Goal: Communication & Community: Answer question/provide support

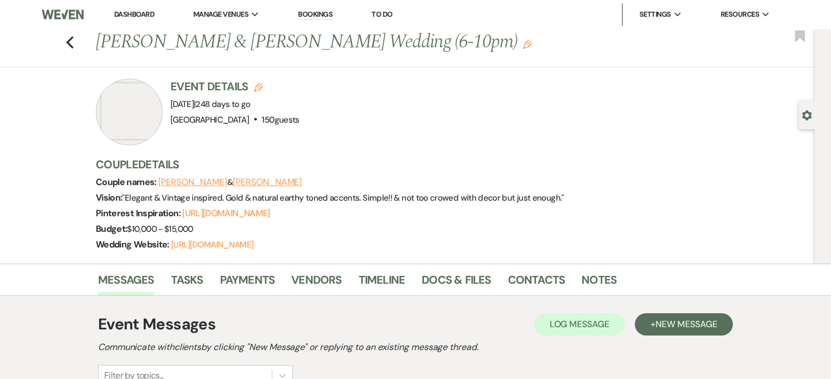
click at [139, 17] on link "Dashboard" at bounding box center [134, 13] width 40 height 9
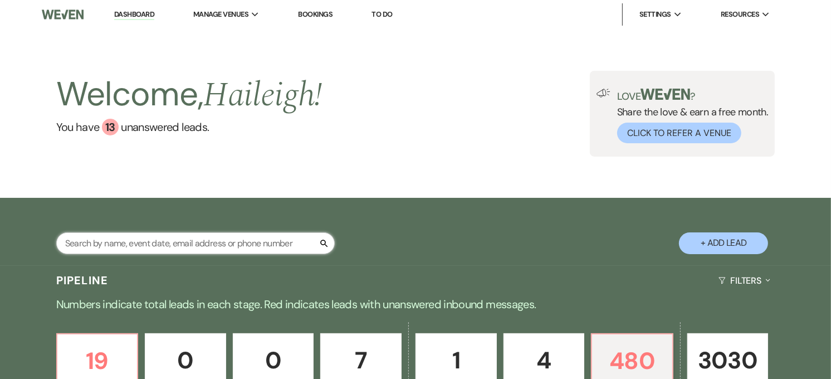
click at [141, 243] on input "text" at bounding box center [195, 243] width 278 height 22
type input "bailey zahn"
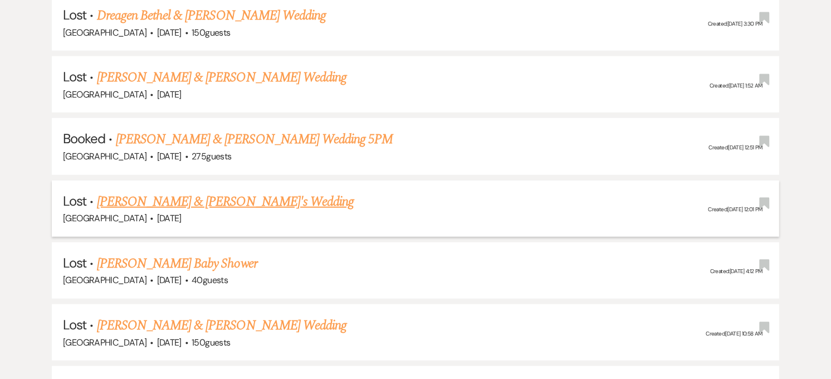
scroll to position [1055, 0]
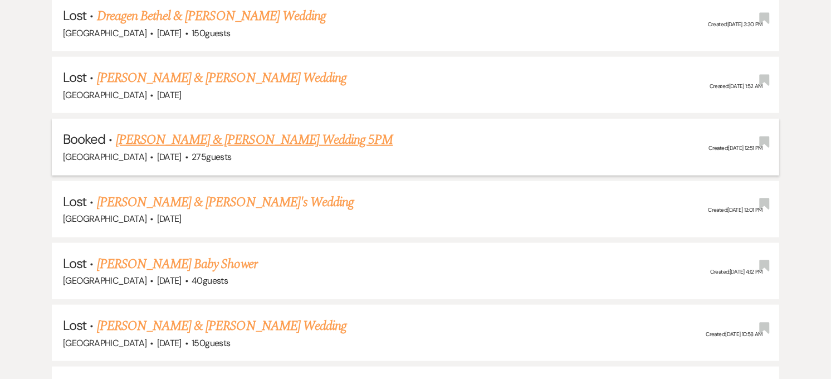
click at [243, 132] on link "[PERSON_NAME] & [PERSON_NAME] Wedding 5PM" at bounding box center [254, 140] width 277 height 20
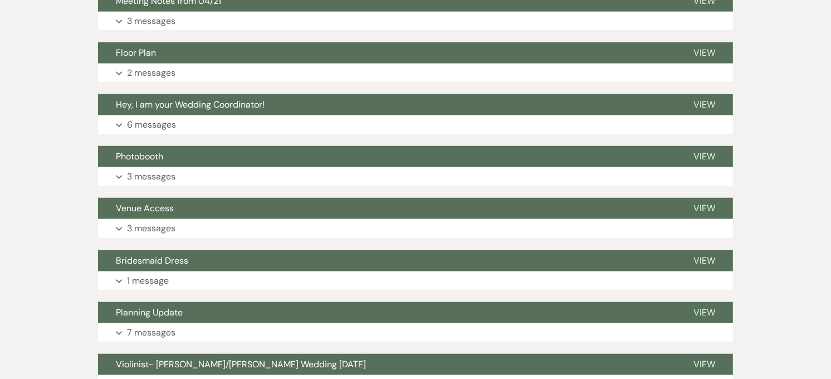
scroll to position [804, 0]
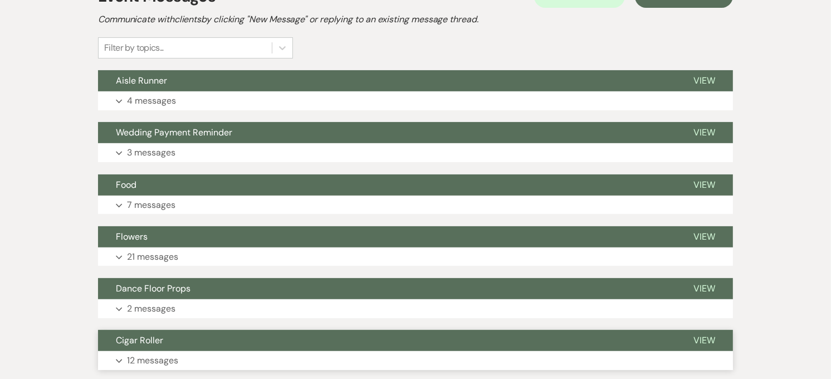
click at [229, 180] on button "Food" at bounding box center [386, 184] width 577 height 21
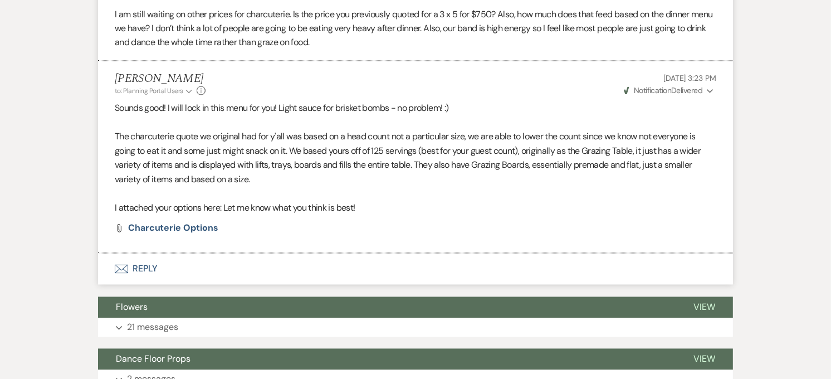
scroll to position [1857, 0]
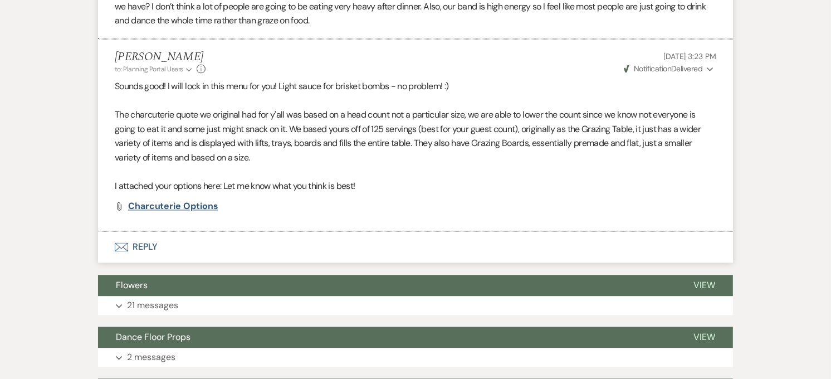
click at [181, 208] on span "Charcuterie Options" at bounding box center [173, 206] width 90 height 12
click at [628, 199] on li "Haileigh Fuller to: Planning Portal Users Expand Info Jul 28, 2025, 3:23 PM Wev…" at bounding box center [415, 136] width 635 height 192
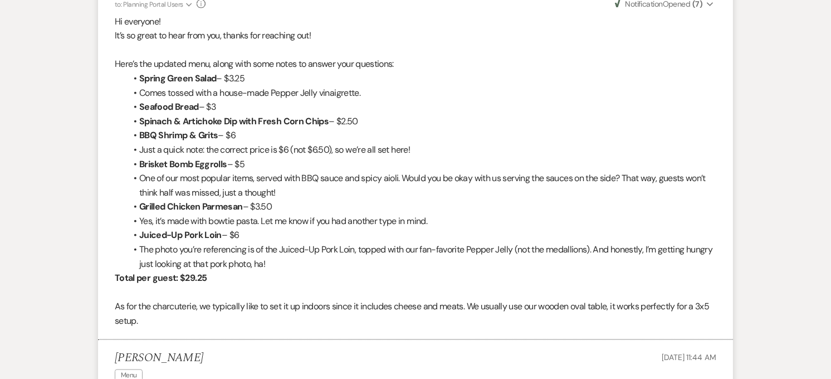
scroll to position [1484, 0]
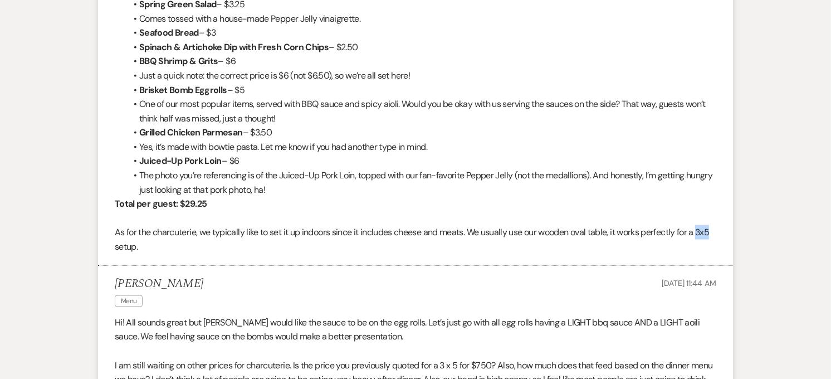
drag, startPoint x: 714, startPoint y: 232, endPoint x: 703, endPoint y: 232, distance: 11.1
click at [703, 232] on p "As for the charcuterie, we typically like to set it up indoors since it include…" at bounding box center [415, 239] width 601 height 28
drag, startPoint x: 703, startPoint y: 232, endPoint x: 667, endPoint y: 274, distance: 54.9
click at [675, 263] on li "Haileigh Fuller to: Planning Portal Users Expand Info Jul 21, 2025, 2:34 PM Wev…" at bounding box center [415, 82] width 635 height 365
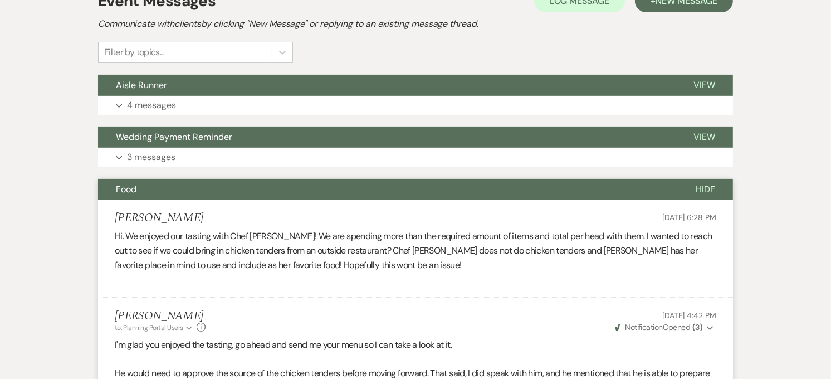
scroll to position [0, 0]
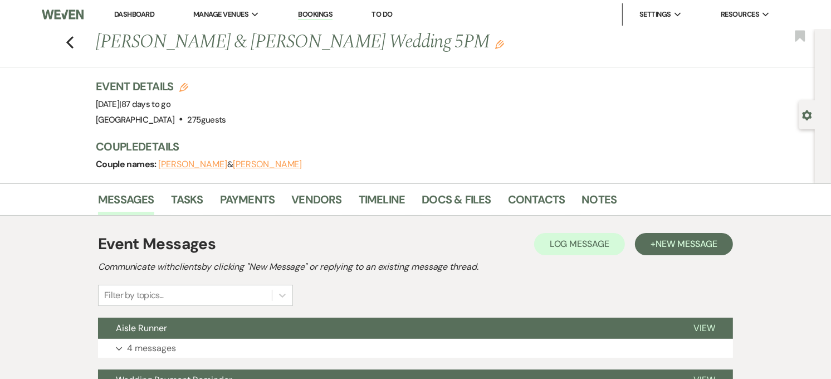
click at [78, 41] on div "Previous Bailey Zahn & Miles Langlois's Wedding 5PM Edit Bookmark" at bounding box center [404, 48] width 820 height 38
click at [73, 41] on use "button" at bounding box center [69, 42] width 7 height 12
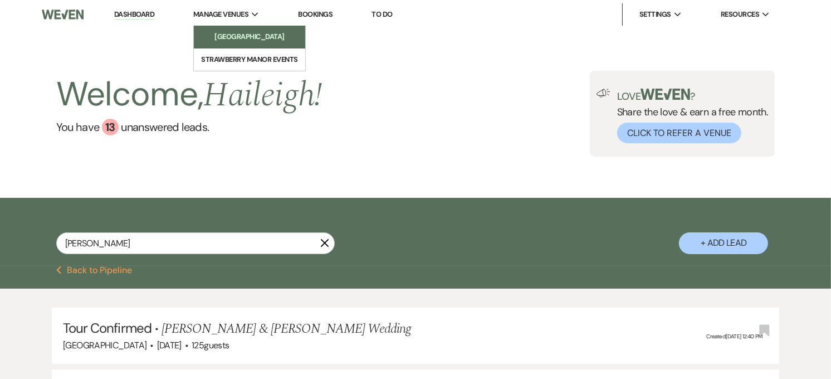
click at [229, 38] on li "[GEOGRAPHIC_DATA]" at bounding box center [249, 36] width 100 height 11
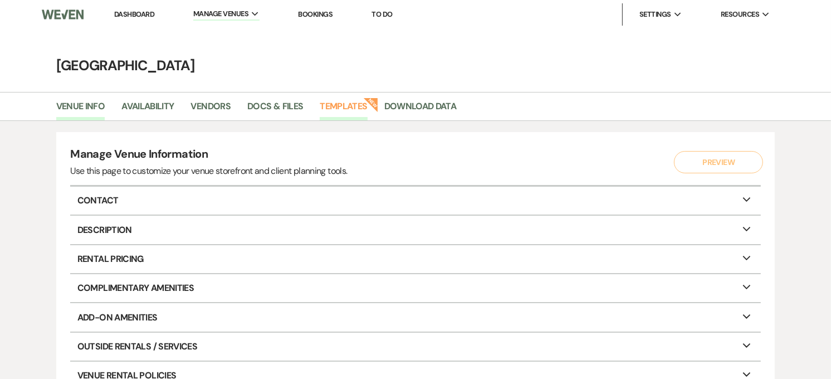
click at [342, 101] on link "Templates" at bounding box center [343, 109] width 47 height 21
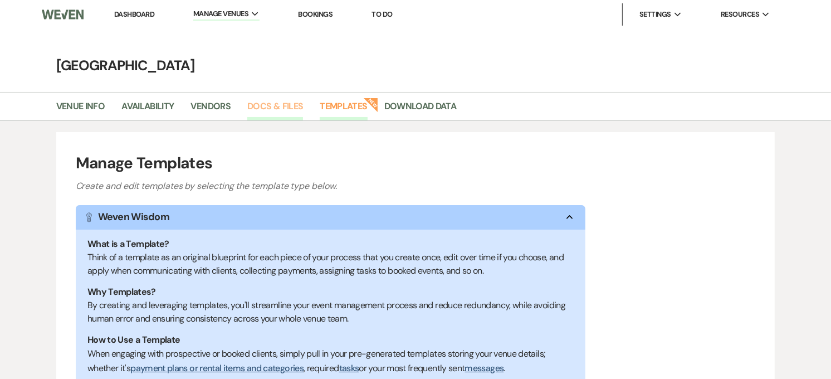
click at [268, 115] on link "Docs & Files" at bounding box center [275, 109] width 56 height 21
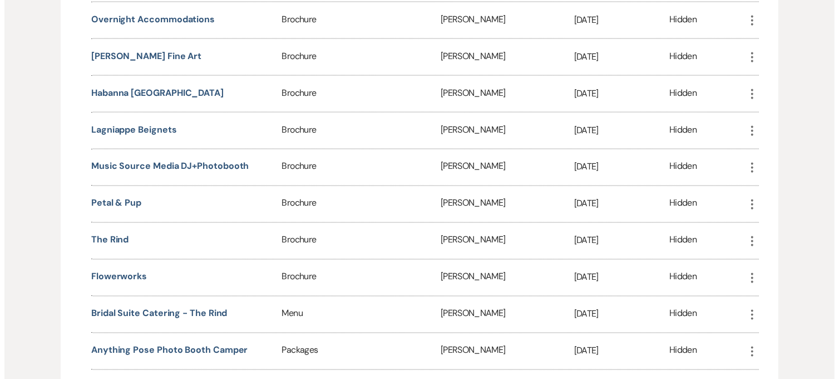
scroll to position [1732, 0]
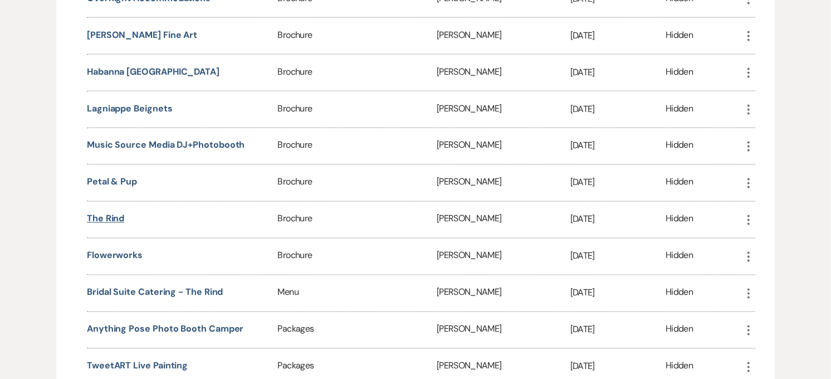
click at [119, 215] on button "The Rind" at bounding box center [105, 218] width 37 height 13
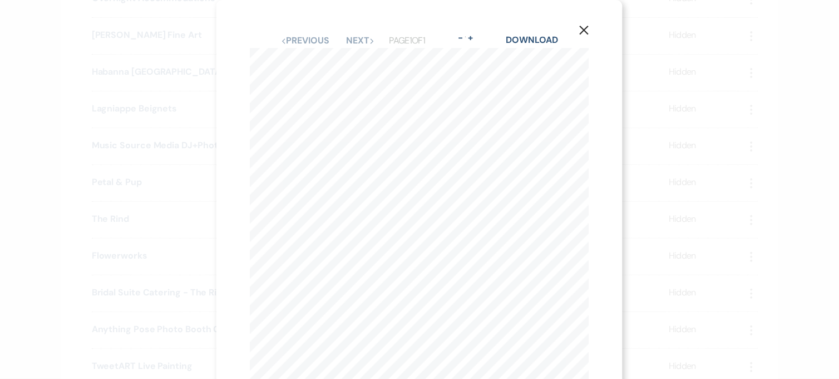
click at [586, 31] on icon "X" at bounding box center [585, 30] width 10 height 10
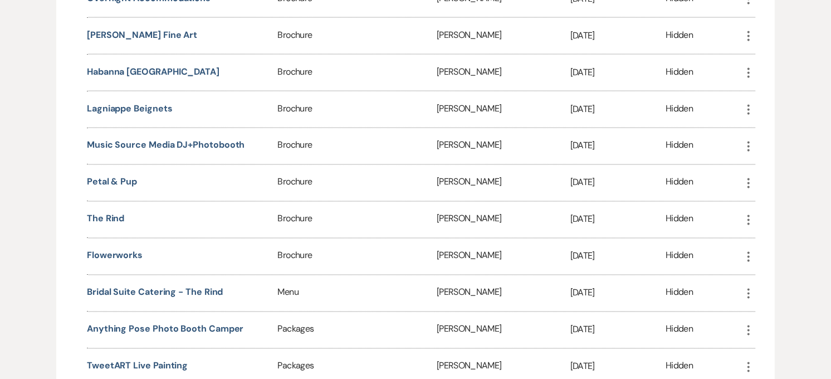
click at [747, 214] on icon "More" at bounding box center [748, 219] width 13 height 13
click at [774, 271] on button "Close Delete X Delete" at bounding box center [780, 280] width 76 height 19
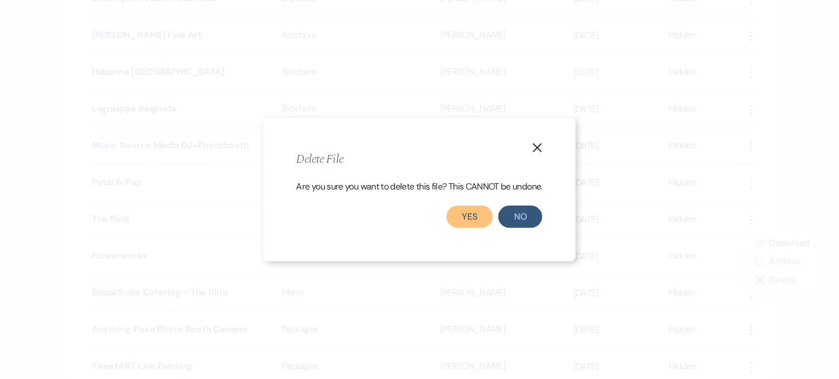
click at [475, 219] on button "Yes" at bounding box center [470, 216] width 47 height 22
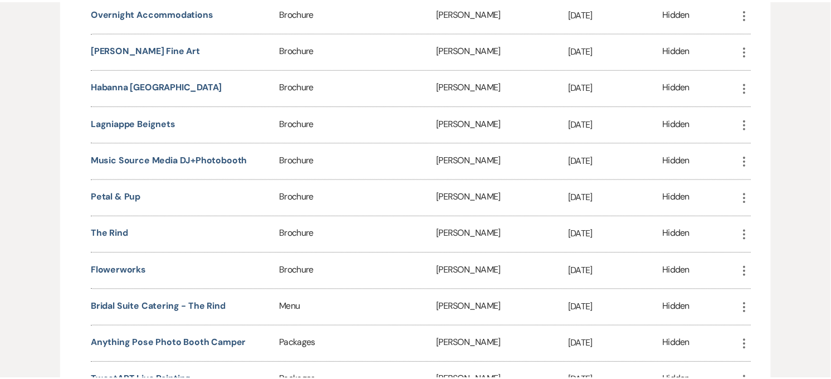
scroll to position [1746, 0]
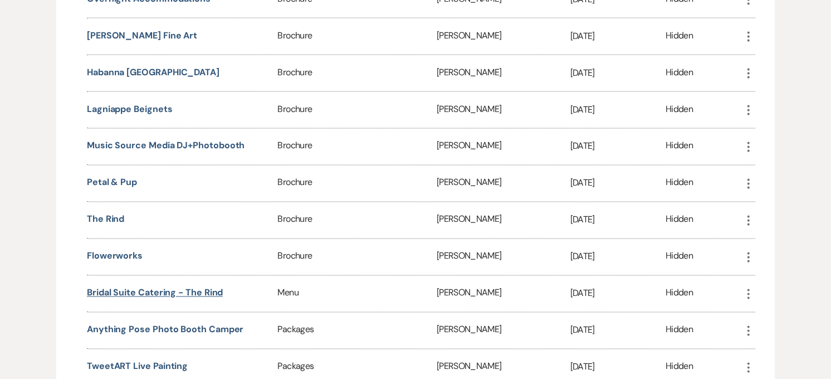
click at [143, 289] on button "Bridal Suite Catering - The Rind" at bounding box center [155, 292] width 136 height 13
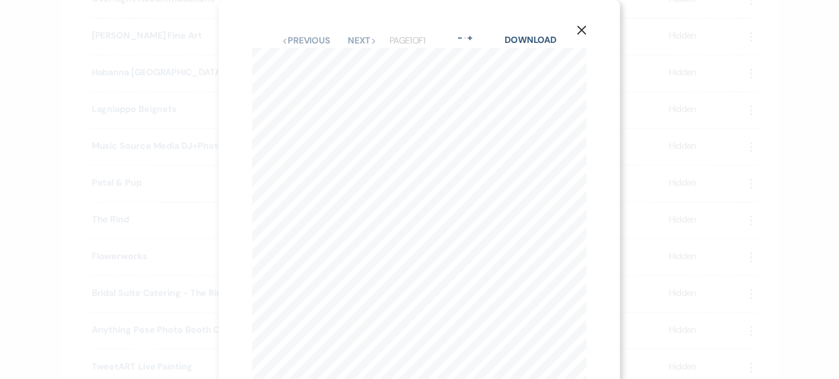
click at [586, 31] on icon "X" at bounding box center [582, 30] width 10 height 10
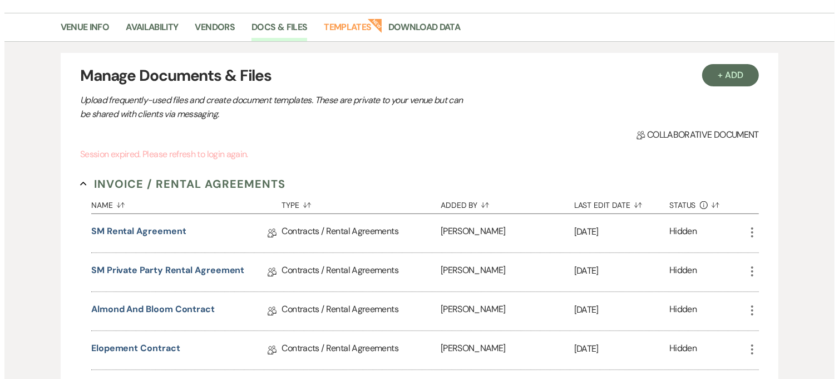
scroll to position [18, 0]
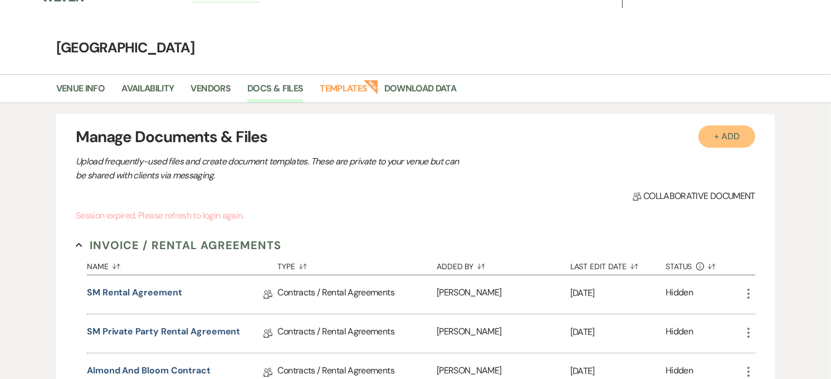
click at [724, 146] on button "+ Add" at bounding box center [726, 136] width 57 height 22
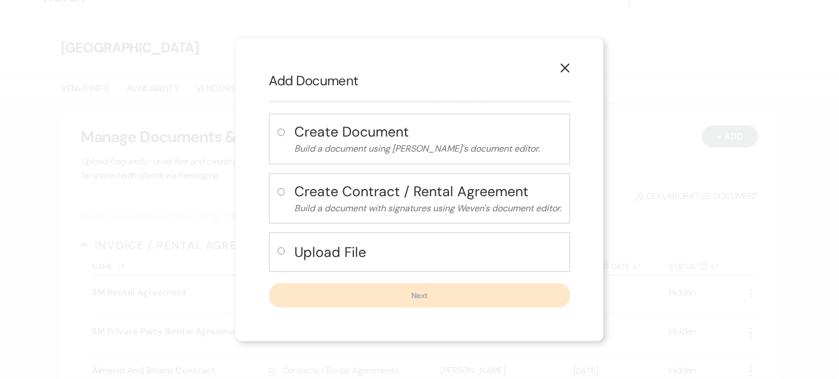
click at [279, 247] on input "radio" at bounding box center [281, 250] width 7 height 7
radio input "true"
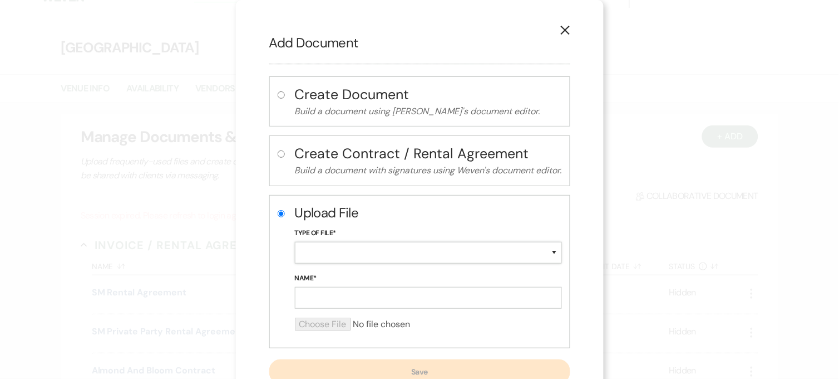
click at [307, 255] on select "Special Event Insurance Vendor Certificate of Insurance Contracts / Rental Agre…" at bounding box center [428, 253] width 267 height 22
select select "66"
click at [295, 242] on select "Special Event Insurance Vendor Certificate of Insurance Contracts / Rental Agre…" at bounding box center [428, 253] width 267 height 22
click at [308, 295] on input "Name*" at bounding box center [428, 298] width 267 height 22
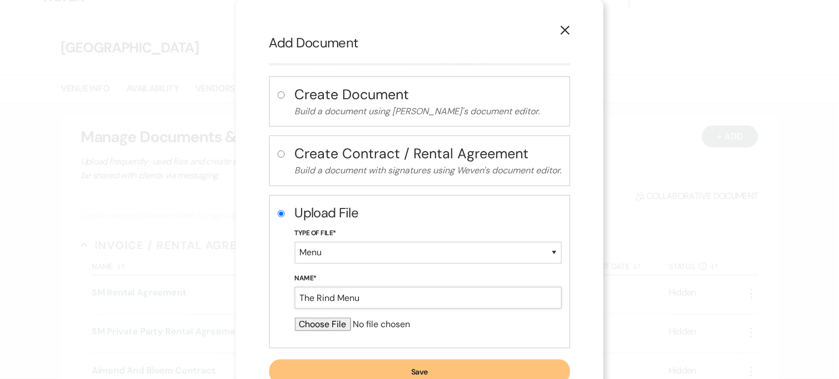
drag, startPoint x: 359, startPoint y: 296, endPoint x: 334, endPoint y: 301, distance: 25.4
click at [334, 301] on input "The Rind Menu" at bounding box center [428, 298] width 267 height 22
type input "The Rind Catering Menu"
click at [329, 323] on input "file" at bounding box center [428, 323] width 267 height 13
click at [330, 327] on input "file" at bounding box center [428, 323] width 267 height 13
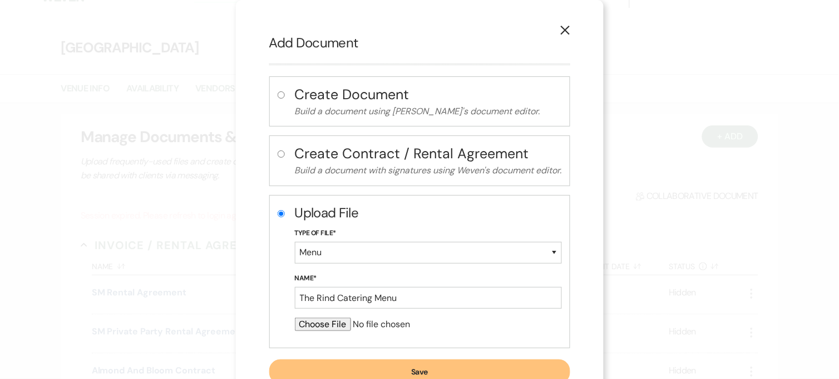
type input "C:\fakepath\The Rind Catering Options.pdf"
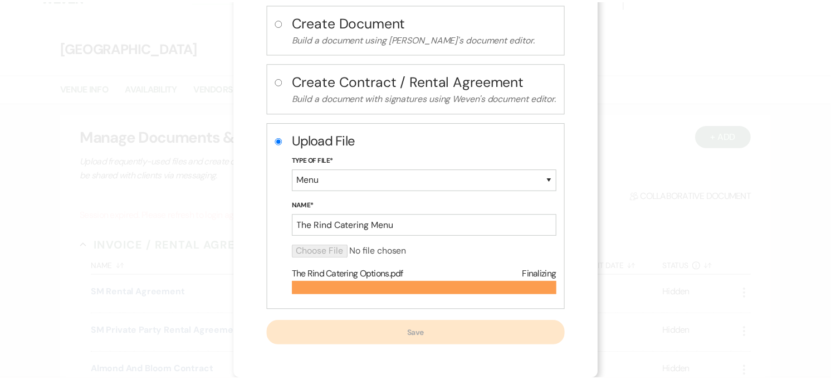
scroll to position [45, 0]
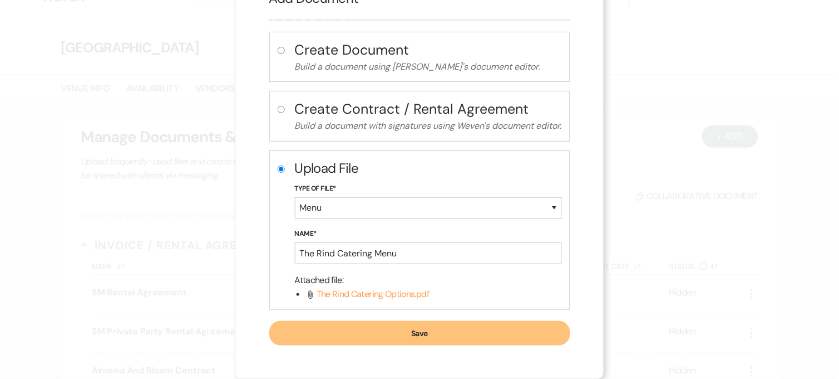
click at [444, 327] on button "Save" at bounding box center [419, 333] width 301 height 24
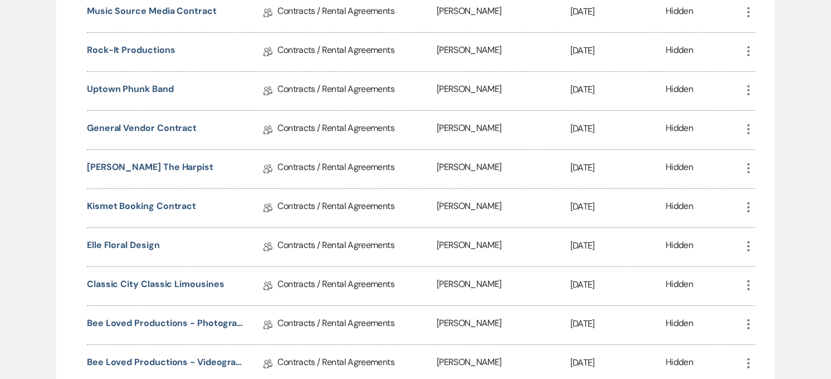
scroll to position [0, 0]
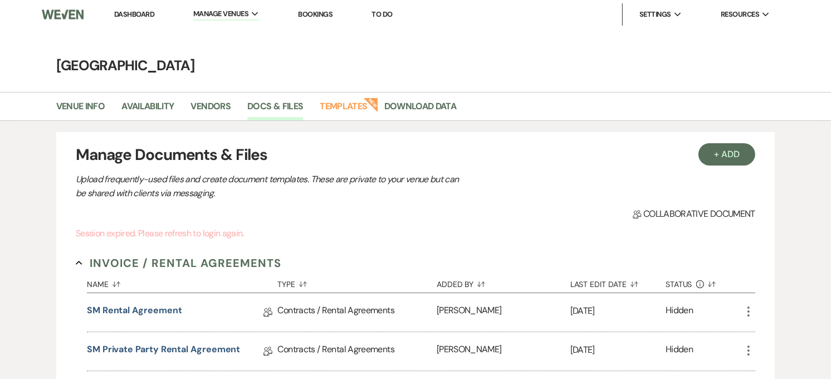
click at [136, 13] on link "Dashboard" at bounding box center [134, 13] width 40 height 9
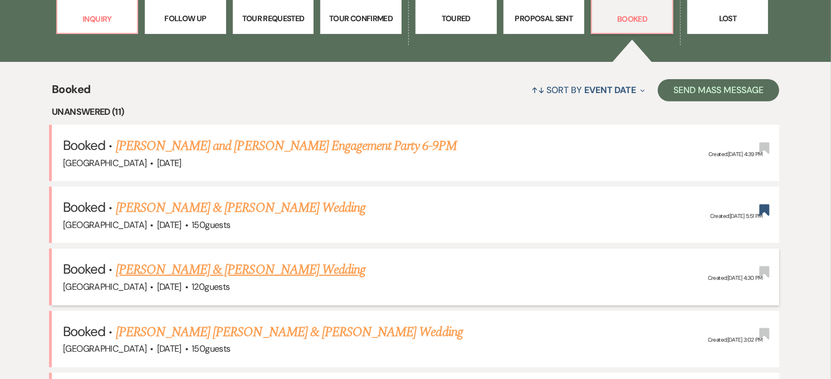
scroll to position [433, 0]
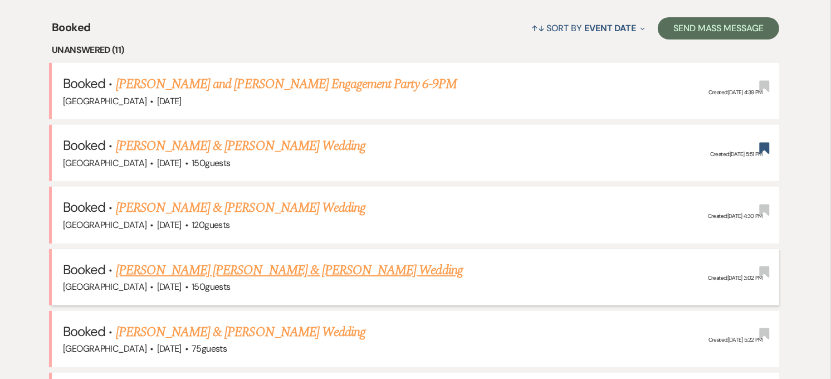
click at [213, 266] on link "[PERSON_NAME] [PERSON_NAME] & [PERSON_NAME] Wedding" at bounding box center [289, 270] width 347 height 20
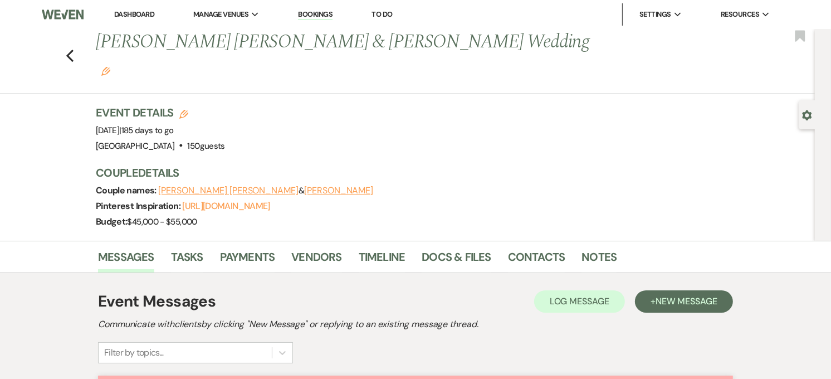
click at [135, 13] on link "Dashboard" at bounding box center [134, 13] width 40 height 9
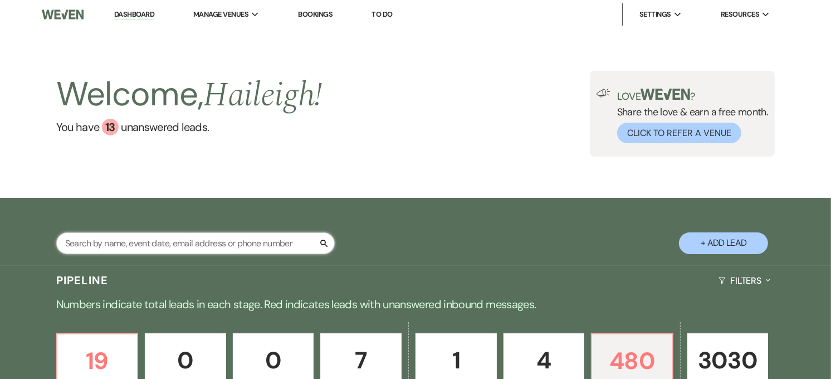
click at [163, 246] on input "text" at bounding box center [195, 243] width 278 height 22
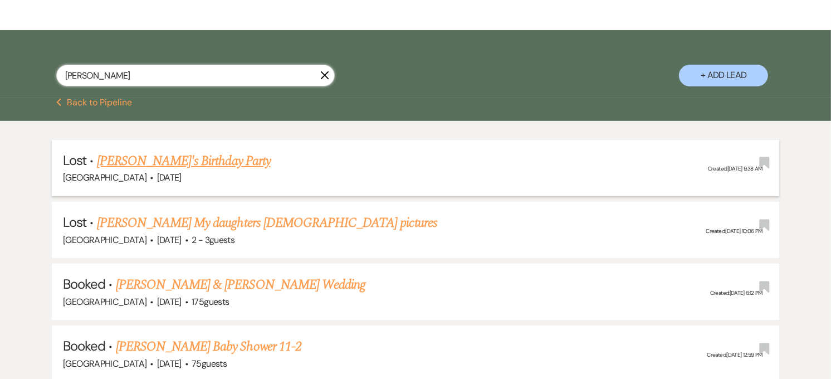
scroll to position [185, 0]
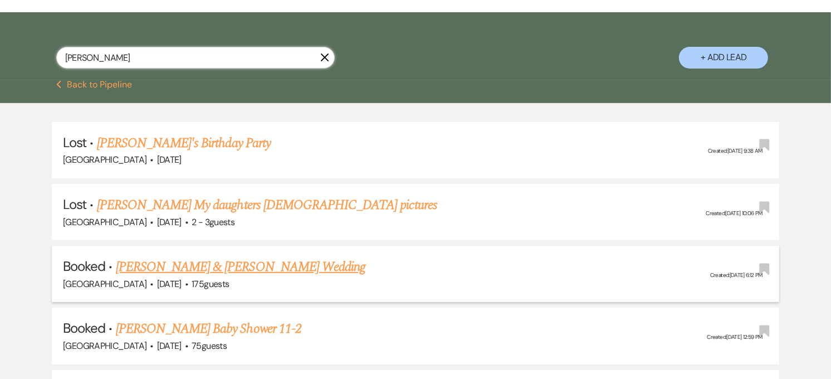
type input "caroline"
click at [168, 273] on link "[PERSON_NAME] & [PERSON_NAME] Wedding" at bounding box center [240, 267] width 249 height 20
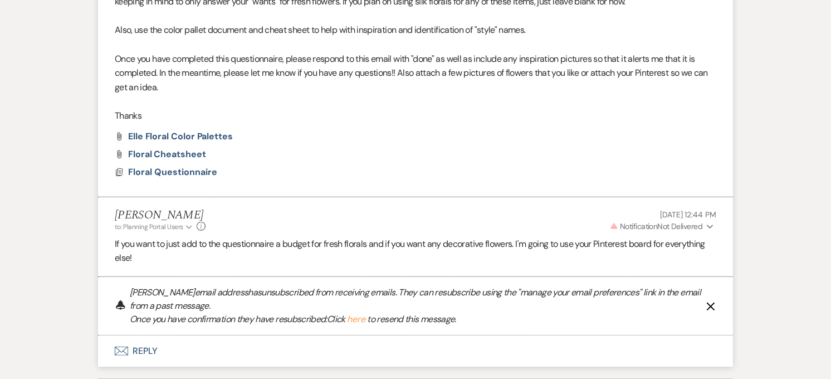
scroll to position [675, 0]
click at [355, 323] on button "here" at bounding box center [356, 320] width 18 height 9
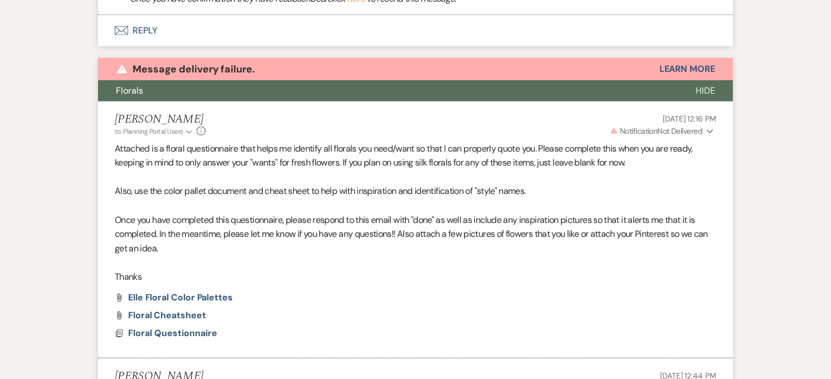
scroll to position [366, 0]
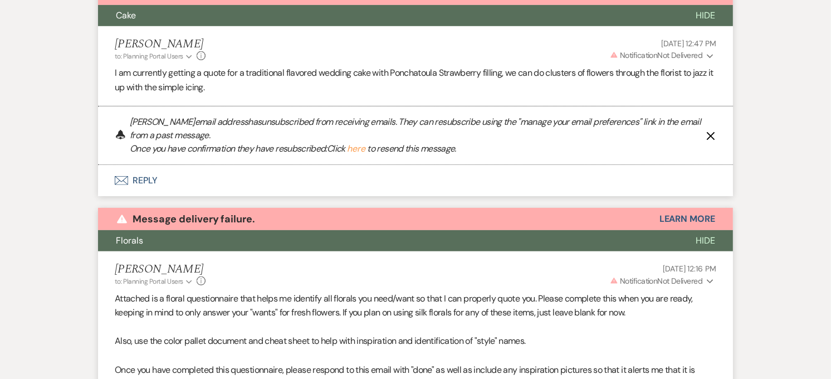
click at [362, 148] on button "here" at bounding box center [356, 148] width 18 height 9
click at [354, 151] on button "here" at bounding box center [356, 148] width 18 height 9
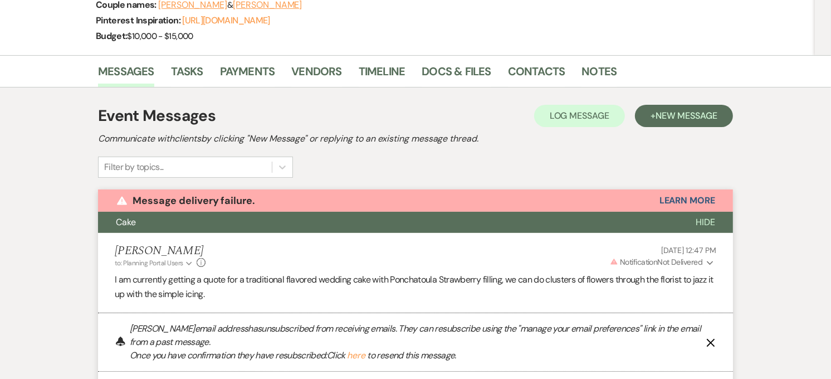
scroll to position [180, 0]
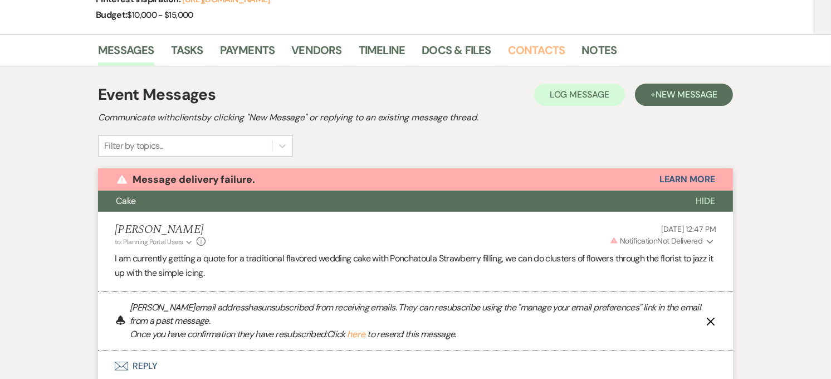
drag, startPoint x: 524, startPoint y: 47, endPoint x: 510, endPoint y: 62, distance: 20.5
click at [524, 47] on link "Contacts" at bounding box center [536, 53] width 57 height 24
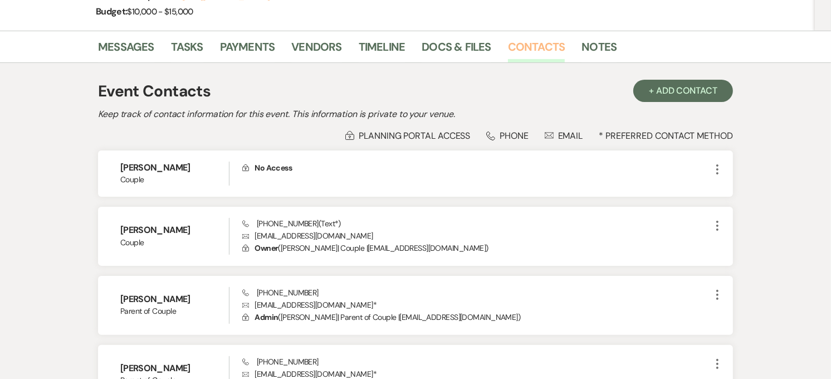
scroll to position [185, 0]
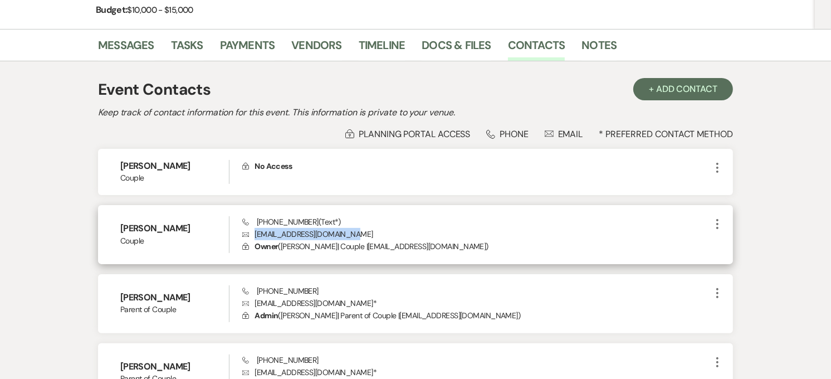
drag, startPoint x: 352, startPoint y: 234, endPoint x: 254, endPoint y: 237, distance: 98.6
click at [254, 237] on p "Envelope carolineose7866@gmail.com" at bounding box center [476, 234] width 468 height 12
copy p "carolineose7866@gmail.com"
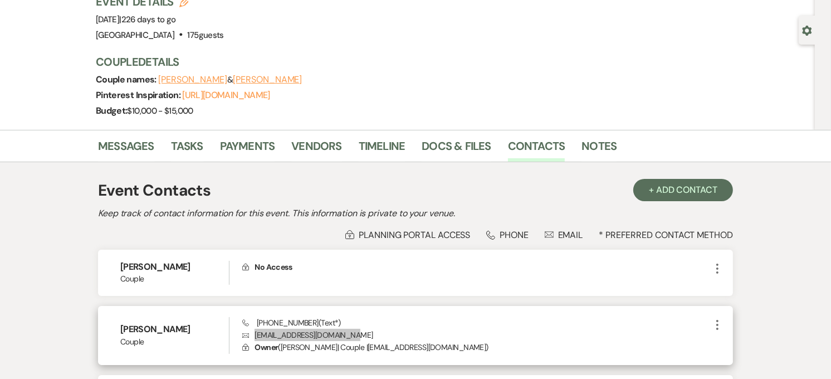
scroll to position [0, 0]
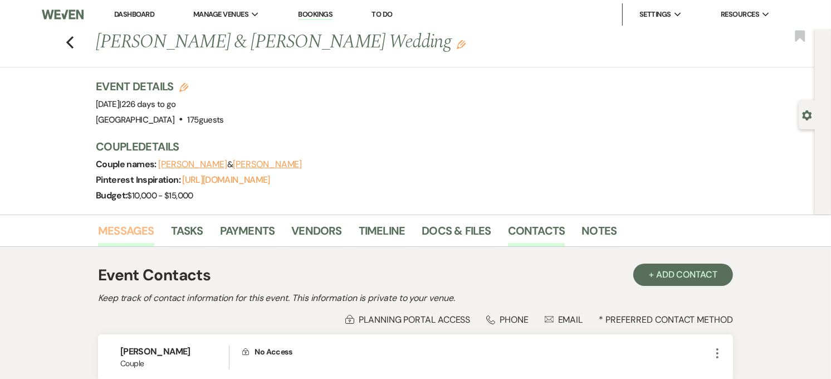
drag, startPoint x: 126, startPoint y: 232, endPoint x: 148, endPoint y: 230, distance: 21.2
click at [126, 232] on link "Messages" at bounding box center [126, 234] width 56 height 24
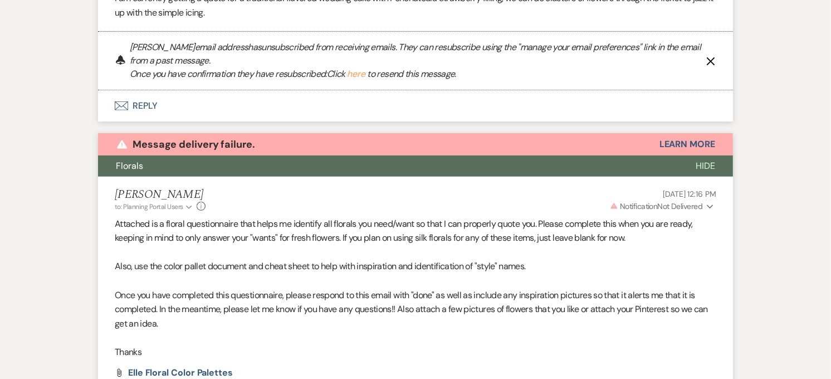
click at [710, 60] on icon "X" at bounding box center [710, 61] width 9 height 9
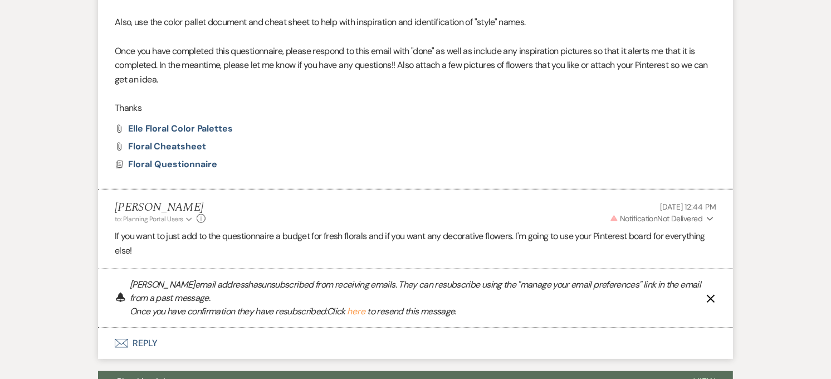
click at [710, 298] on use "button" at bounding box center [710, 298] width 8 height 8
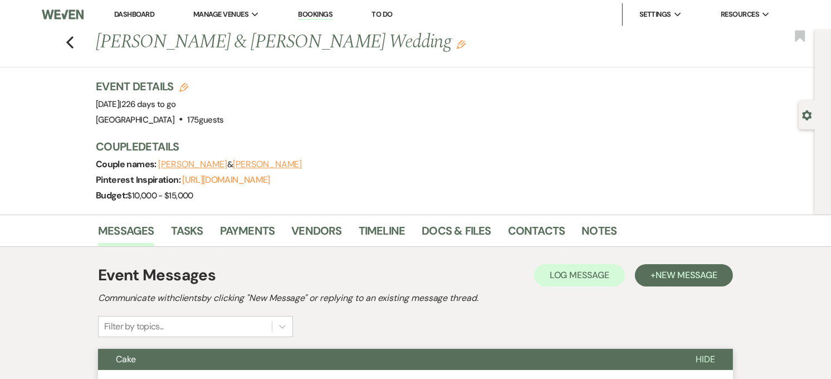
click at [130, 18] on link "Dashboard" at bounding box center [134, 13] width 40 height 9
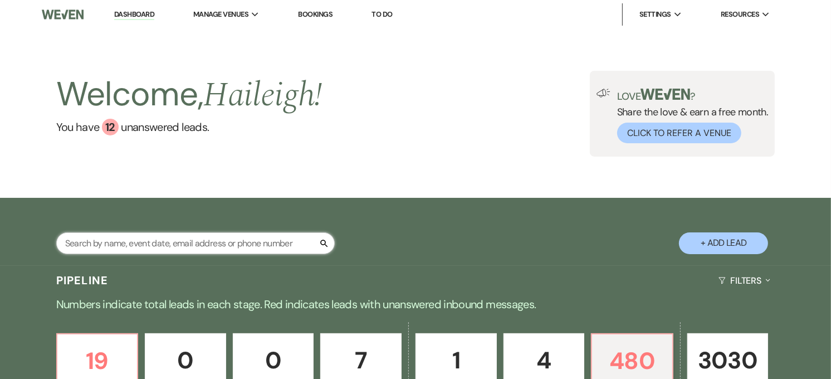
click at [186, 249] on input "text" at bounding box center [195, 243] width 278 height 22
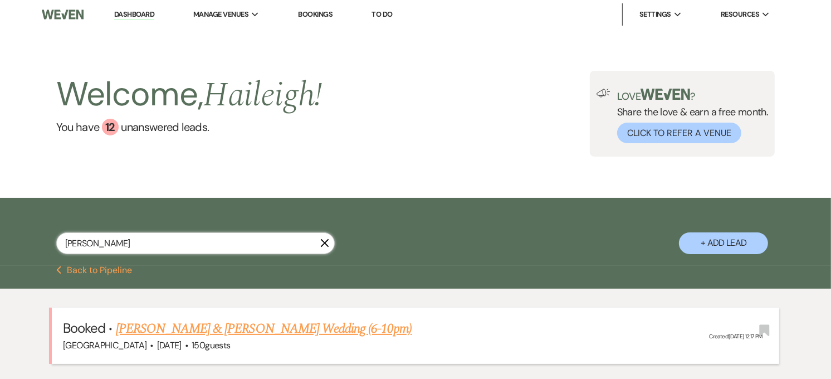
type input "marta"
click at [223, 327] on link "[PERSON_NAME] & [PERSON_NAME] Wedding (6-10pm)" at bounding box center [264, 328] width 296 height 20
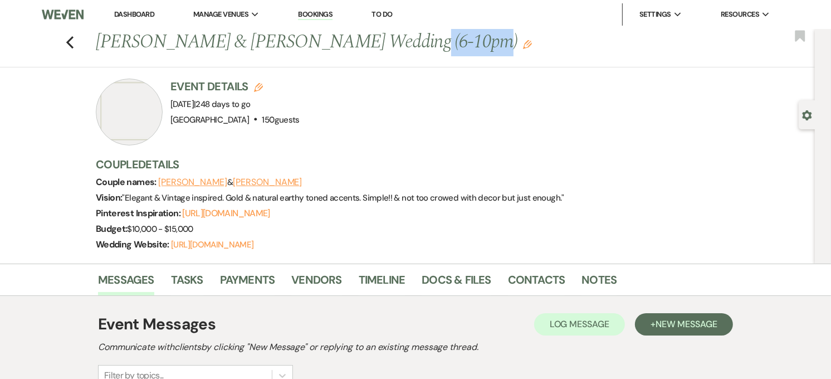
drag, startPoint x: 440, startPoint y: 40, endPoint x: 380, endPoint y: 37, distance: 60.2
click at [380, 37] on h1 "Ross Vincent & Marta Bonck's Wedding (6-10pm) Edit" at bounding box center [345, 42] width 499 height 27
drag, startPoint x: 380, startPoint y: 37, endPoint x: 407, endPoint y: 157, distance: 122.9
click at [407, 157] on h3 "Couple Details" at bounding box center [407, 164] width 623 height 16
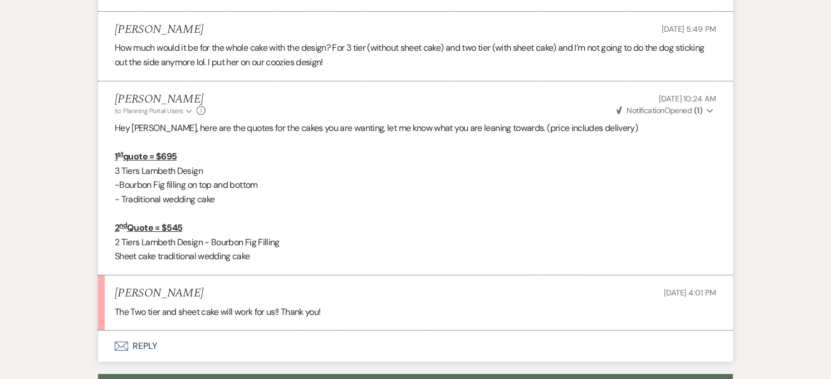
scroll to position [3402, 0]
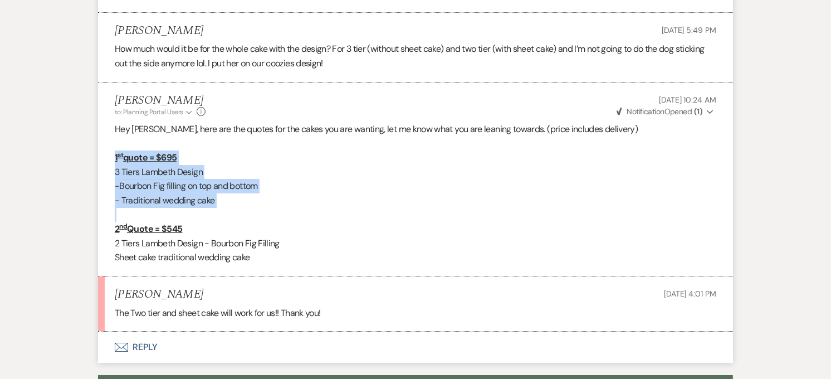
drag, startPoint x: 115, startPoint y: 146, endPoint x: 233, endPoint y: 198, distance: 128.6
click at [233, 198] on div "Hey Marta, here are the quotes for the cakes you are wanting, let me know what …" at bounding box center [415, 193] width 601 height 143
drag, startPoint x: 233, startPoint y: 198, endPoint x: 224, endPoint y: 192, distance: 10.4
click at [224, 193] on p "- Traditional wedding cake" at bounding box center [415, 200] width 601 height 14
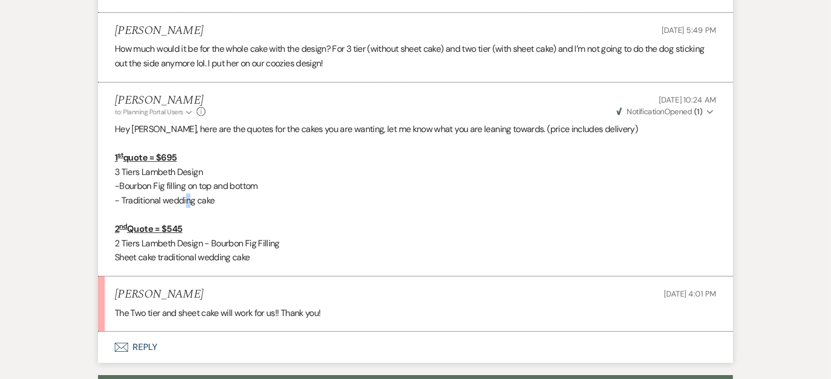
drag, startPoint x: 186, startPoint y: 185, endPoint x: 169, endPoint y: 180, distance: 17.4
click at [169, 193] on p "- Traditional wedding cake" at bounding box center [415, 200] width 601 height 14
drag, startPoint x: 169, startPoint y: 180, endPoint x: 246, endPoint y: 184, distance: 76.9
click at [246, 193] on p "- Traditional wedding cake" at bounding box center [415, 200] width 601 height 14
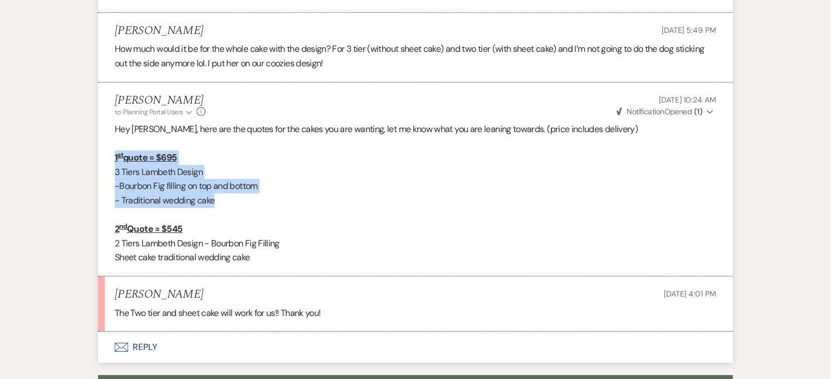
drag, startPoint x: 246, startPoint y: 184, endPoint x: 82, endPoint y: 151, distance: 166.9
click at [231, 193] on p "- Traditional wedding cake" at bounding box center [415, 200] width 601 height 14
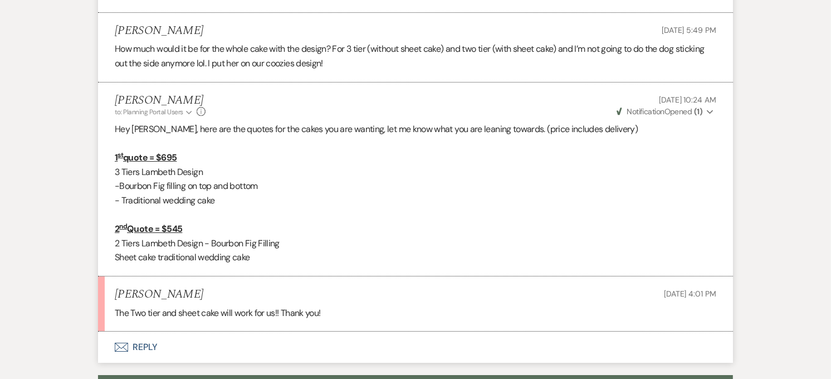
click at [192, 331] on button "Envelope Reply" at bounding box center [415, 346] width 635 height 31
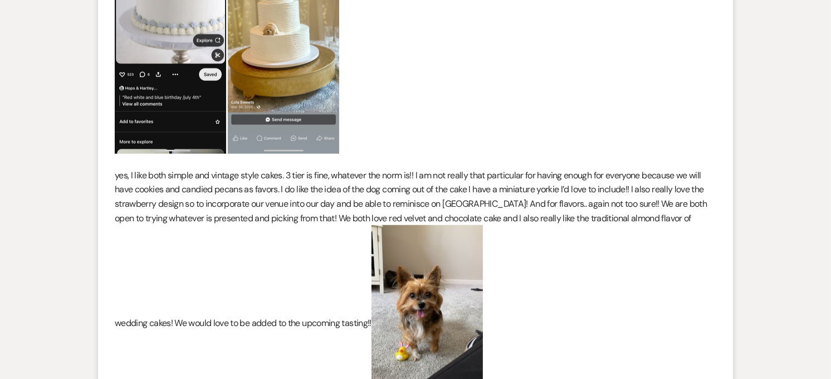
scroll to position [4042, 0]
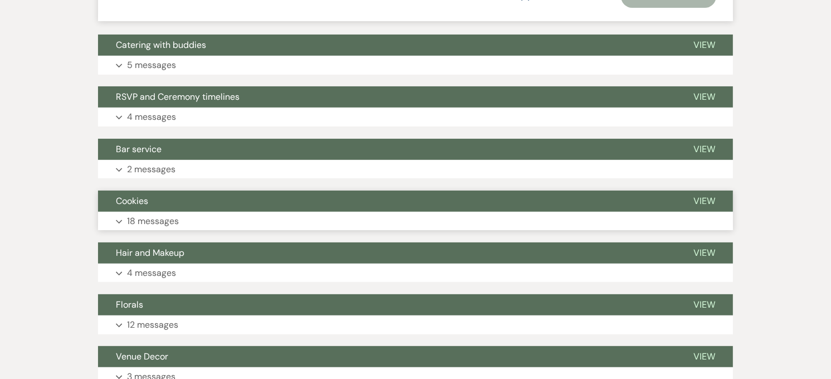
click at [200, 193] on button "Cookies" at bounding box center [386, 200] width 577 height 21
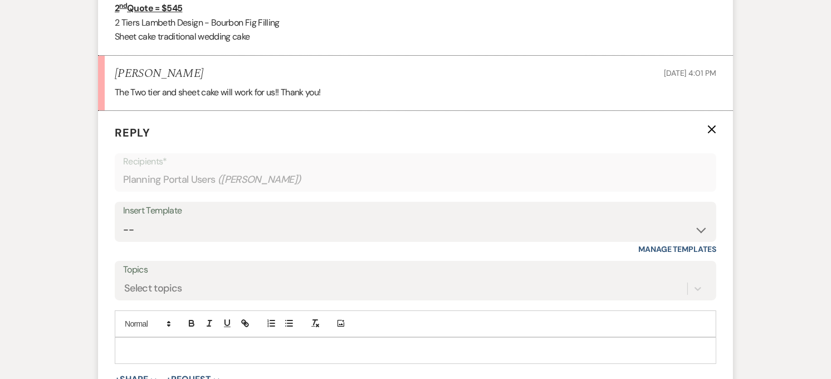
scroll to position [3643, 0]
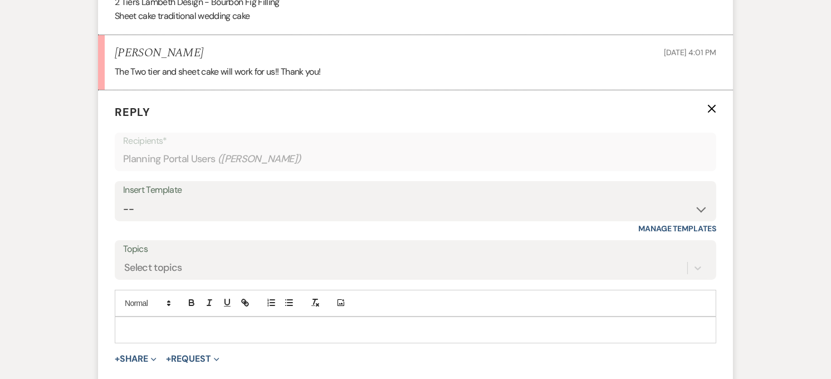
click at [185, 323] on p at bounding box center [415, 329] width 583 height 12
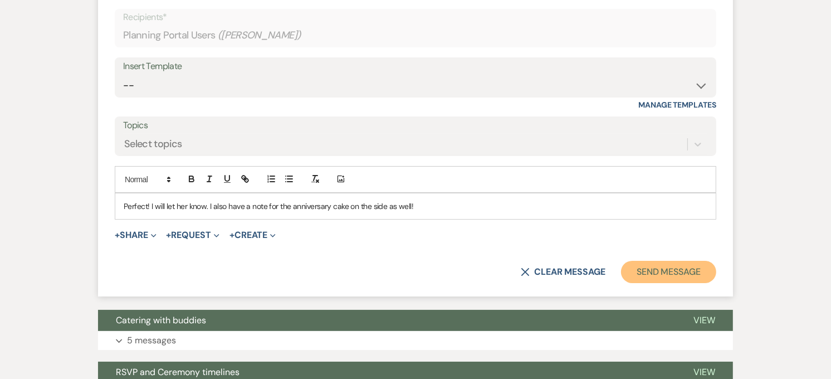
click at [675, 263] on button "Send Message" at bounding box center [668, 272] width 95 height 22
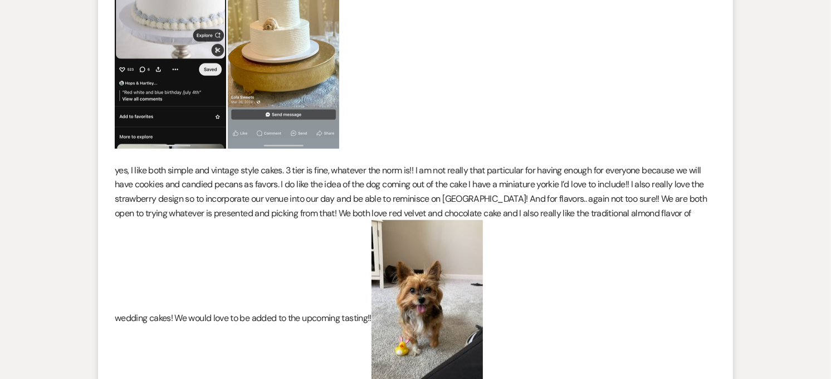
scroll to position [0, 0]
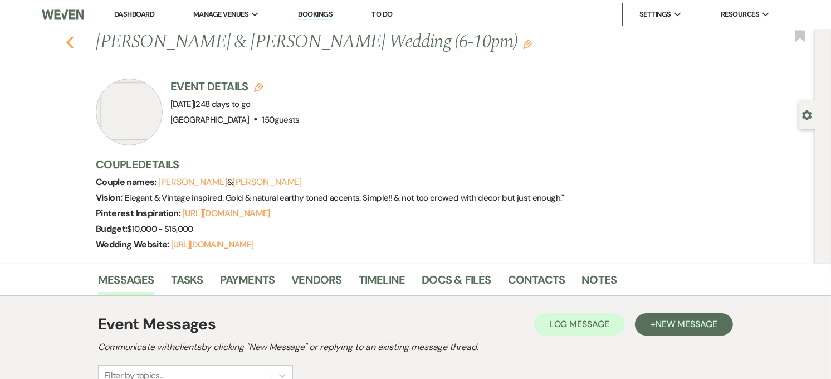
click at [74, 42] on icon "Previous" at bounding box center [70, 42] width 8 height 13
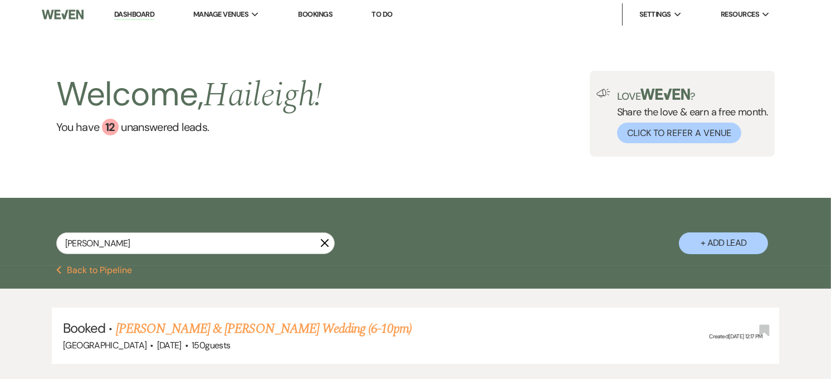
click at [321, 245] on icon "X" at bounding box center [324, 242] width 9 height 9
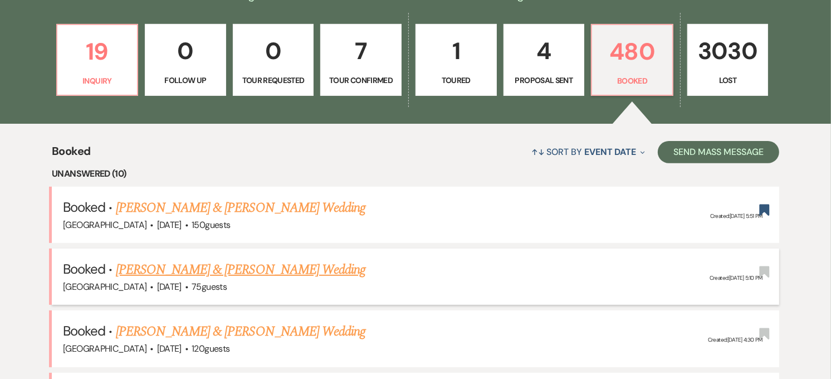
scroll to position [371, 0]
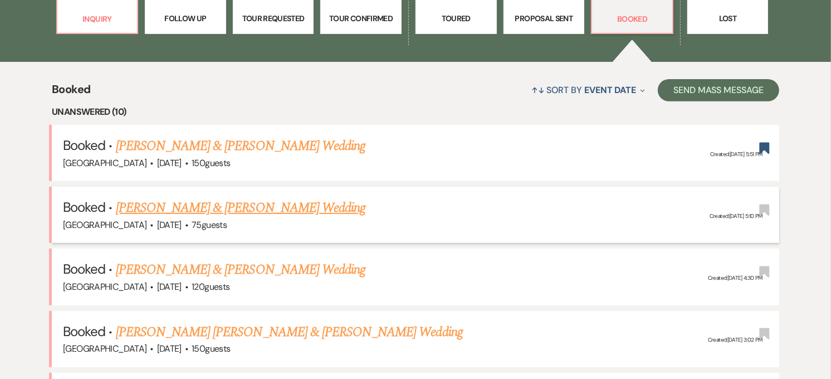
click at [234, 203] on link "[PERSON_NAME] & [PERSON_NAME] Wedding" at bounding box center [240, 208] width 249 height 20
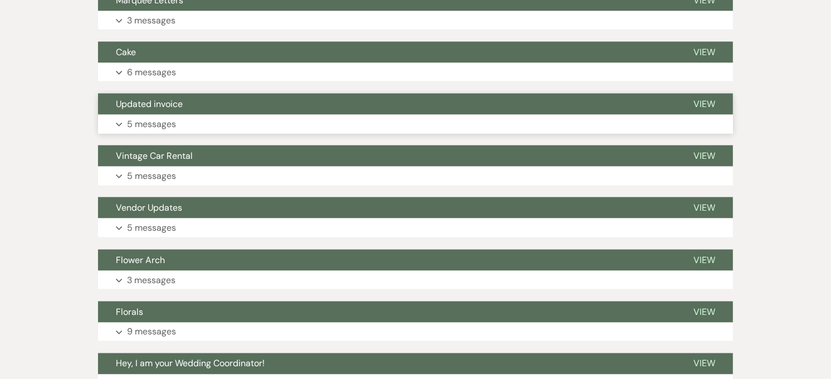
scroll to position [1670, 0]
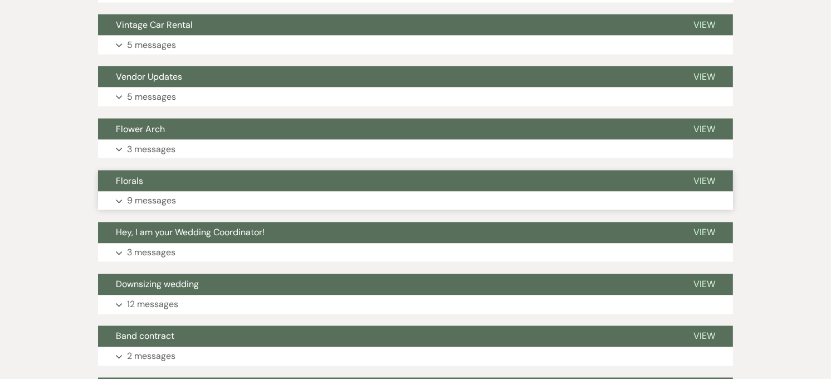
click at [187, 171] on button "Florals" at bounding box center [386, 180] width 577 height 21
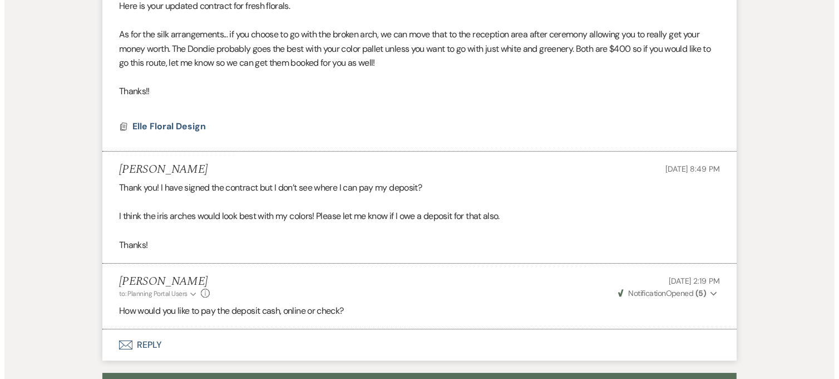
scroll to position [3031, 0]
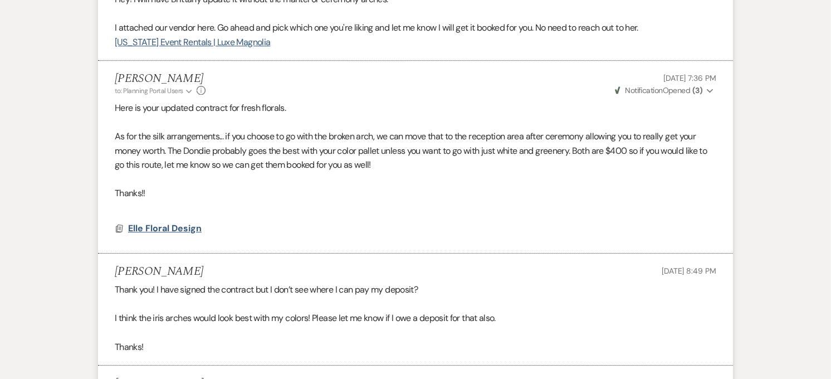
click at [180, 222] on span "Elle Floral Design" at bounding box center [164, 228] width 73 height 12
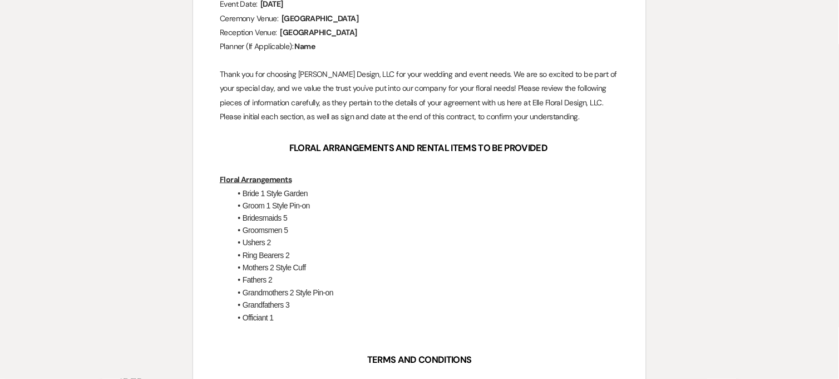
scroll to position [309, 0]
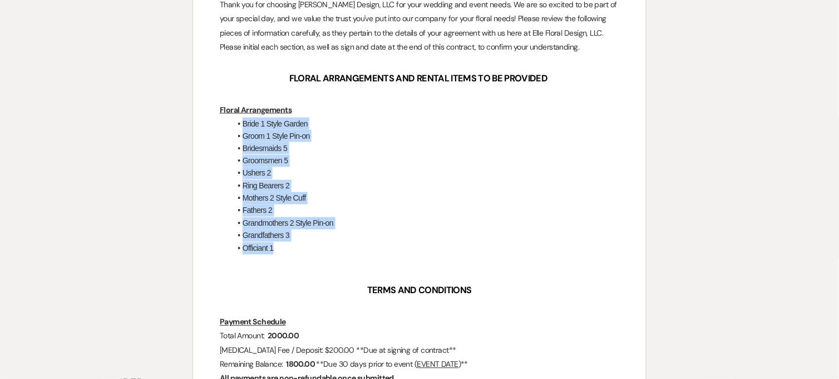
drag, startPoint x: 290, startPoint y: 247, endPoint x: 231, endPoint y: 127, distance: 133.4
click at [231, 127] on ul "Bride 1 Style Garden Groom 1 Style Pin-on Bridesmaids 5 Groomsmen 5 Ushers 2 Ri…" at bounding box center [425, 185] width 389 height 137
copy ul "Bride 1 Style Garden Groom 1 Style Pin-on Bridesmaids 5 Groomsmen 5 Ushers 2 Ri…"
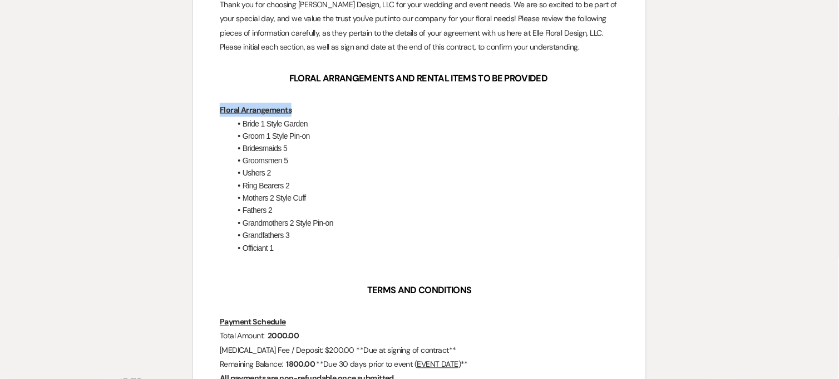
drag, startPoint x: 292, startPoint y: 110, endPoint x: 213, endPoint y: 114, distance: 79.1
copy u "Floral Arrangements"
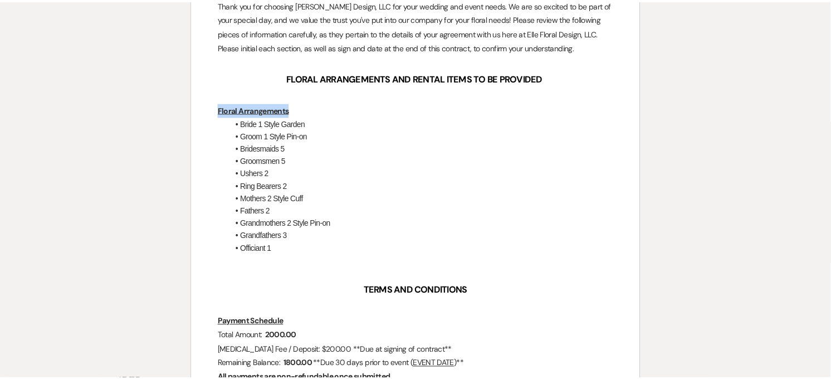
scroll to position [0, 0]
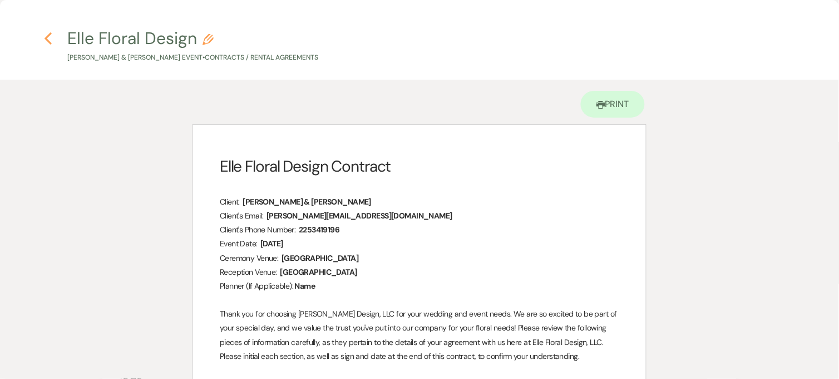
click at [50, 40] on icon "Previous" at bounding box center [48, 38] width 8 height 13
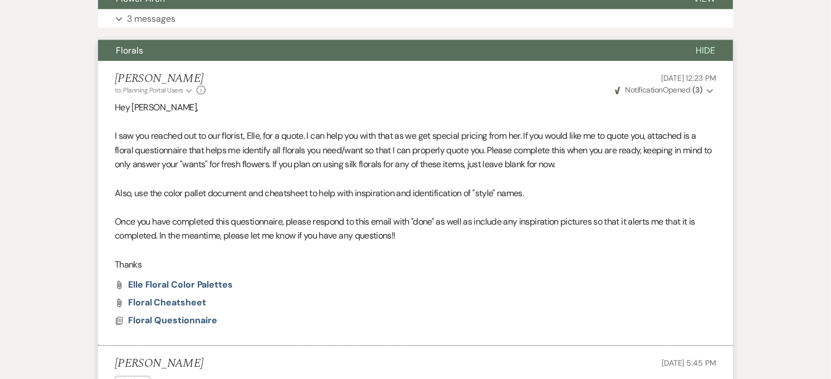
scroll to position [1794, 0]
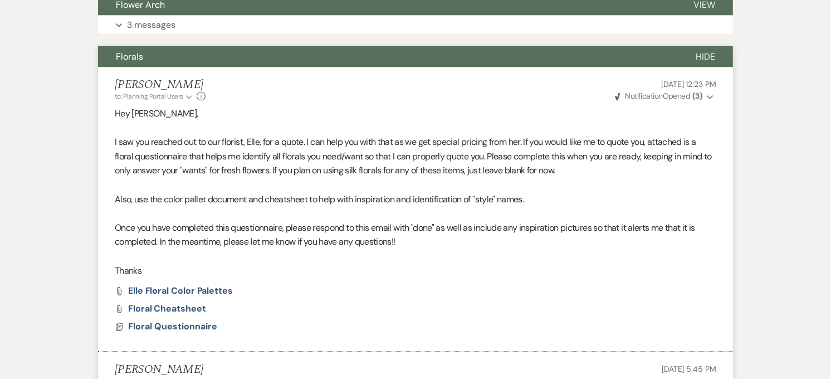
click at [219, 46] on button "Florals" at bounding box center [388, 56] width 580 height 21
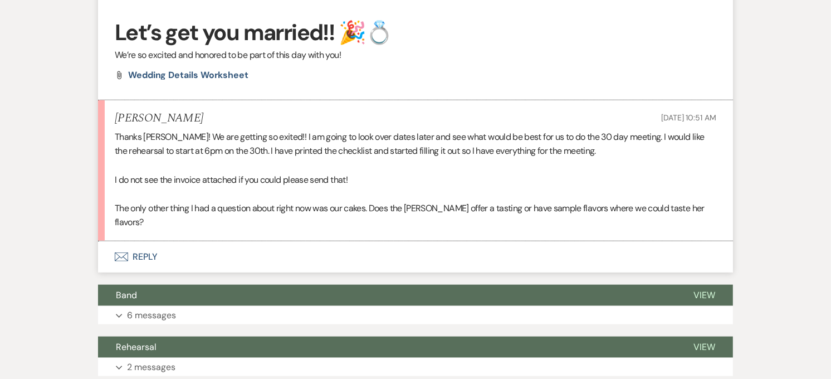
scroll to position [990, 0]
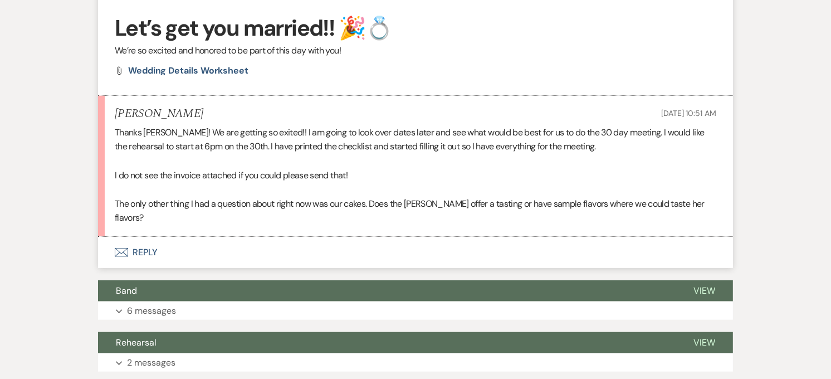
click at [141, 237] on button "Envelope Reply" at bounding box center [415, 252] width 635 height 31
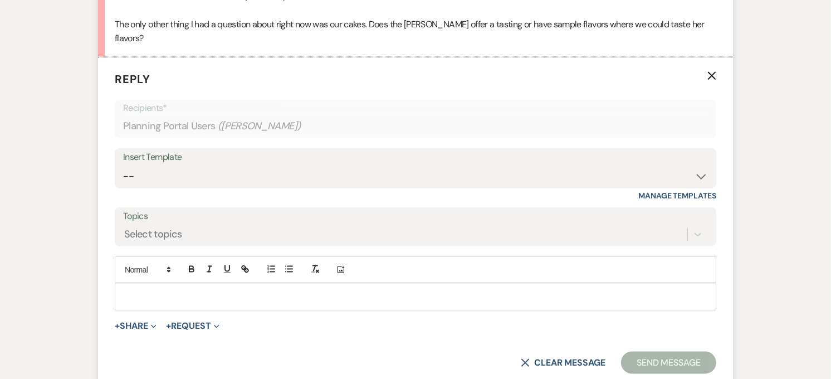
scroll to position [1188, 0]
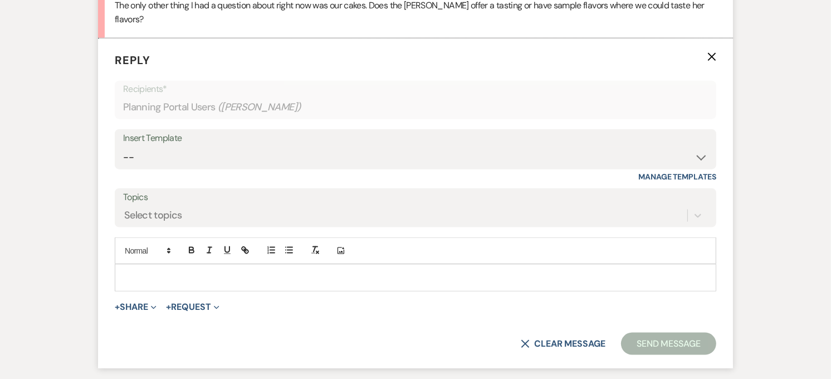
click at [170, 271] on p at bounding box center [415, 277] width 583 height 12
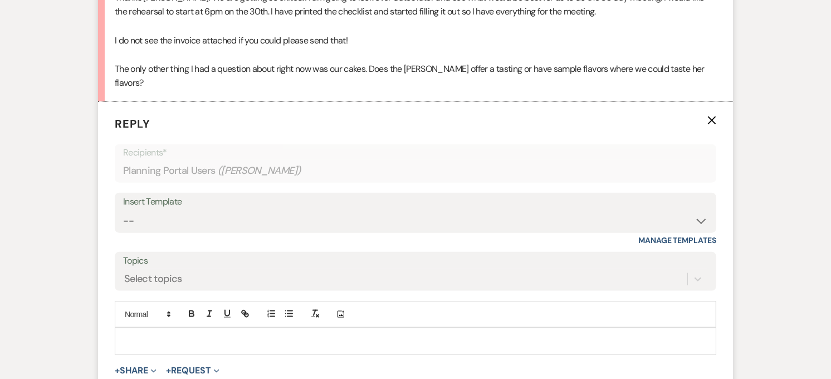
scroll to position [1237, 0]
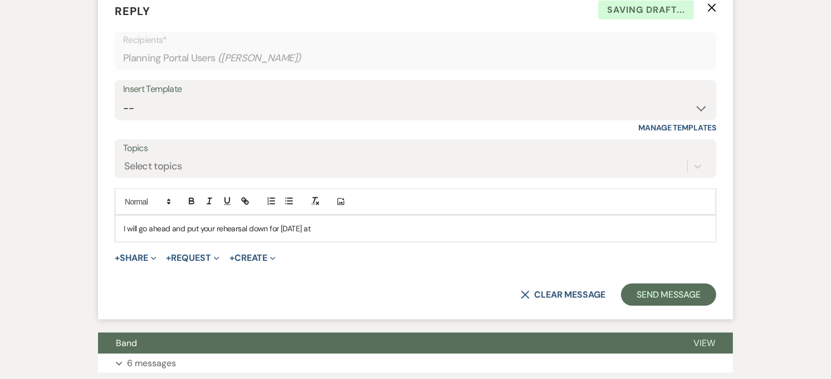
click at [357, 222] on p "I will go ahead and put your rehearsal down for October 30th at" at bounding box center [415, 228] width 583 height 12
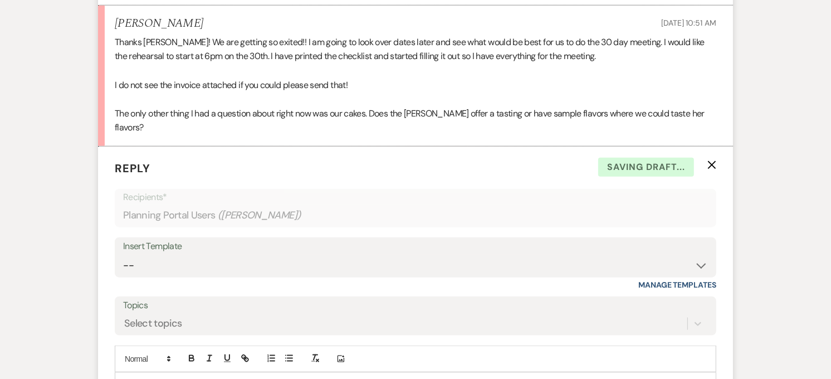
scroll to position [1051, 0]
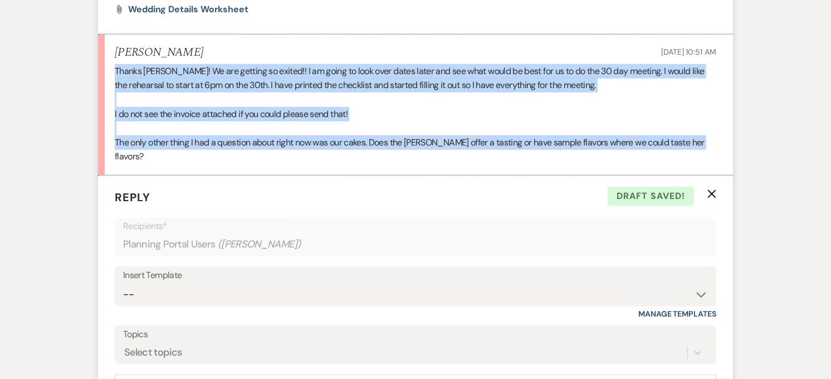
drag, startPoint x: 114, startPoint y: 70, endPoint x: 750, endPoint y: 144, distance: 640.5
click at [750, 144] on div "Messages Tasks Payments Vendors Timeline Docs & Files Contacts Notes Event Mess…" at bounding box center [415, 328] width 831 height 2361
copy div "Thanks Haileigh! We are getting so exited!! I am going to look over dates later…"
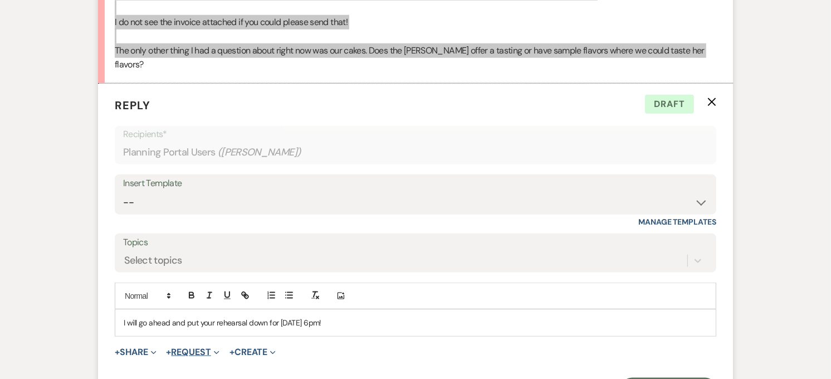
scroll to position [1175, 0]
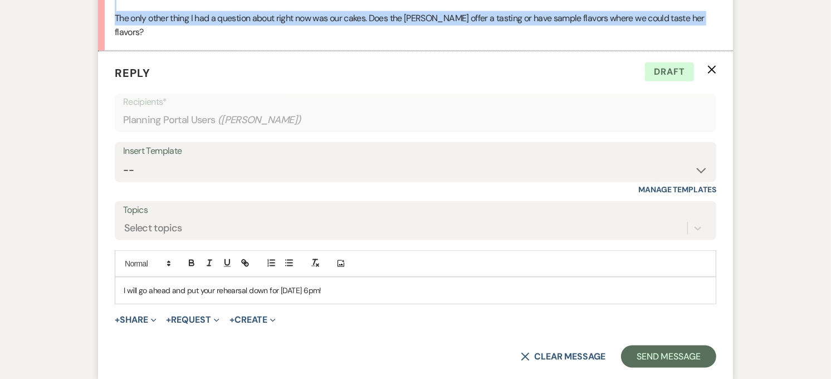
drag, startPoint x: 381, startPoint y: 284, endPoint x: 97, endPoint y: 274, distance: 284.1
click at [98, 274] on form "Reply X Draft Recipients* Planning Portal Users ( Kaitlyn McCreary ) Insert Tem…" at bounding box center [415, 216] width 635 height 330
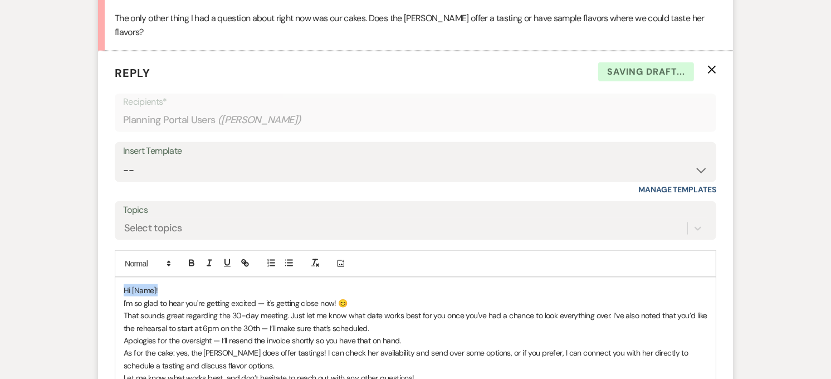
drag, startPoint x: 180, startPoint y: 278, endPoint x: 115, endPoint y: 282, distance: 65.2
click at [115, 282] on div "Hi [Name]! I'm so glad to hear you're getting excited — it's getting close now!…" at bounding box center [415, 346] width 600 height 138
click at [123, 290] on div "Hey Kaitlyn! I'm so glad to hear you're getting excited — it's getting close no…" at bounding box center [415, 346] width 600 height 138
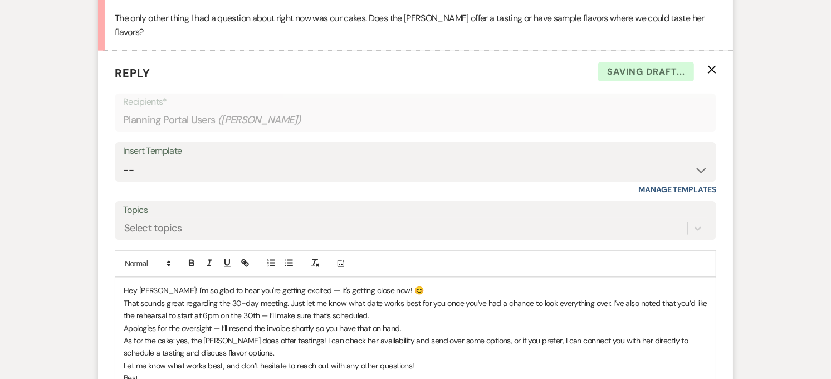
click at [301, 284] on p "Hey Kaitlyn! I'm so glad to hear you're getting excited — it's getting close no…" at bounding box center [415, 290] width 583 height 12
click at [387, 284] on p "Hey Kaitlyn! I'm so glad to hear you're getting excited, it's getting close now…" at bounding box center [415, 290] width 583 height 12
click at [433, 284] on p "Hey [PERSON_NAME]! I'm so glad to hear you're getting excited; it's getting clo…" at bounding box center [415, 290] width 583 height 12
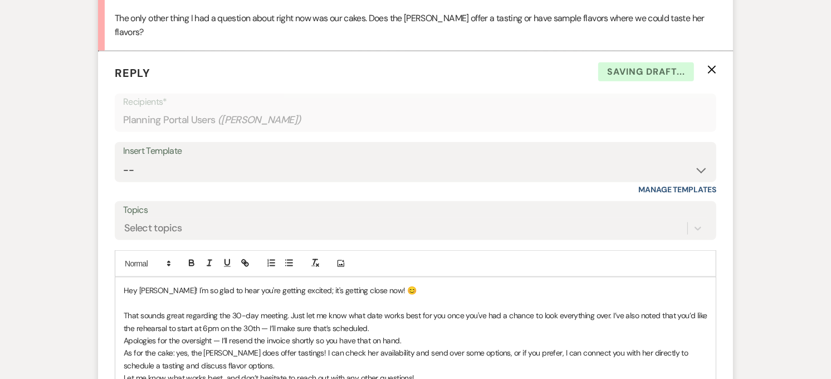
click at [243, 309] on p "That sounds great regarding the 30-day meeting. Just let me know what date work…" at bounding box center [415, 321] width 583 height 25
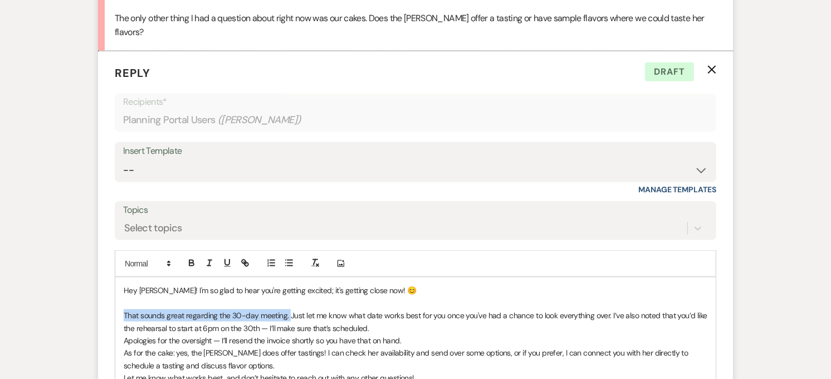
drag, startPoint x: 289, startPoint y: 305, endPoint x: 117, endPoint y: 306, distance: 172.6
click at [117, 306] on div "Hey Kaitlyn! I'm so glad to hear you're getting excited; it's getting close now…" at bounding box center [415, 346] width 600 height 138
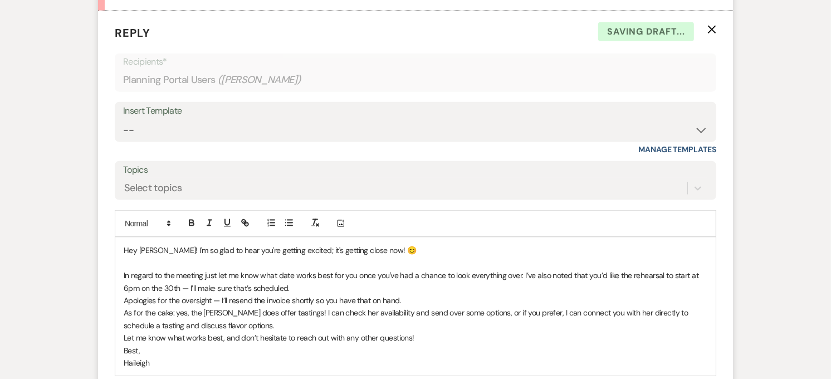
scroll to position [1237, 0]
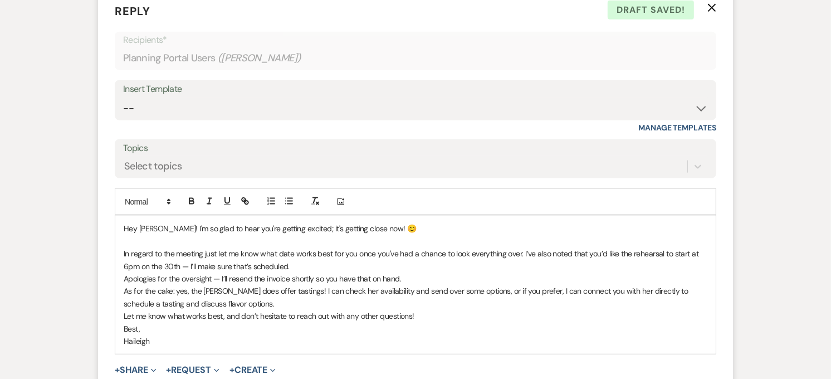
click at [188, 255] on p "In regard to the meeting just let me know what date works best for you once you…" at bounding box center [415, 259] width 583 height 25
drag, startPoint x: 522, startPoint y: 238, endPoint x: 629, endPoint y: 242, distance: 106.9
click at [629, 247] on p "In regard to the meeting just let me know what date works best for you once you…" at bounding box center [415, 259] width 583 height 25
click at [165, 253] on p "In regard to the meeting just let me know what date works best for you once you…" at bounding box center [415, 259] width 583 height 25
drag, startPoint x: 306, startPoint y: 253, endPoint x: 197, endPoint y: 257, distance: 109.2
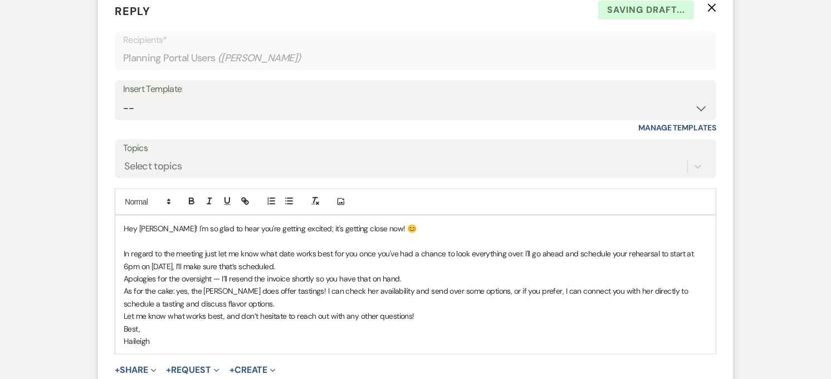
click at [197, 257] on p "In regard to the meeting just let me know what date works best for you once you…" at bounding box center [415, 259] width 583 height 25
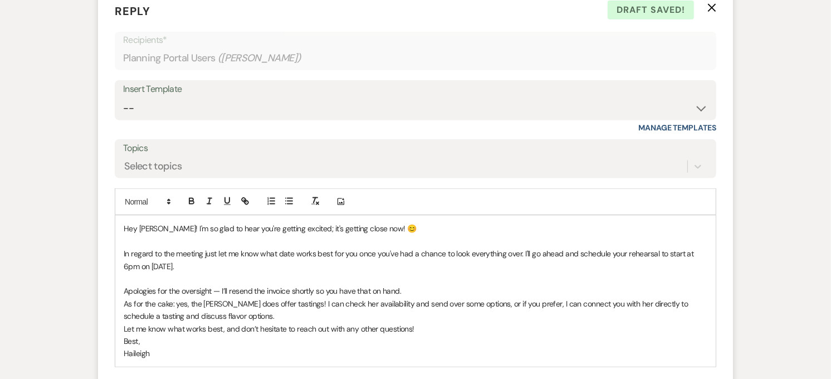
click at [218, 284] on p "Apologies for the oversight — I’ll resend the invoice shortly so you have that …" at bounding box center [415, 290] width 583 height 12
click at [418, 284] on p "Apologies for the oversight, I’ll resend the invoice shortly so you have that o…" at bounding box center [415, 290] width 583 height 12
drag, startPoint x: 418, startPoint y: 279, endPoint x: 213, endPoint y: 274, distance: 204.9
click at [213, 284] on p "Apologies for the oversight, I’ll resend the invoice shortly so you have that o…" at bounding box center [415, 290] width 583 height 12
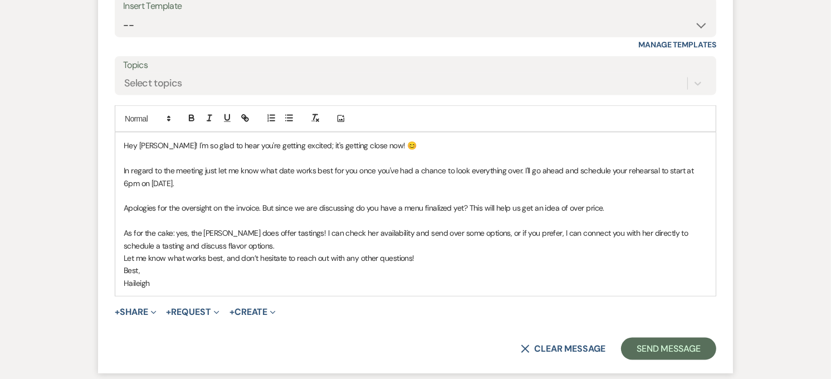
scroll to position [1641, 0]
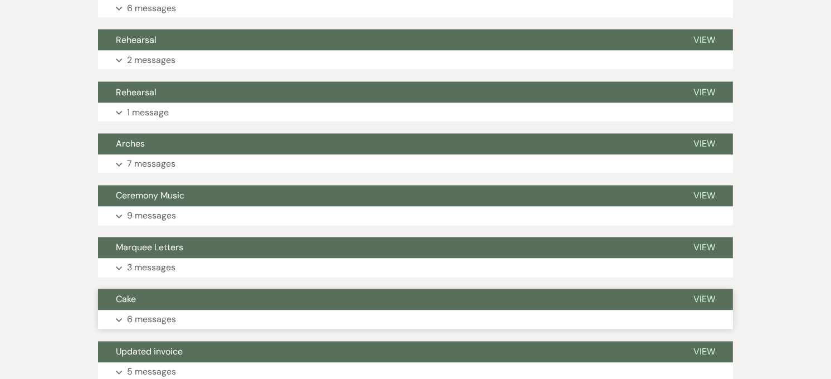
click at [135, 293] on span "Cake" at bounding box center [126, 299] width 20 height 12
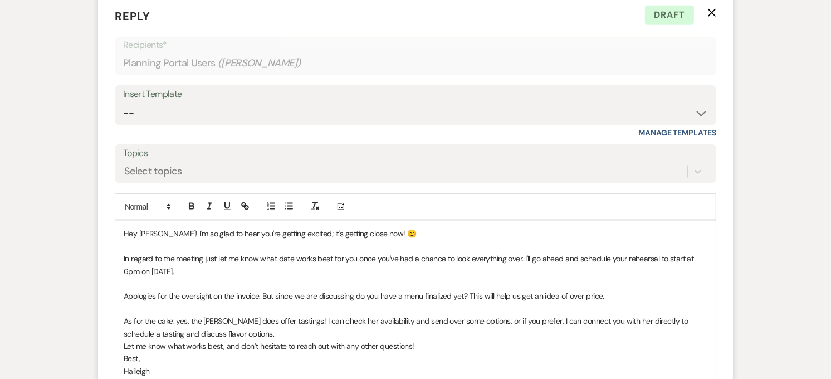
scroll to position [1350, 0]
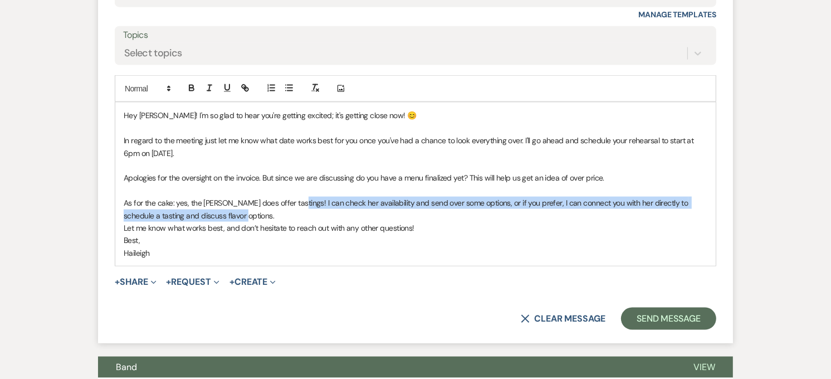
drag, startPoint x: 274, startPoint y: 200, endPoint x: 289, endPoint y: 193, distance: 16.7
click at [289, 197] on p "As for the cake: yes, the baker does offer tastings! I can check her availabili…" at bounding box center [415, 209] width 583 height 25
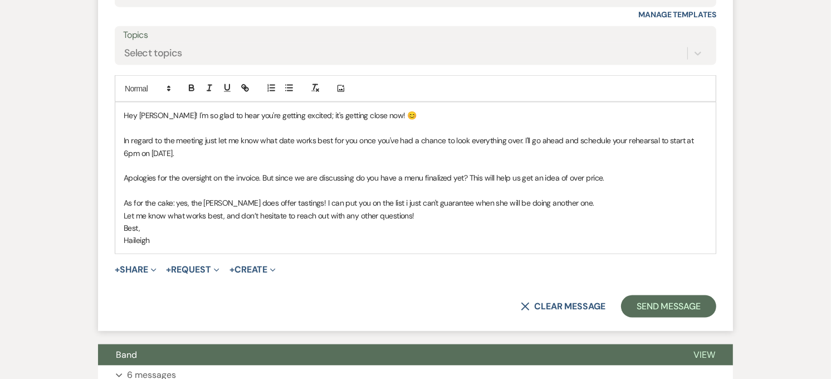
click at [556, 197] on p "As for the cake: yes, the [PERSON_NAME] does offer tastings! I can put you on t…" at bounding box center [415, 203] width 583 height 12
drag, startPoint x: 288, startPoint y: 190, endPoint x: 309, endPoint y: 218, distance: 34.6
click at [288, 197] on p "As for the cake: yes, the [PERSON_NAME] does offer tastings! I can put you on t…" at bounding box center [415, 203] width 583 height 12
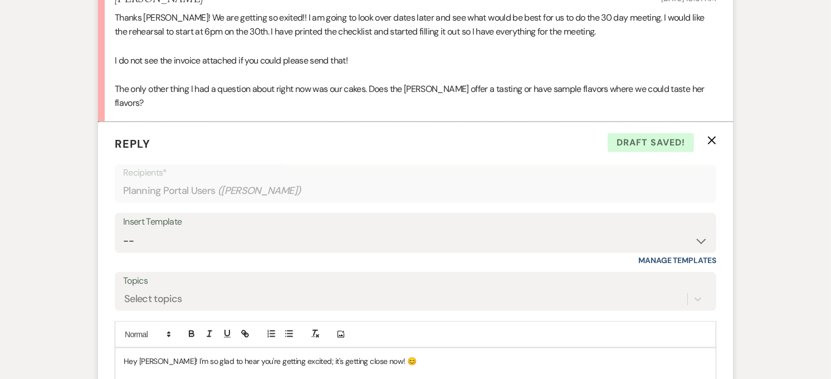
scroll to position [1299, 0]
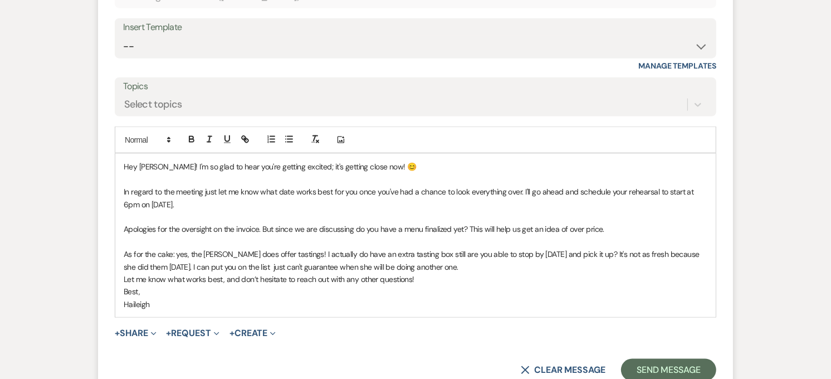
click at [158, 252] on p "As for the cake: yes, the baker does offer tastings! I actually do have an extr…" at bounding box center [415, 260] width 583 height 25
click at [448, 253] on p "As for the cake: yes, the baker does offer tastings! I actually do have an extr…" at bounding box center [415, 260] width 583 height 25
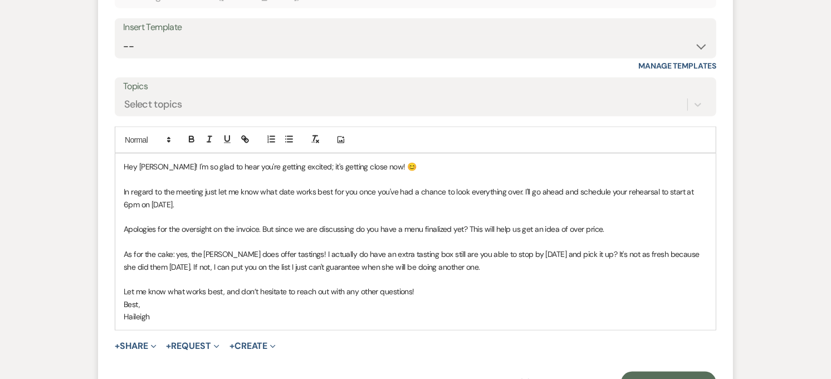
drag, startPoint x: 174, startPoint y: 307, endPoint x: 117, endPoint y: 287, distance: 60.0
click at [117, 287] on div "Hey Kaitlyn! I'm so glad to hear you're getting excited; it's getting close now…" at bounding box center [415, 241] width 600 height 175
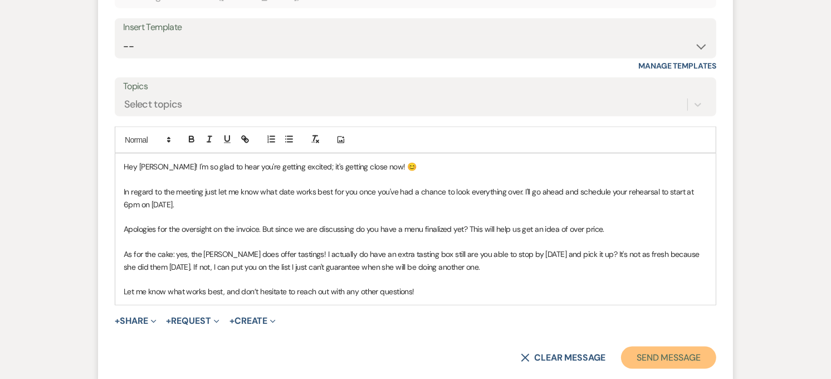
click at [670, 346] on button "Send Message" at bounding box center [668, 357] width 95 height 22
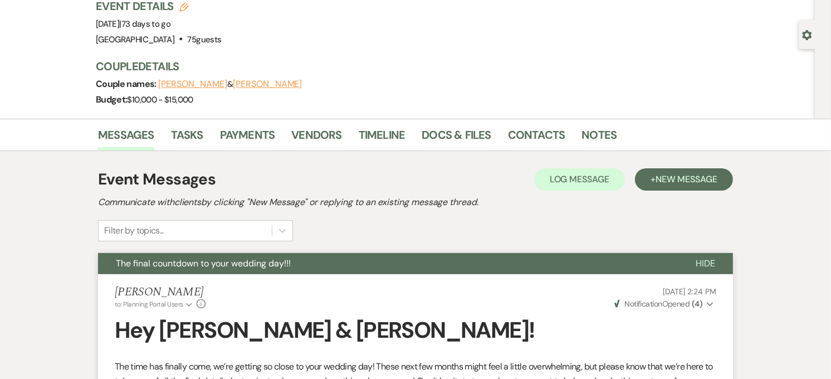
scroll to position [185, 0]
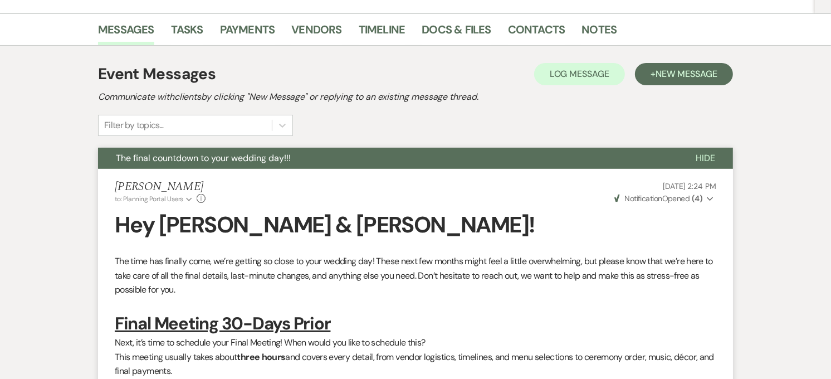
click at [314, 158] on button "The final countdown to your wedding day!!!" at bounding box center [388, 158] width 580 height 21
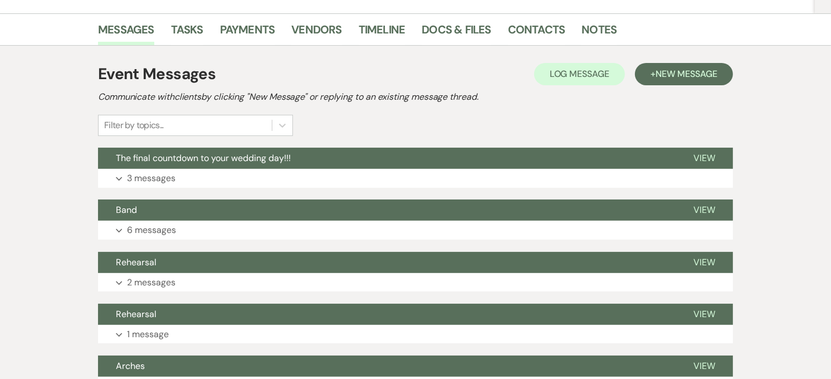
scroll to position [0, 0]
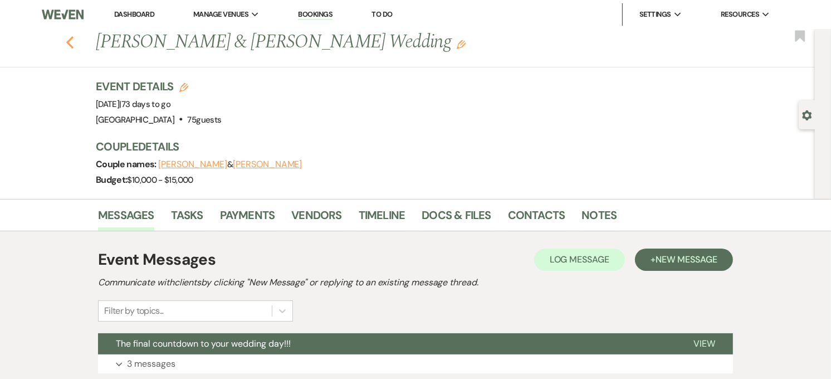
click at [73, 39] on use "button" at bounding box center [69, 42] width 7 height 12
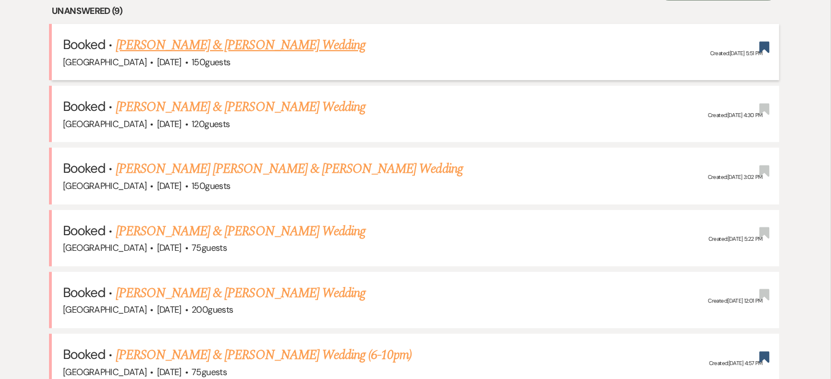
scroll to position [494, 0]
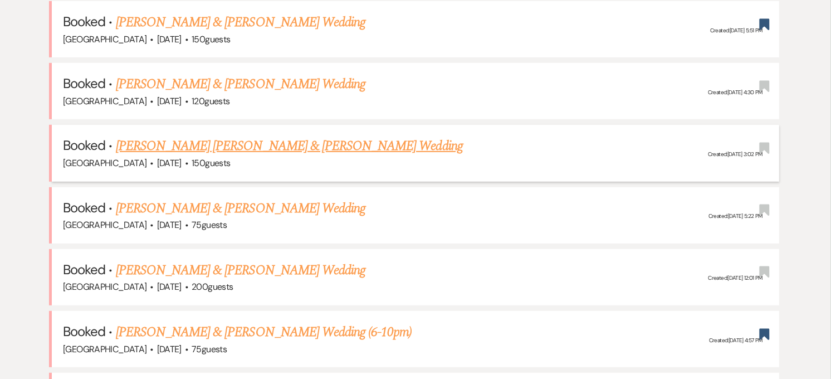
click at [270, 148] on link "[PERSON_NAME] [PERSON_NAME] & [PERSON_NAME] Wedding" at bounding box center [289, 146] width 347 height 20
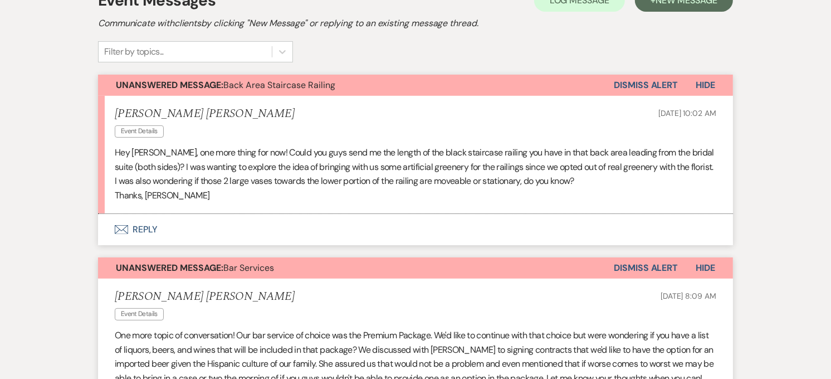
scroll to position [247, 0]
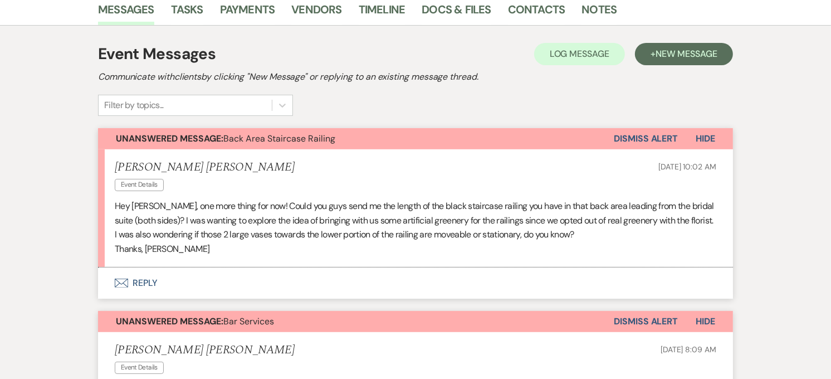
click at [159, 267] on button "Envelope Reply" at bounding box center [415, 282] width 635 height 31
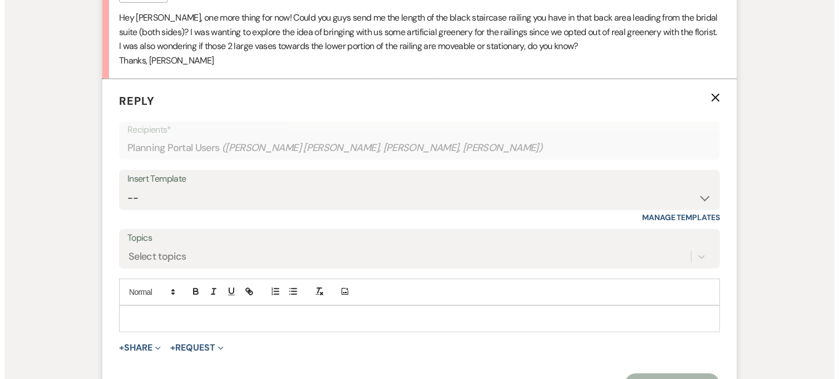
scroll to position [464, 0]
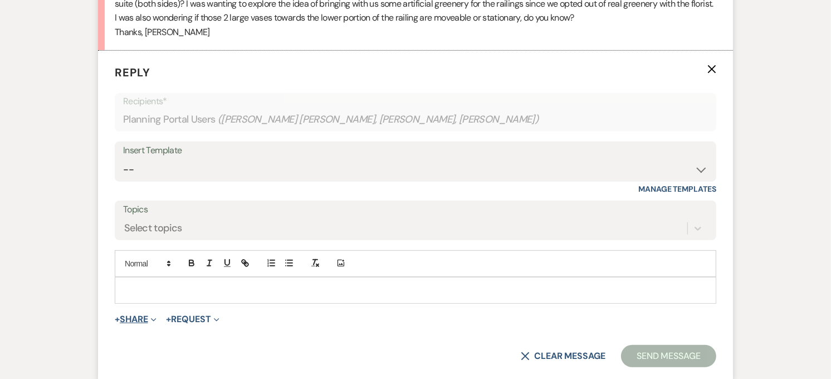
click at [137, 315] on button "+ Share Expand" at bounding box center [136, 319] width 42 height 9
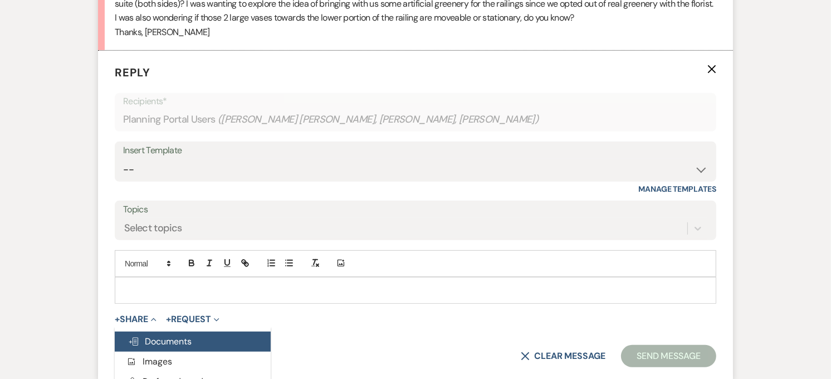
click at [217, 331] on button "Doc Upload Documents" at bounding box center [193, 341] width 156 height 20
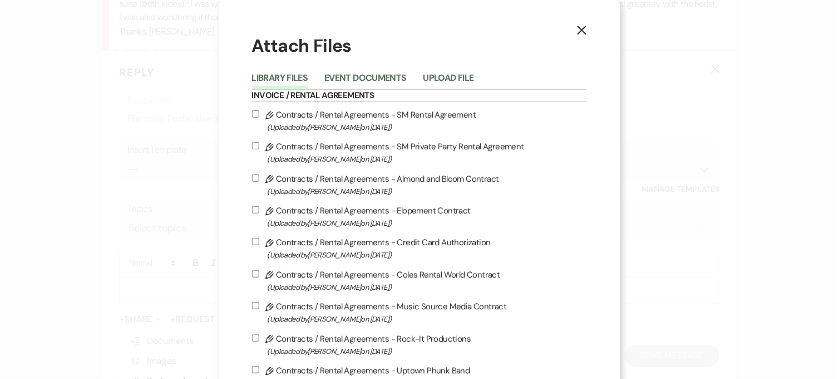
click at [577, 28] on icon "X" at bounding box center [582, 30] width 10 height 10
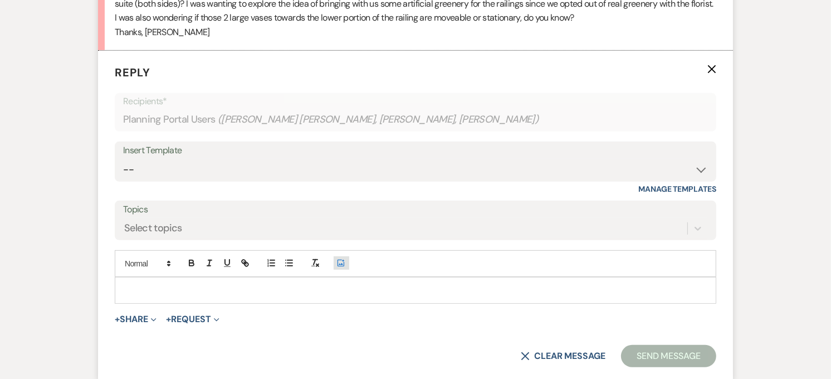
click at [346, 256] on button "Add Photo" at bounding box center [341, 262] width 16 height 13
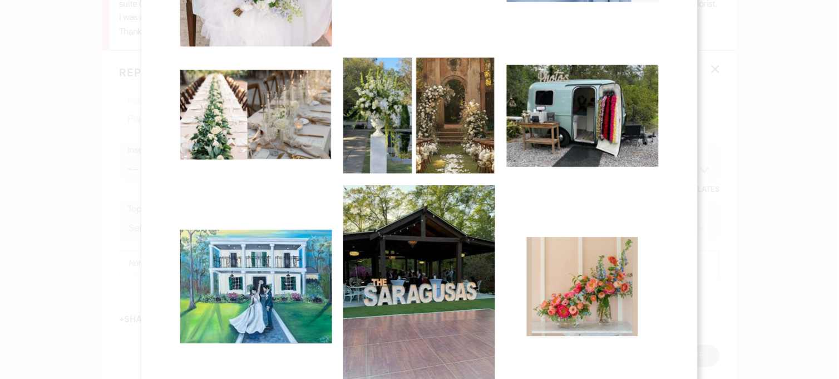
scroll to position [600, 0]
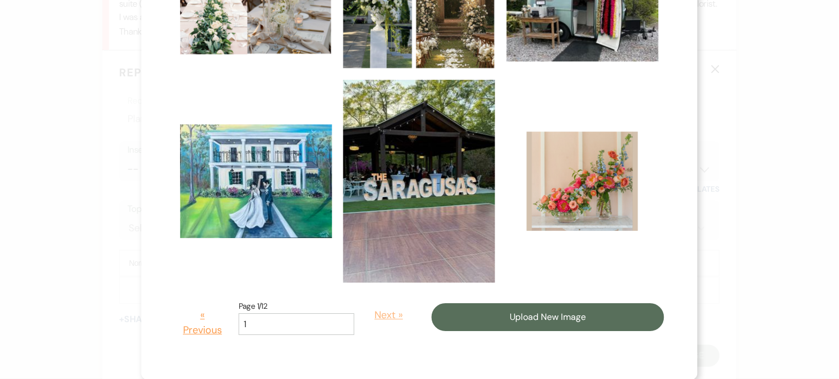
click at [363, 313] on button "Next »" at bounding box center [389, 315] width 52 height 32
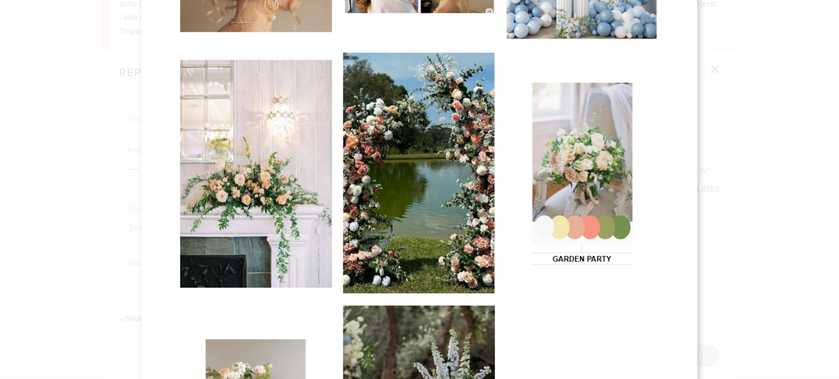
scroll to position [704, 0]
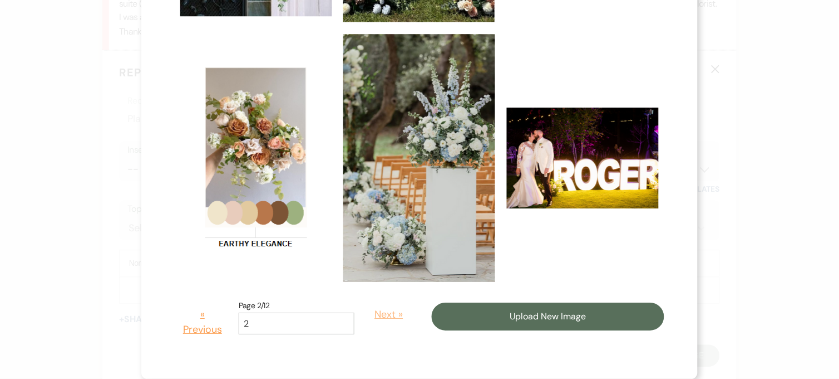
click at [371, 311] on button "Next »" at bounding box center [389, 314] width 52 height 32
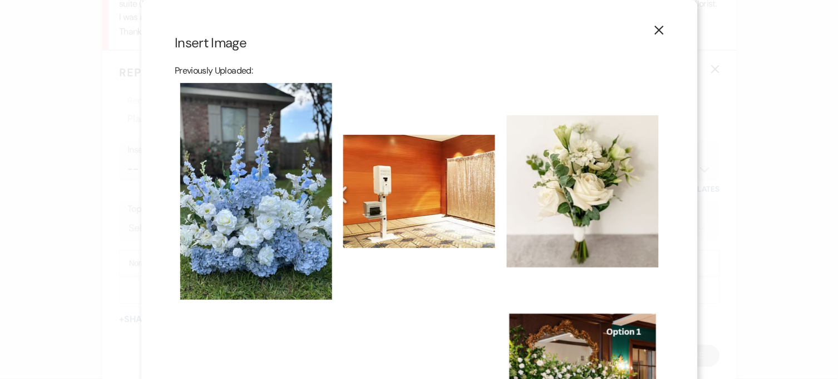
click at [655, 34] on icon "X" at bounding box center [660, 30] width 10 height 10
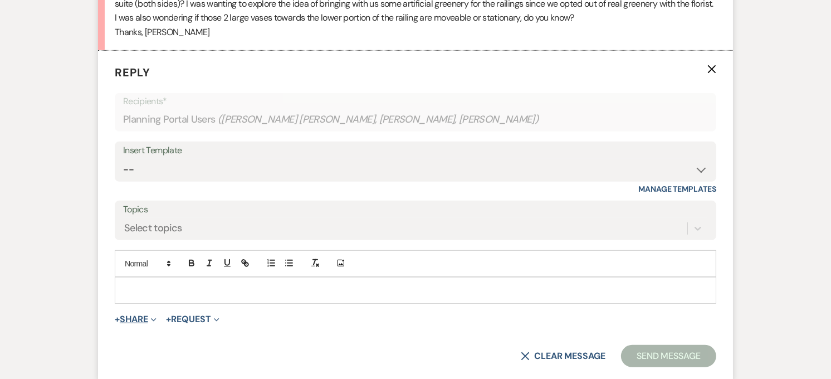
click at [137, 315] on button "+ Share Expand" at bounding box center [136, 319] width 42 height 9
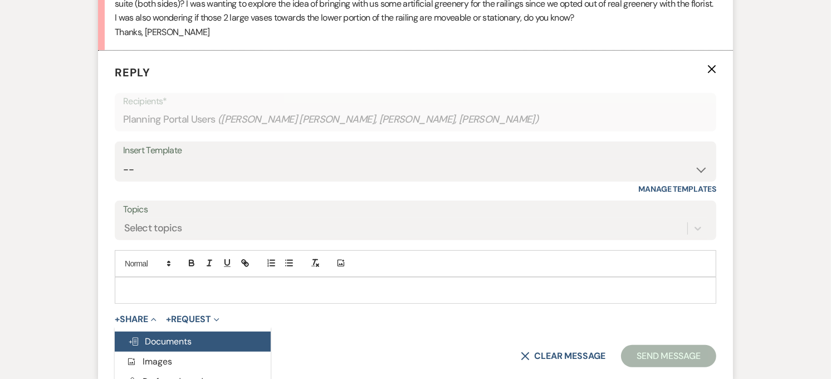
click at [149, 335] on span "Doc Upload Documents" at bounding box center [159, 341] width 63 height 12
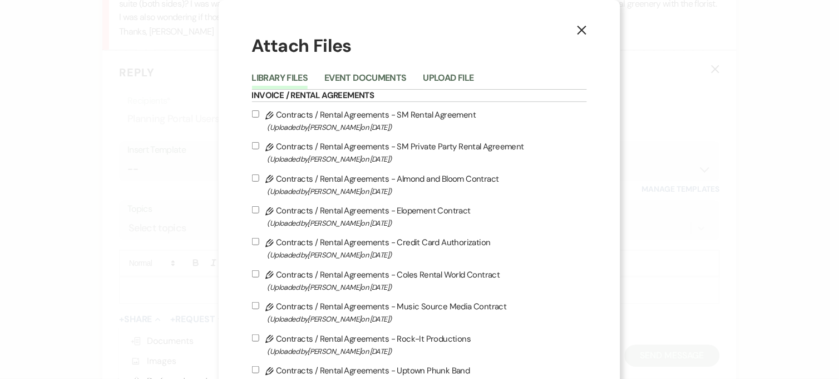
click at [577, 33] on icon "X" at bounding box center [582, 30] width 10 height 10
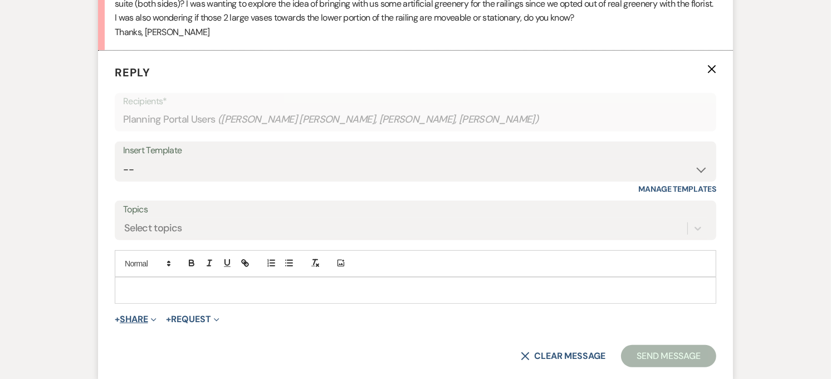
click at [122, 315] on button "+ Share Expand" at bounding box center [136, 319] width 42 height 9
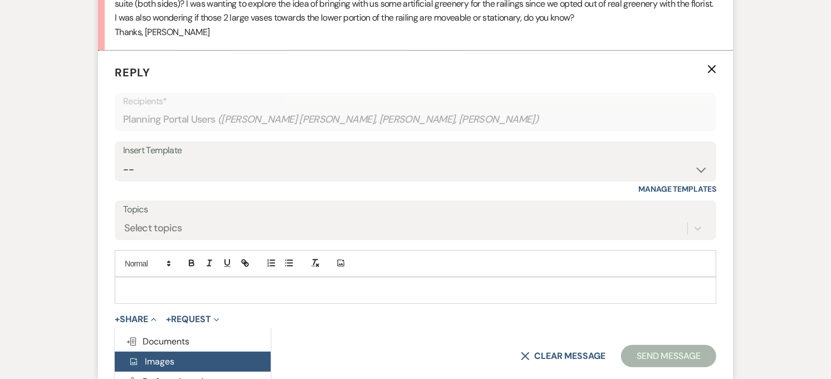
click at [168, 355] on span "Add Photo Images" at bounding box center [151, 361] width 46 height 12
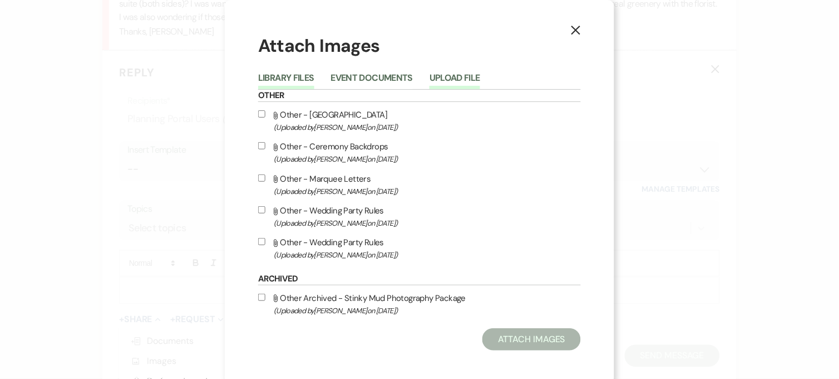
click at [448, 77] on button "Upload File" at bounding box center [455, 81] width 51 height 16
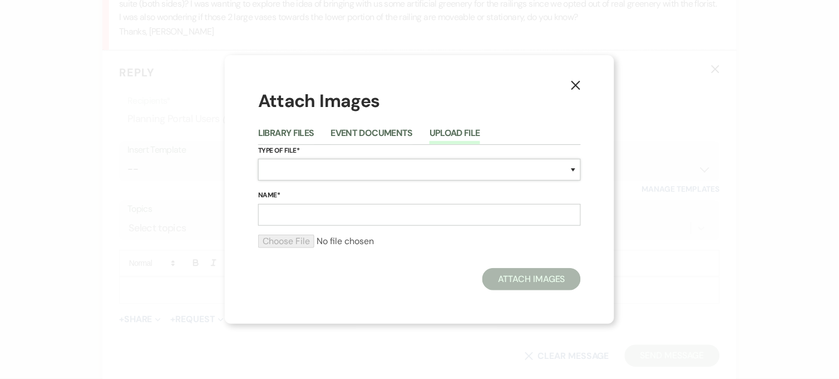
click at [298, 171] on select "Special Event Insurance Vendor Certificate of Insurance Contracts / Rental Agre…" at bounding box center [419, 170] width 323 height 22
select select "25"
click at [258, 159] on select "Special Event Insurance Vendor Certificate of Insurance Contracts / Rental Agre…" at bounding box center [419, 170] width 323 height 22
click at [292, 209] on input "Name*" at bounding box center [419, 215] width 323 height 22
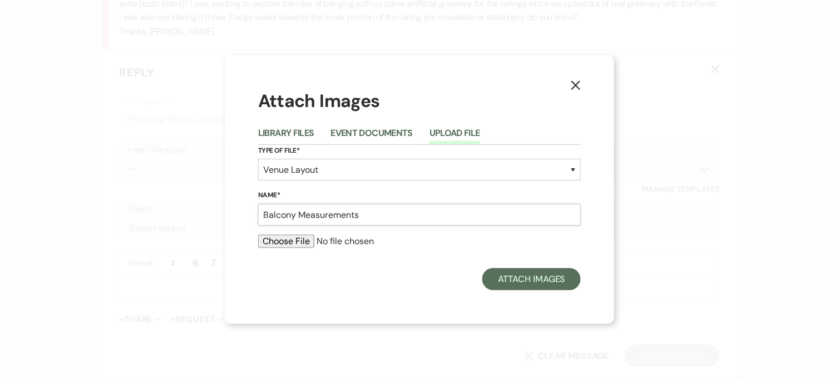
type input "Balcony Measurements"
click at [290, 238] on input "file" at bounding box center [419, 240] width 323 height 13
type input "C:\fakepath\Balcony Stairs.png"
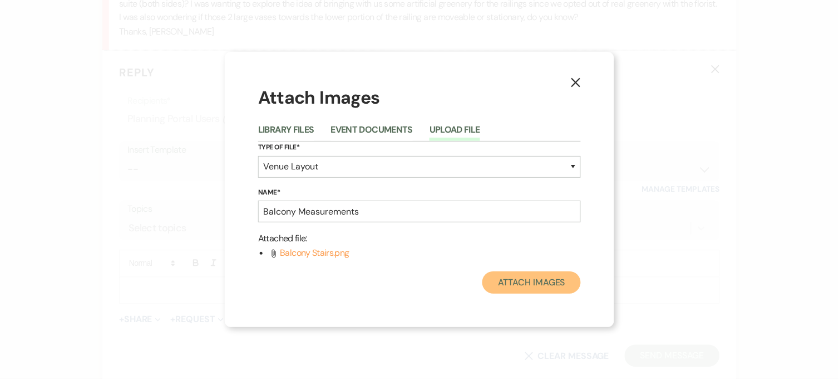
click at [523, 286] on button "Attach Images" at bounding box center [532, 282] width 99 height 22
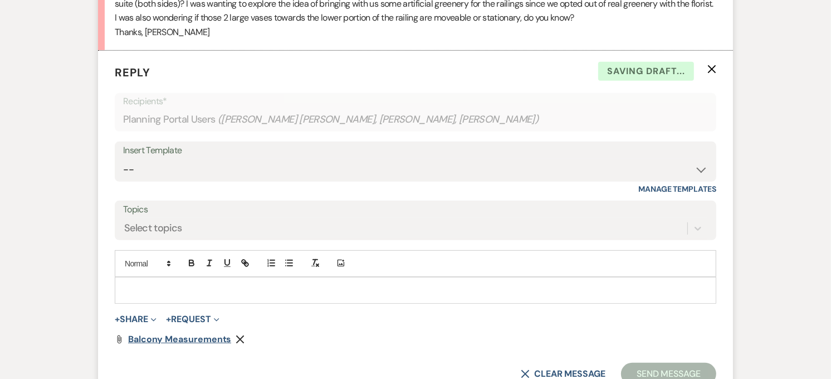
click at [170, 333] on span "Balcony Measurements" at bounding box center [179, 339] width 103 height 12
click at [346, 256] on button "Add Photo" at bounding box center [341, 262] width 16 height 13
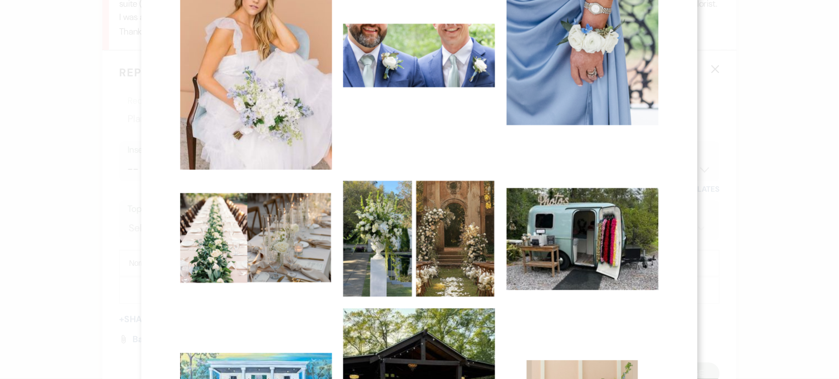
scroll to position [600, 0]
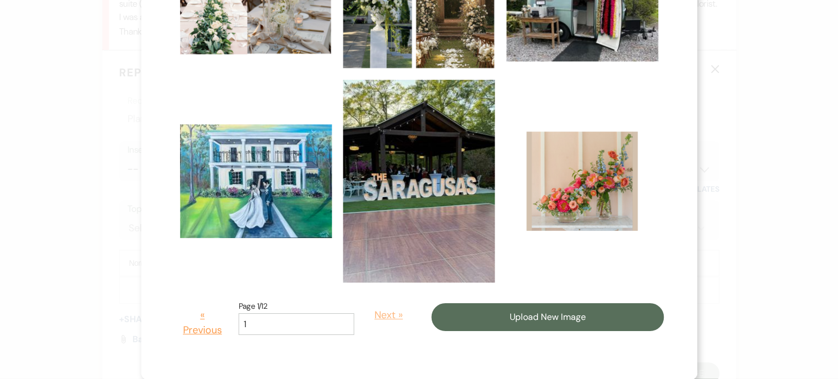
click at [363, 315] on button "Next »" at bounding box center [389, 315] width 52 height 32
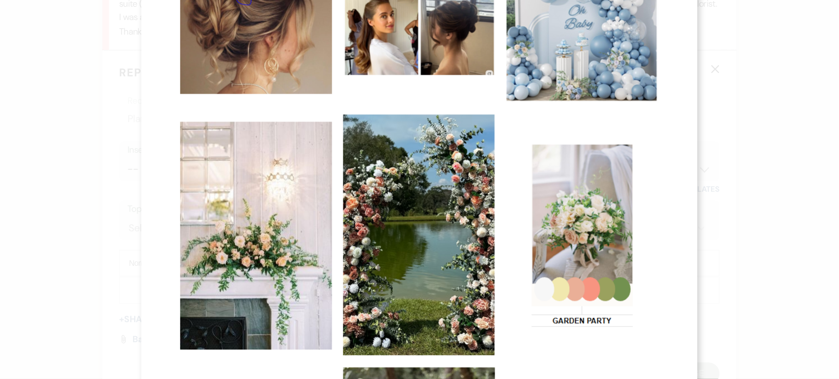
scroll to position [680, 0]
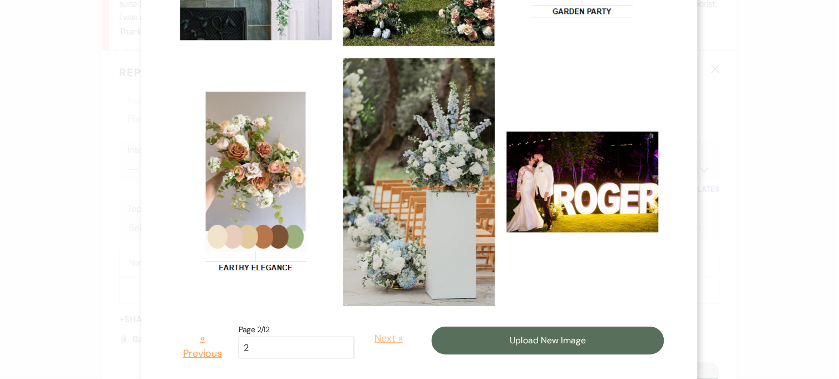
click at [370, 341] on button "Next »" at bounding box center [389, 338] width 52 height 32
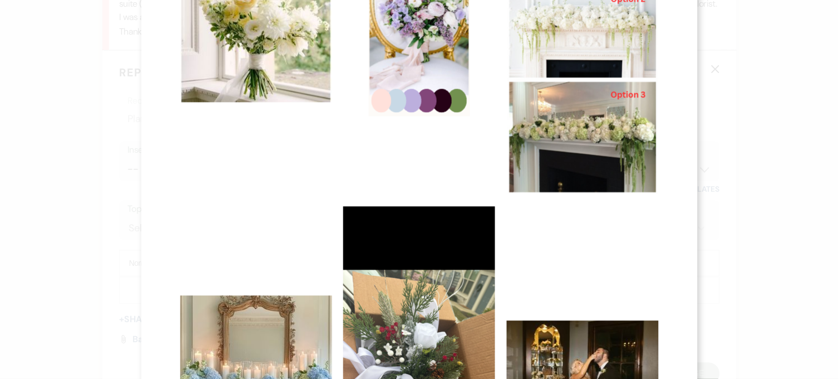
scroll to position [866, 0]
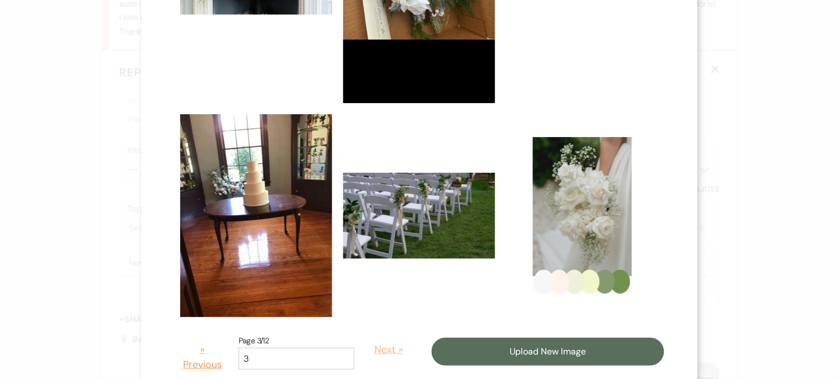
click at [366, 351] on button "Next »" at bounding box center [389, 349] width 52 height 32
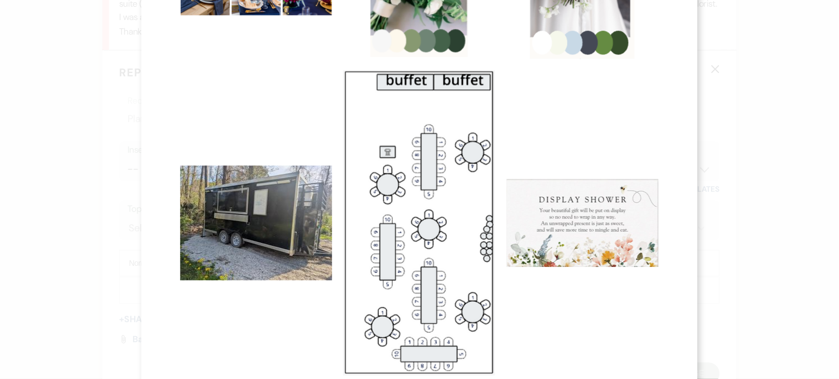
scroll to position [836, 0]
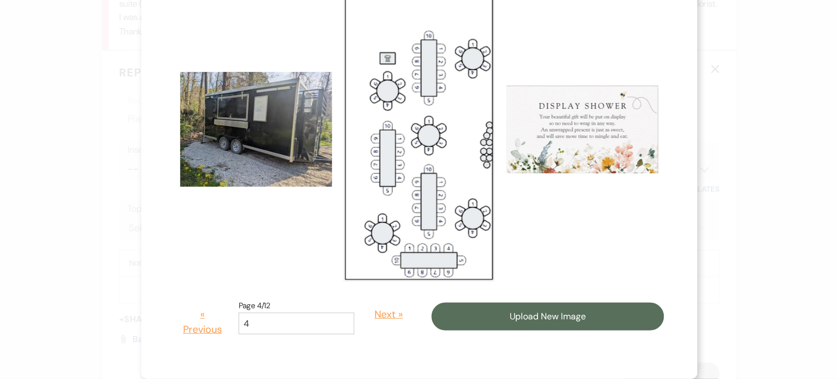
click at [366, 318] on button "Next »" at bounding box center [389, 314] width 52 height 32
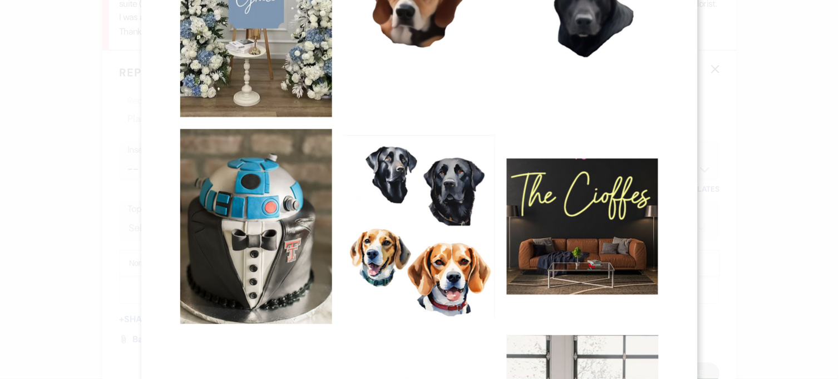
scroll to position [714, 0]
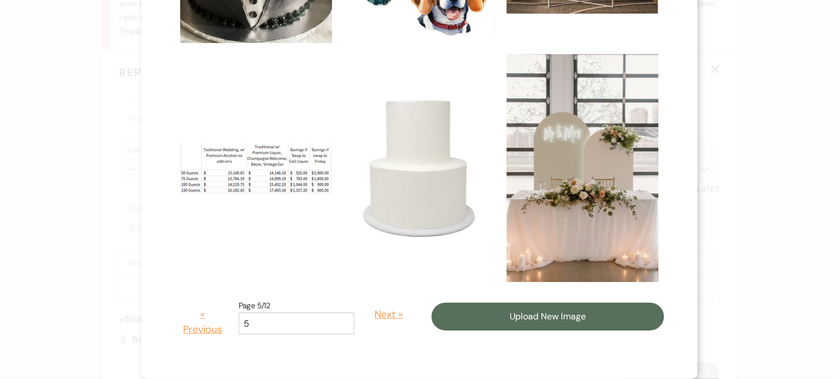
click at [366, 307] on button "Next »" at bounding box center [389, 314] width 52 height 32
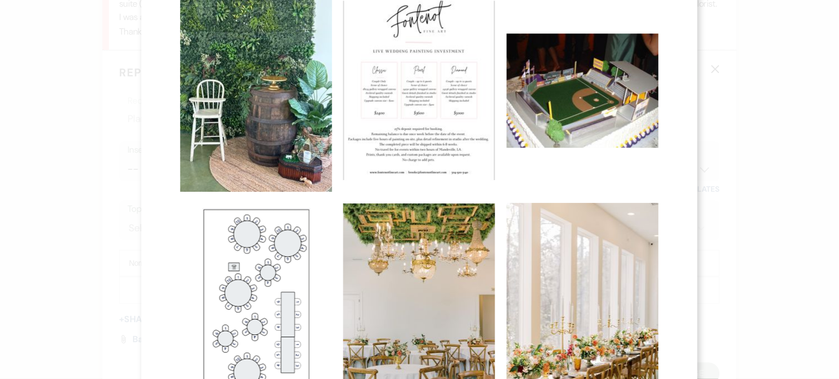
scroll to position [798, 0]
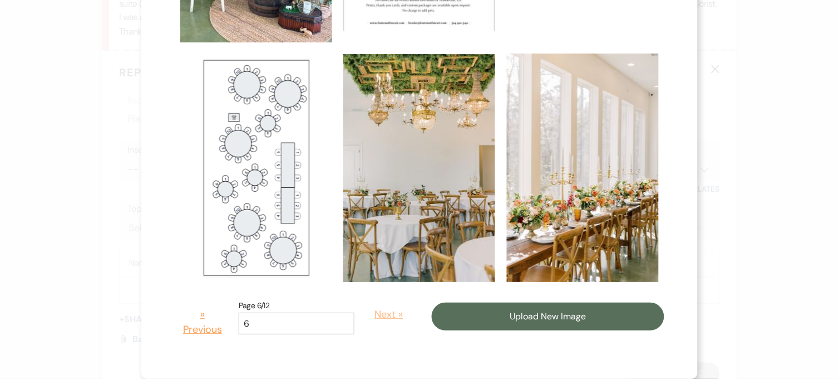
click at [371, 318] on button "Next »" at bounding box center [389, 314] width 52 height 32
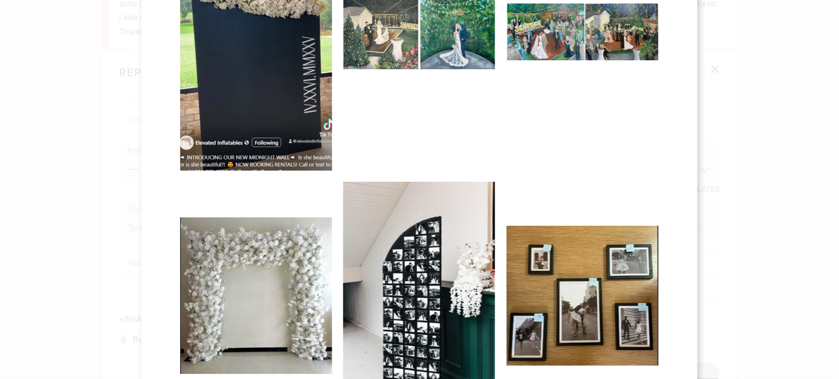
scroll to position [841, 0]
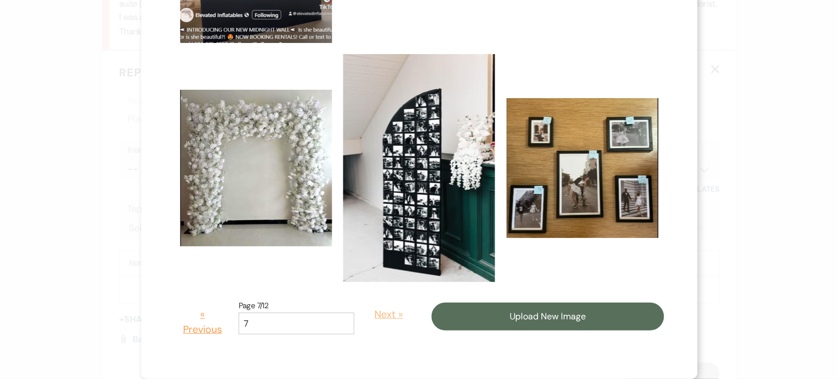
click at [374, 313] on button "Next »" at bounding box center [389, 314] width 52 height 32
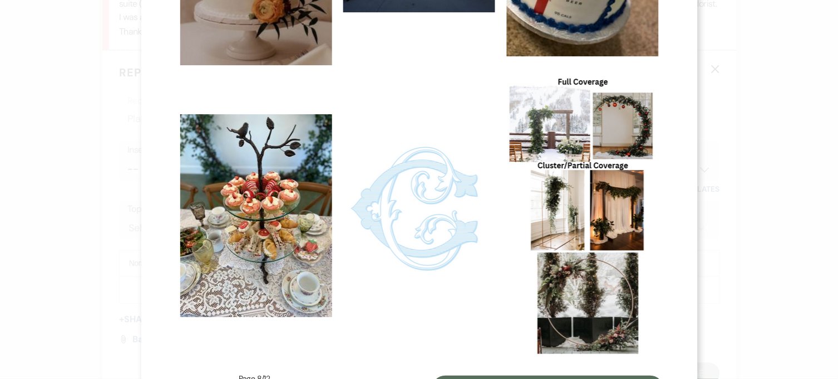
scroll to position [878, 0]
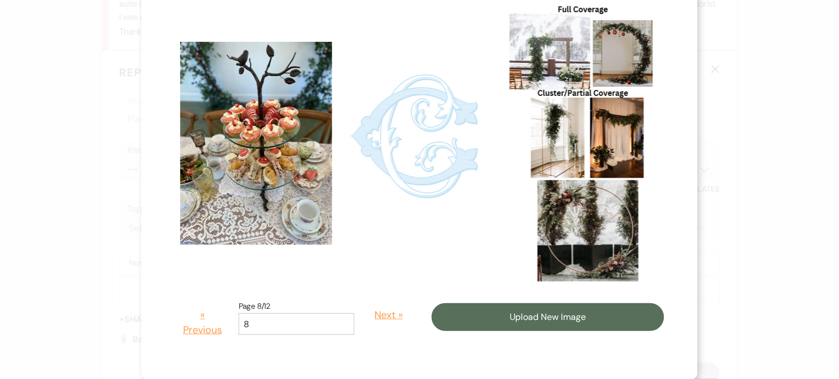
click at [374, 313] on button "Next »" at bounding box center [389, 315] width 52 height 32
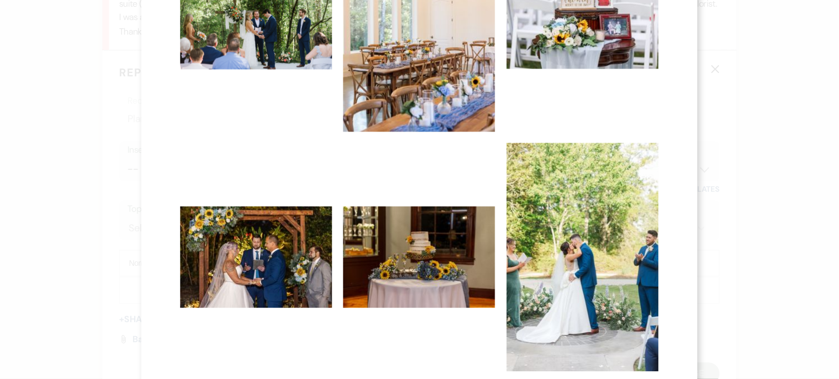
scroll to position [749, 0]
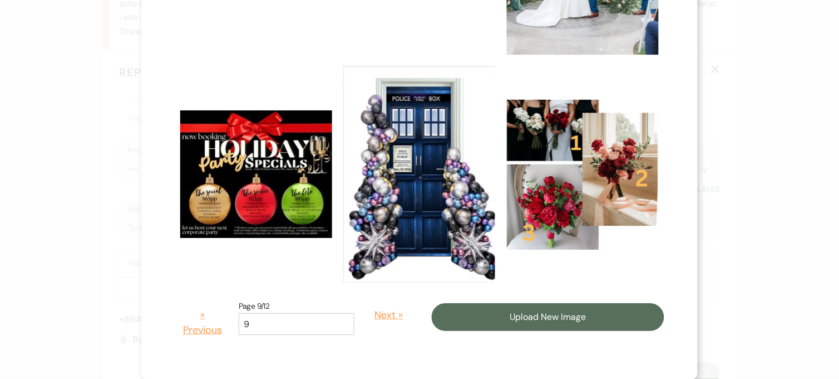
click at [374, 313] on button "Next »" at bounding box center [389, 315] width 52 height 32
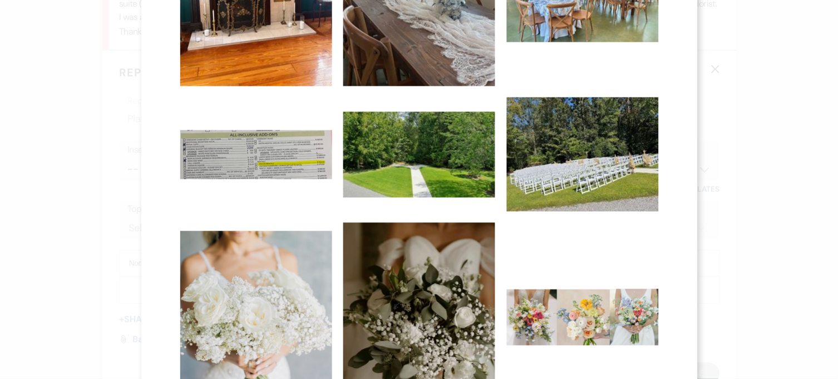
scroll to position [559, 0]
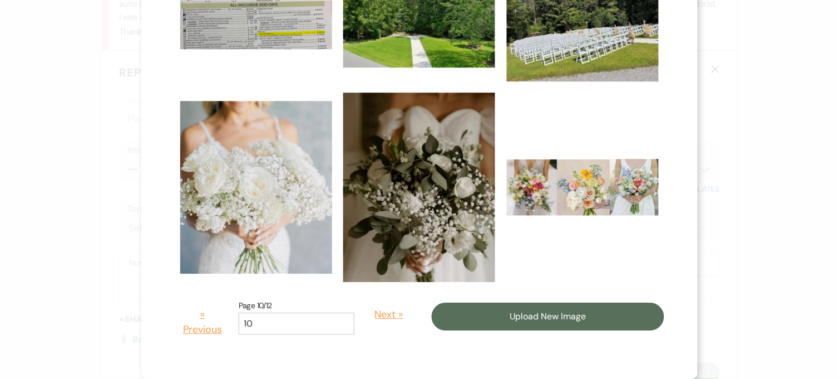
click at [374, 313] on button "Next »" at bounding box center [389, 314] width 52 height 32
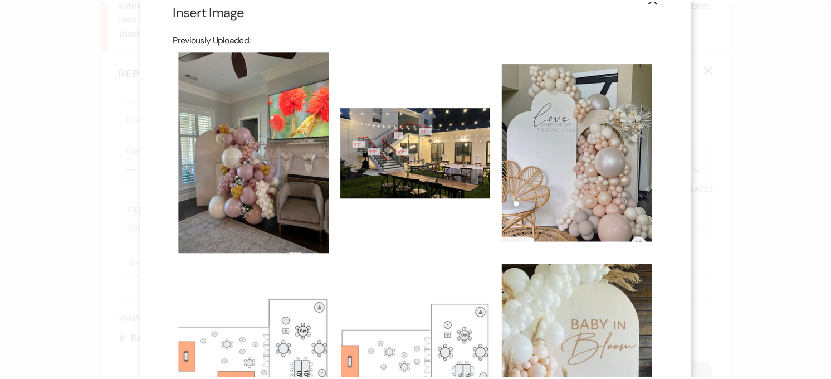
scroll to position [62, 0]
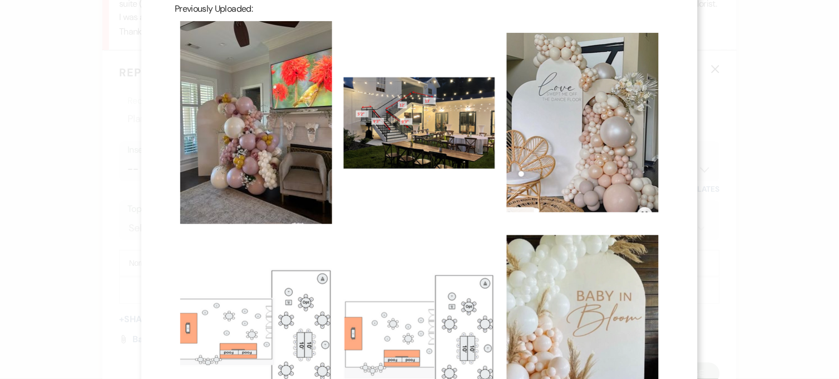
click at [414, 136] on img at bounding box center [419, 123] width 152 height 92
click at [0, 0] on input "checkbox" at bounding box center [0, 0] width 0 height 0
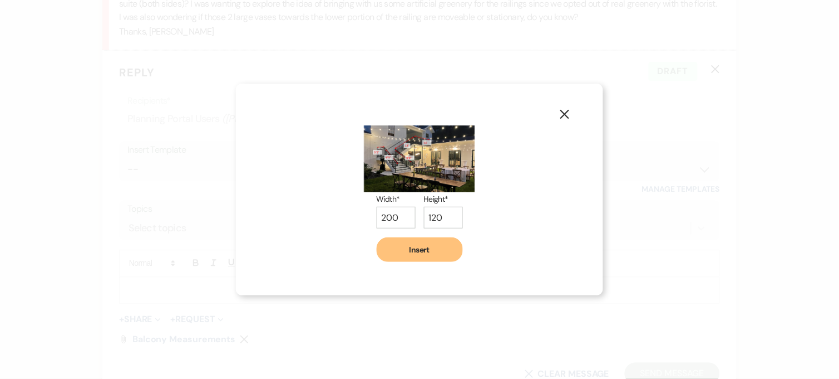
click at [407, 253] on button "Insert" at bounding box center [420, 249] width 86 height 24
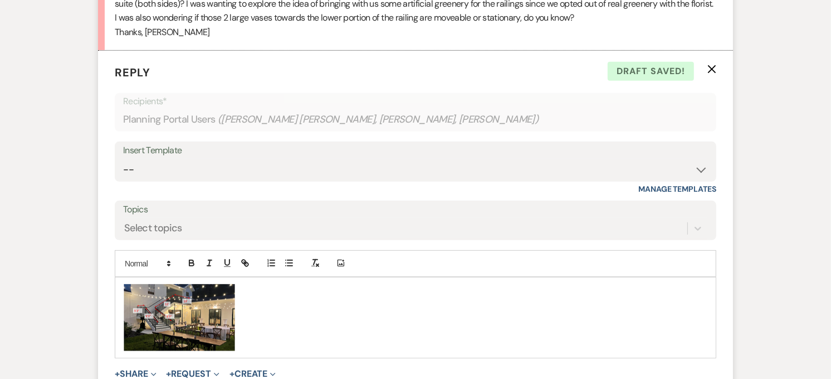
drag, startPoint x: 183, startPoint y: 286, endPoint x: 515, endPoint y: 214, distance: 340.4
click at [515, 214] on form "Reply X Draft saved! Recipients* Planning Portal Users ( Fernando Torres Arroyo…" at bounding box center [415, 252] width 635 height 402
drag, startPoint x: 184, startPoint y: 293, endPoint x: -3, endPoint y: 303, distance: 187.3
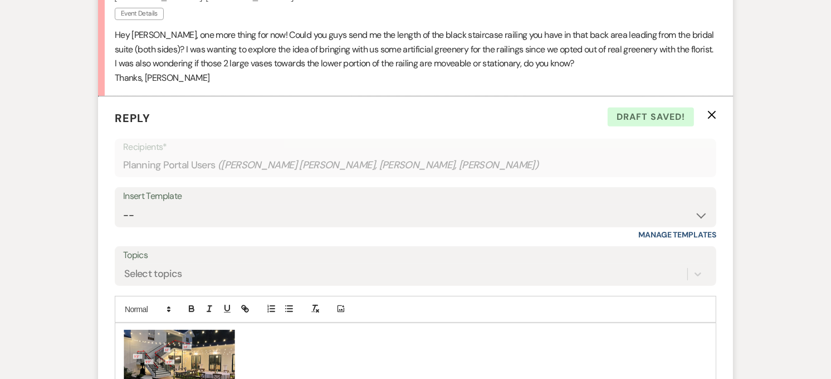
scroll to position [464, 0]
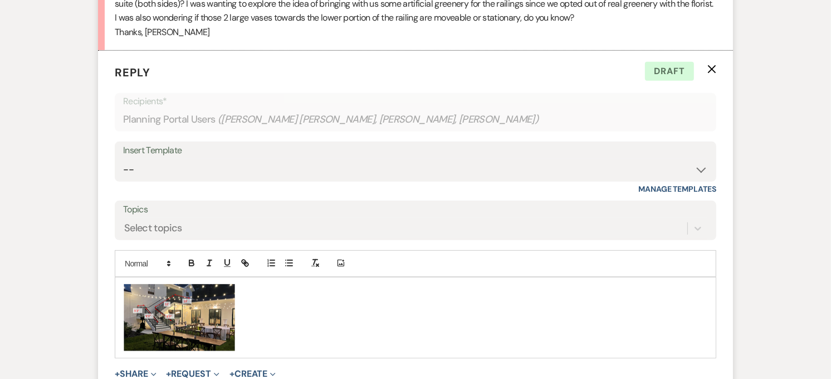
click at [123, 291] on div "﻿ ﻿" at bounding box center [415, 317] width 600 height 80
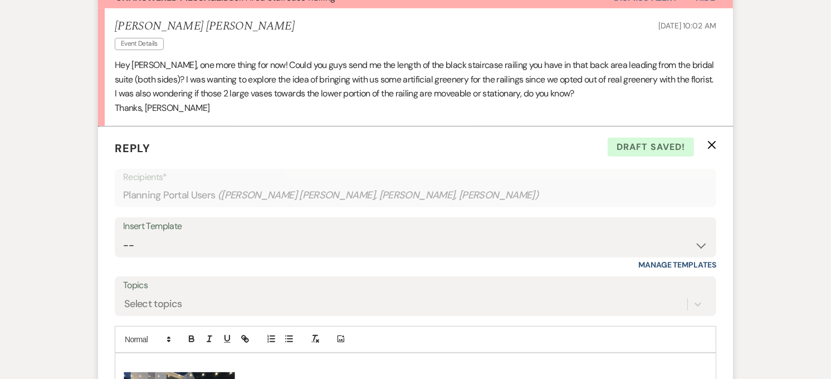
scroll to position [402, 0]
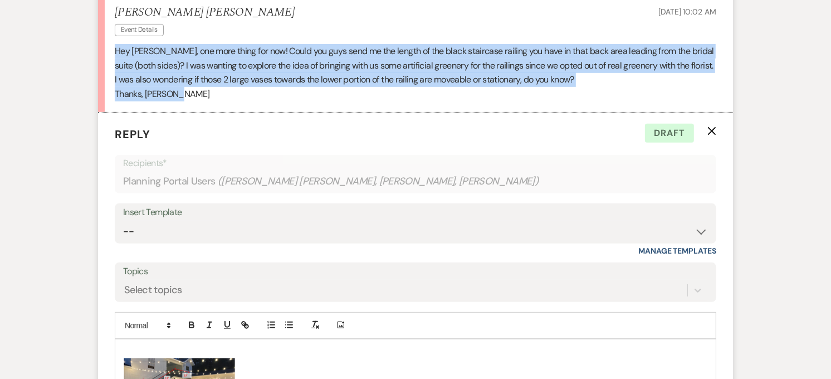
drag, startPoint x: 208, startPoint y: 71, endPoint x: 114, endPoint y: 27, distance: 104.1
click at [114, 27] on li "Fernando Torres Arroyo Event Details Aug 19, 2025, 10:02 AM Hey Haileigh, one m…" at bounding box center [415, 53] width 635 height 119
copy div "Hey Haileigh, one more thing for now! Could you guys send me the length of the …"
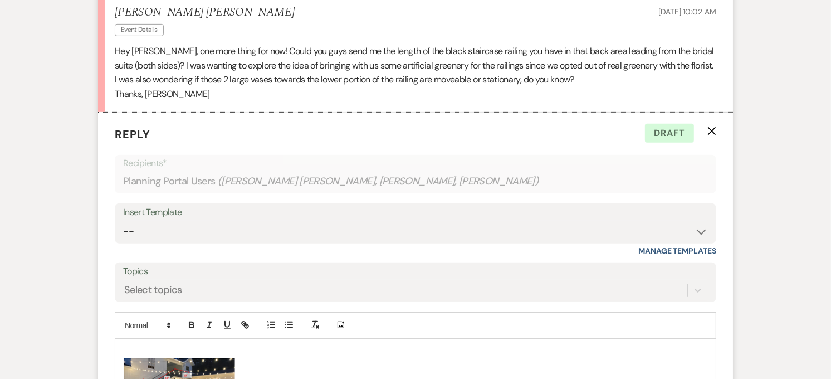
click at [209, 346] on p at bounding box center [415, 352] width 583 height 12
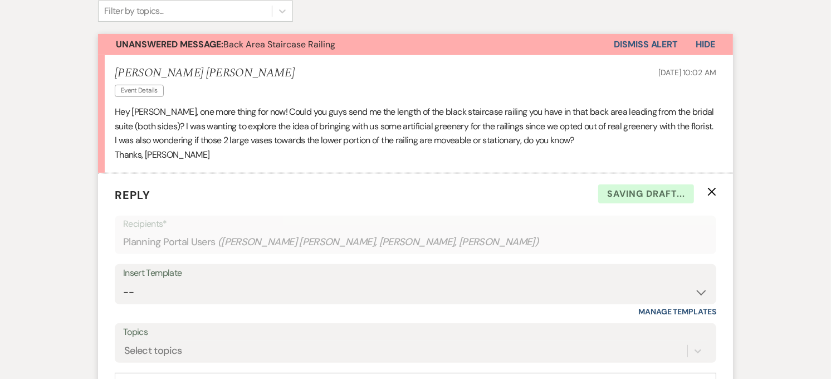
scroll to position [340, 0]
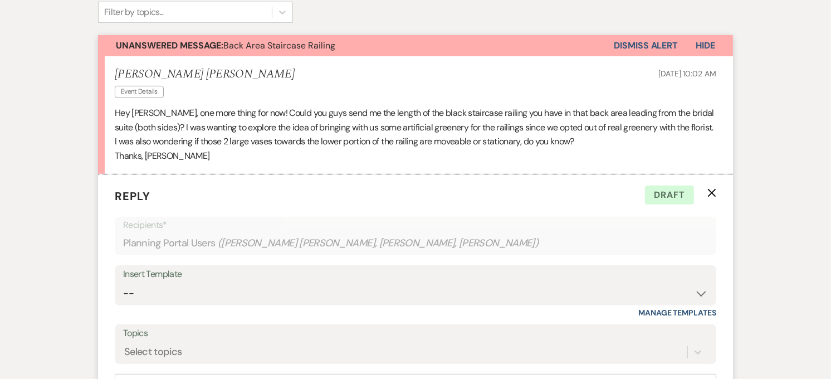
click at [227, 116] on p "Hey Haileigh, one more thing for now! Could you guys send me the length of the …" at bounding box center [415, 127] width 601 height 43
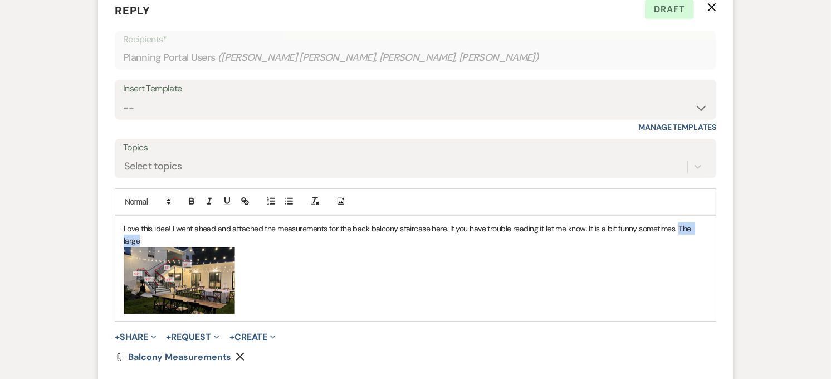
drag, startPoint x: 708, startPoint y: 204, endPoint x: 675, endPoint y: 208, distance: 32.5
click at [675, 215] on div "Love this idea! I went ahead and attached the measurements for the back balcony…" at bounding box center [415, 267] width 600 height 105
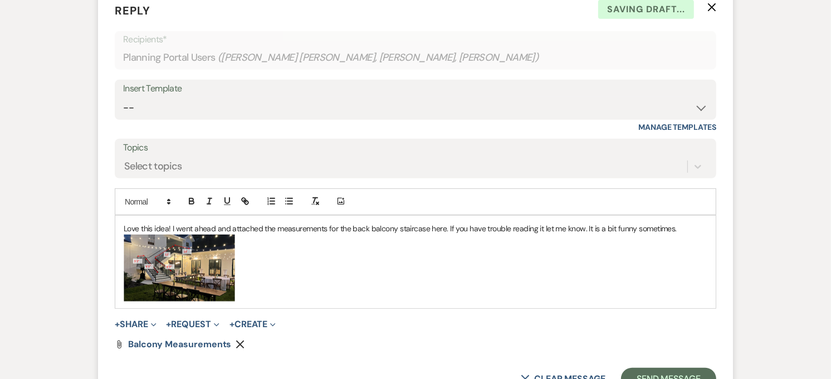
click at [353, 254] on p "﻿ ﻿" at bounding box center [415, 267] width 583 height 67
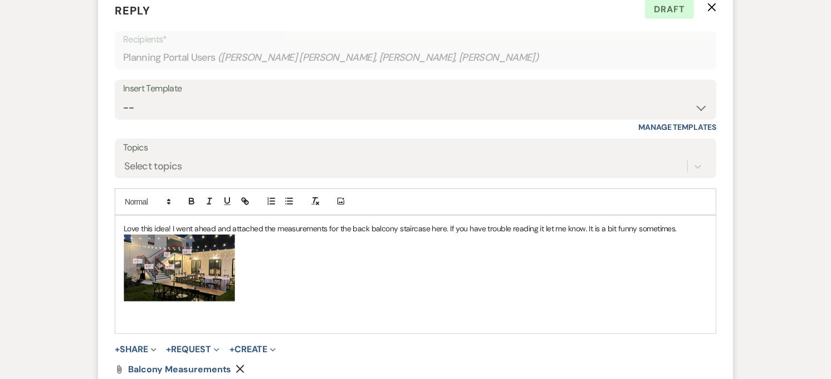
click at [171, 222] on p "Love this idea! I went ahead and attached the measurements for the back balcony…" at bounding box center [415, 228] width 583 height 12
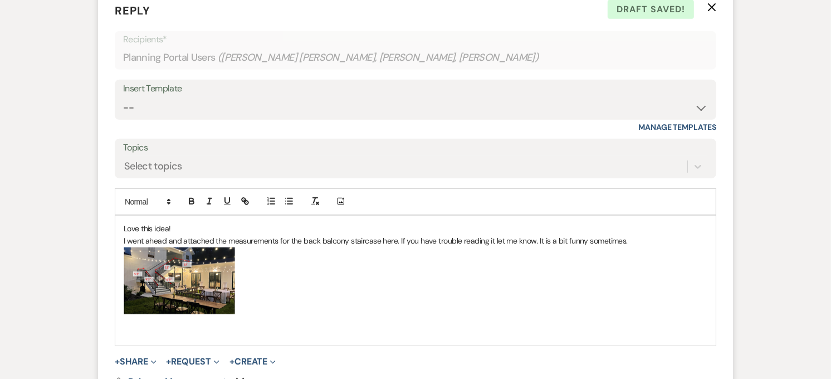
click at [624, 234] on p "I went ahead and attached the measurements for the back balcony staircase here.…" at bounding box center [415, 240] width 583 height 12
click at [682, 234] on p "I went ahead and attached the measurements for the back balcony staircase here.…" at bounding box center [415, 240] width 583 height 12
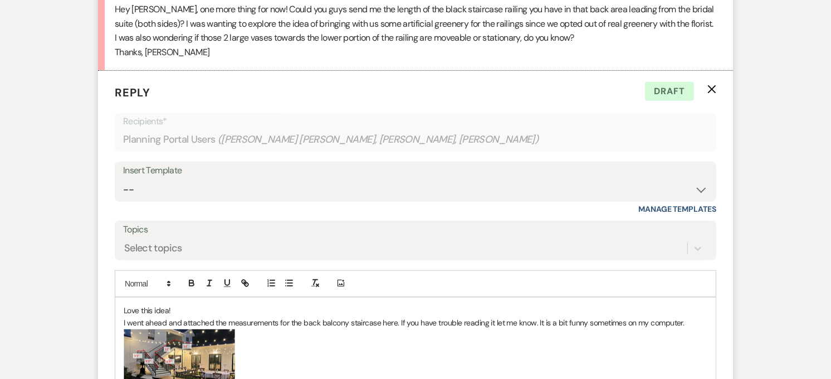
scroll to position [464, 0]
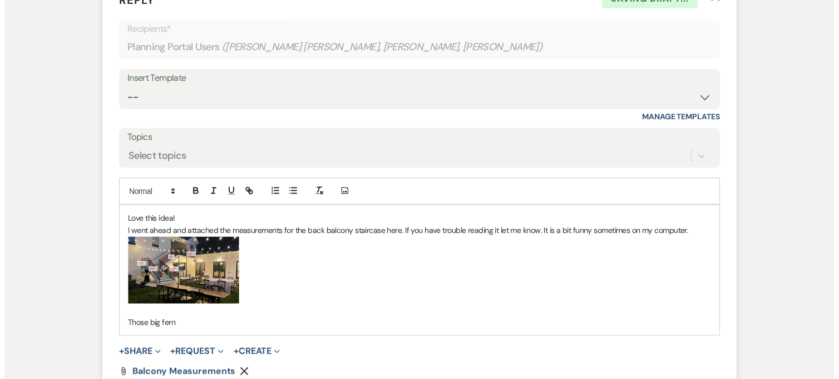
scroll to position [649, 0]
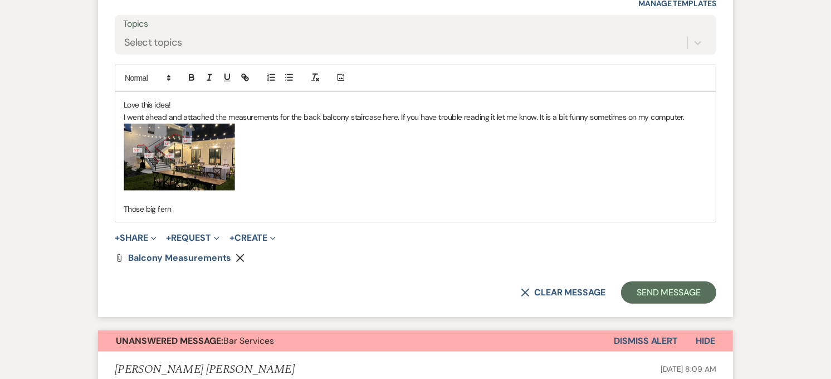
click at [286, 126] on p "﻿ ﻿" at bounding box center [415, 157] width 583 height 67
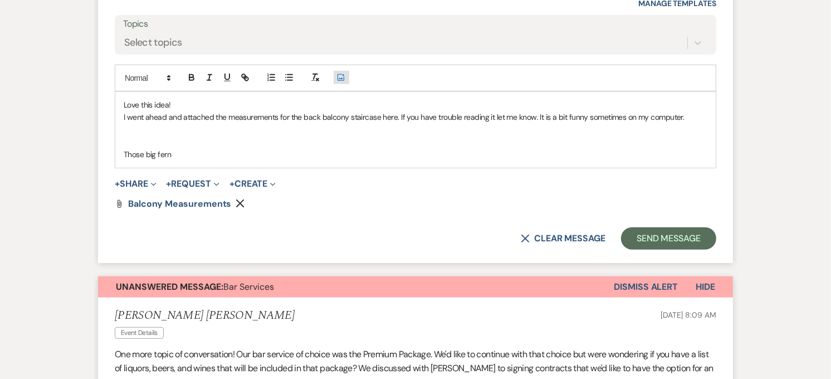
click at [341, 72] on icon "Add Photo" at bounding box center [340, 77] width 9 height 10
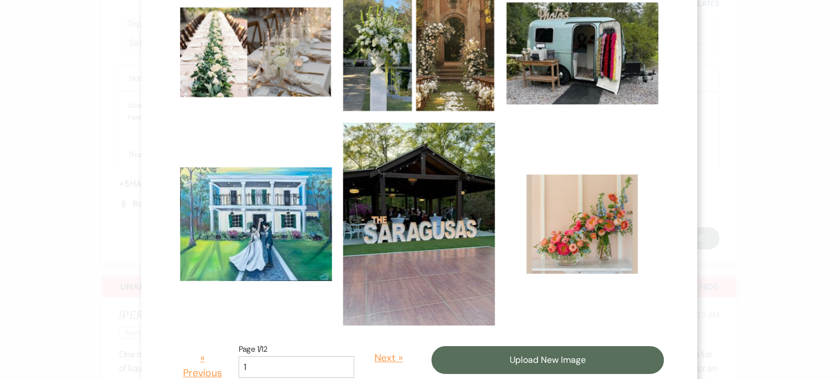
scroll to position [600, 0]
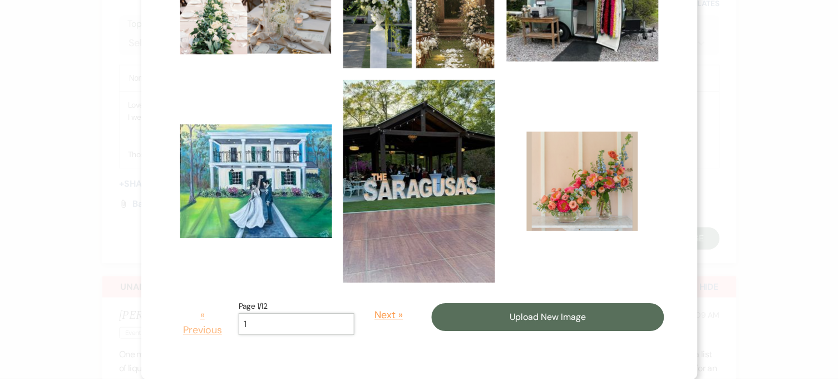
drag, startPoint x: 285, startPoint y: 317, endPoint x: 220, endPoint y: 325, distance: 65.0
click at [220, 325] on div "« Previous Page 1/12 1 Next »" at bounding box center [295, 322] width 240 height 47
type input "9"
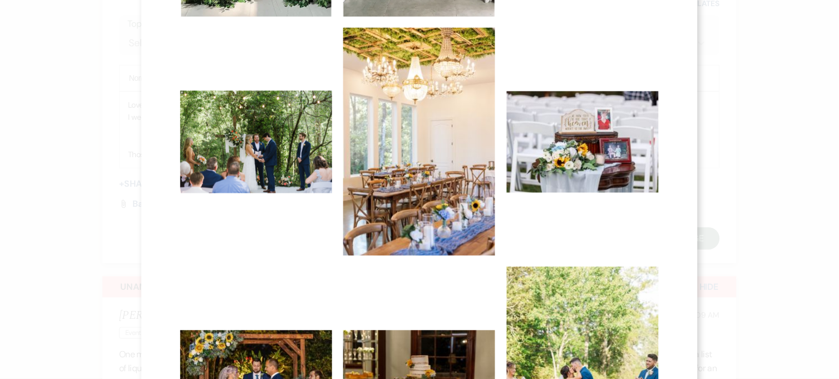
scroll to position [742, 0]
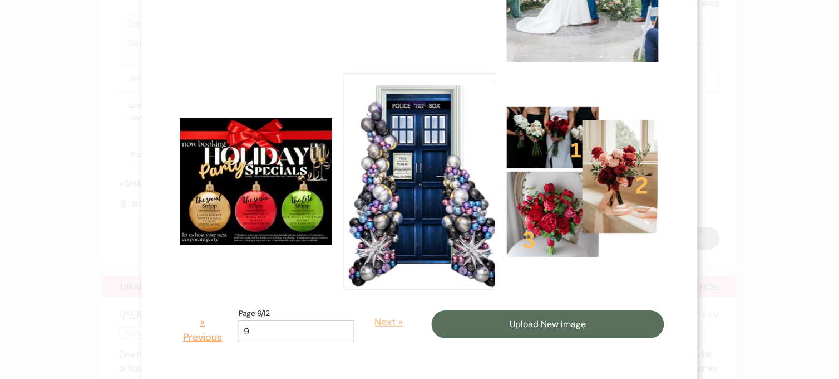
click at [379, 318] on button "Next »" at bounding box center [389, 322] width 52 height 32
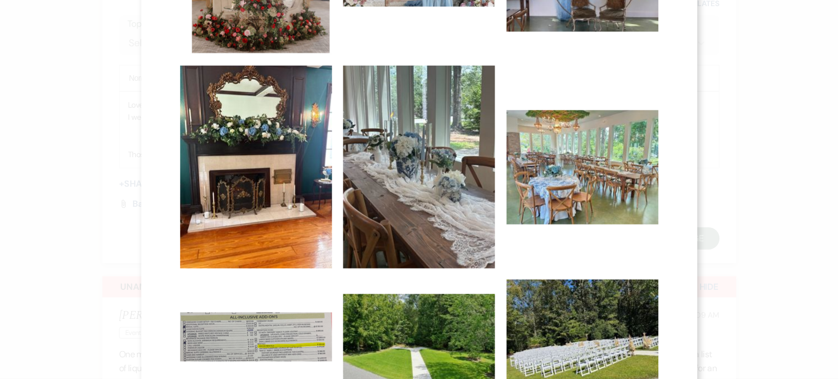
scroll to position [557, 0]
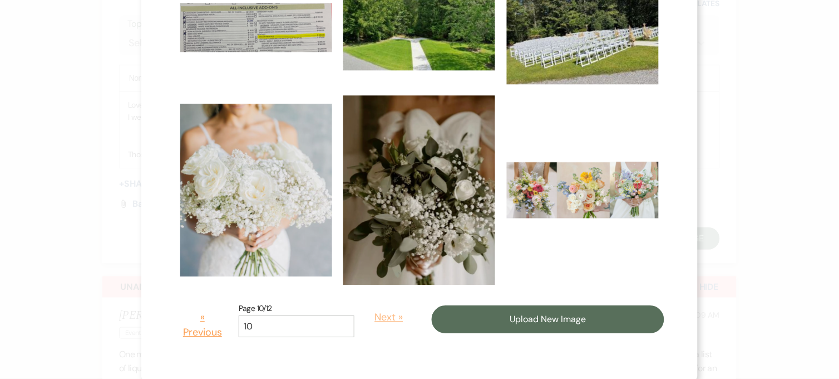
click at [369, 308] on button "Next »" at bounding box center [389, 317] width 52 height 32
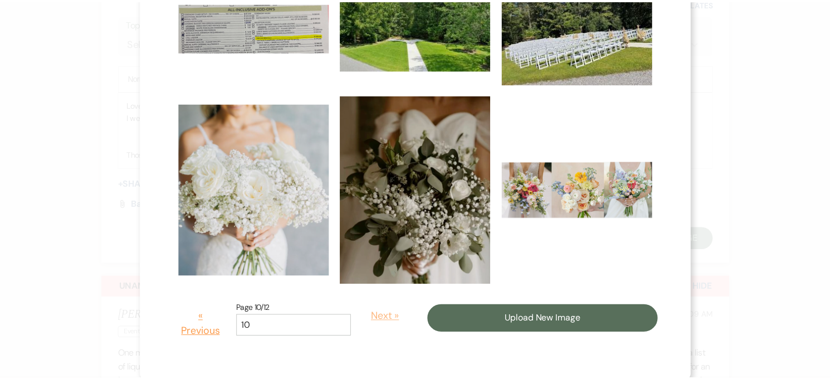
scroll to position [0, 0]
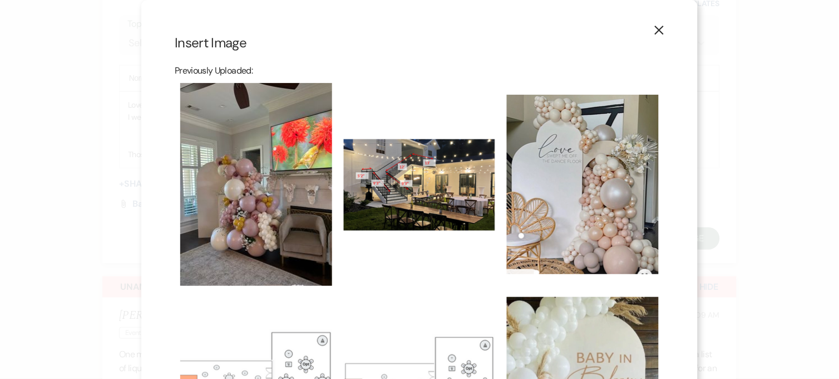
click at [388, 183] on img at bounding box center [419, 185] width 152 height 92
click at [0, 0] on input "checkbox" at bounding box center [0, 0] width 0 height 0
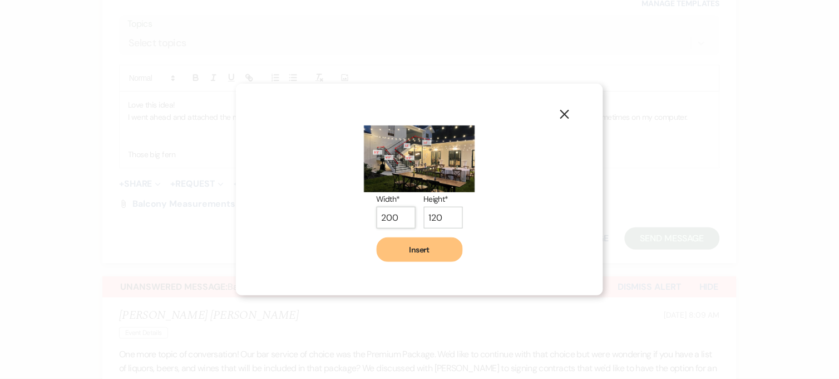
click at [387, 220] on input "200" at bounding box center [396, 218] width 39 height 22
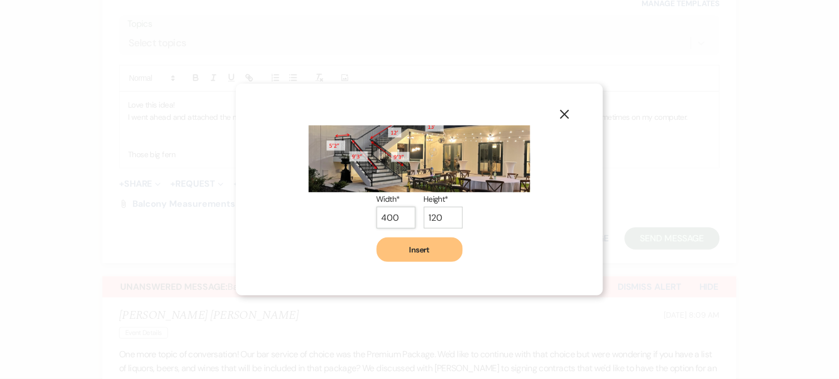
type input "400"
click at [431, 219] on input "120" at bounding box center [443, 218] width 39 height 22
drag, startPoint x: 443, startPoint y: 218, endPoint x: 424, endPoint y: 220, distance: 19.0
click at [424, 220] on input "120" at bounding box center [443, 218] width 39 height 22
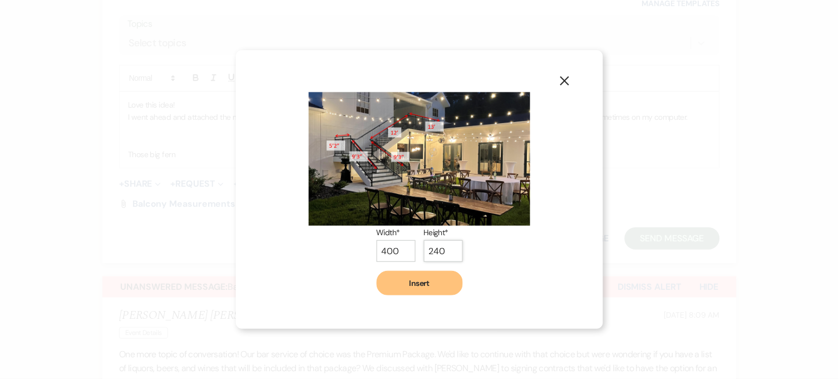
type input "240"
click at [425, 277] on button "Insert" at bounding box center [420, 283] width 86 height 24
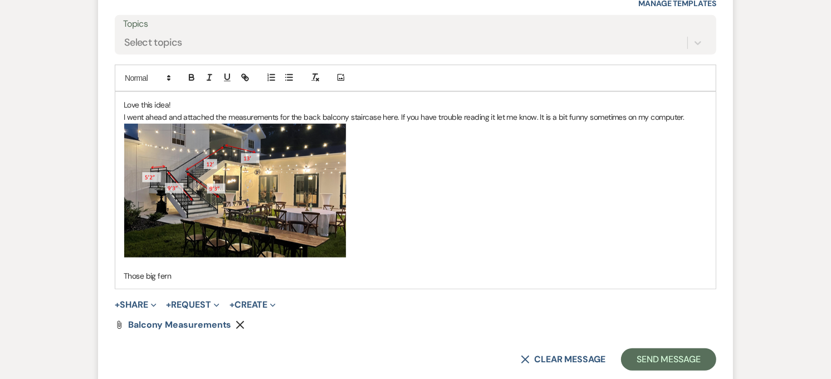
click at [189, 269] on p "Those big fern" at bounding box center [415, 275] width 583 height 12
click at [176, 269] on p "Those big fern" at bounding box center [415, 275] width 583 height 12
click at [434, 111] on p "I went ahead and attached the measurements for the back balcony staircase here.…" at bounding box center [415, 117] width 583 height 12
click at [342, 269] on p "Those big fern pots aren't even there anymore so no worries!" at bounding box center [415, 275] width 583 height 12
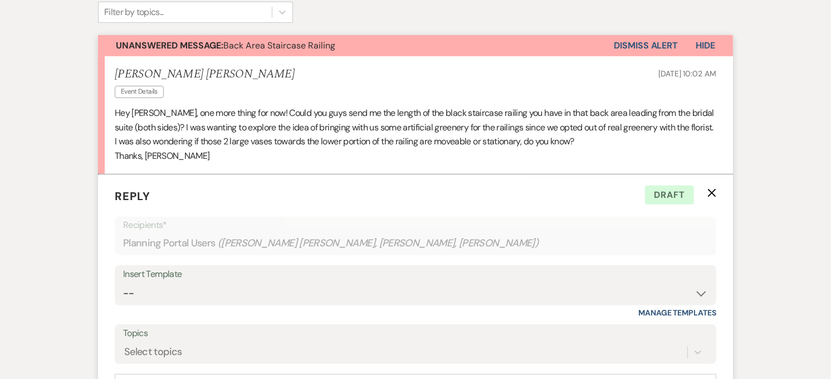
scroll to position [711, 0]
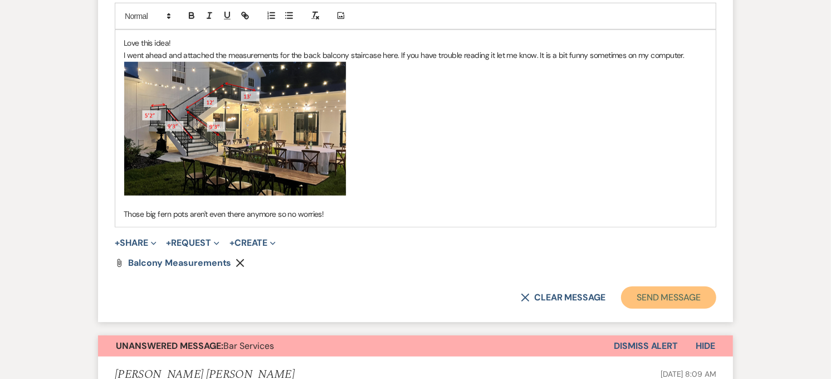
click at [662, 286] on button "Send Message" at bounding box center [668, 297] width 95 height 22
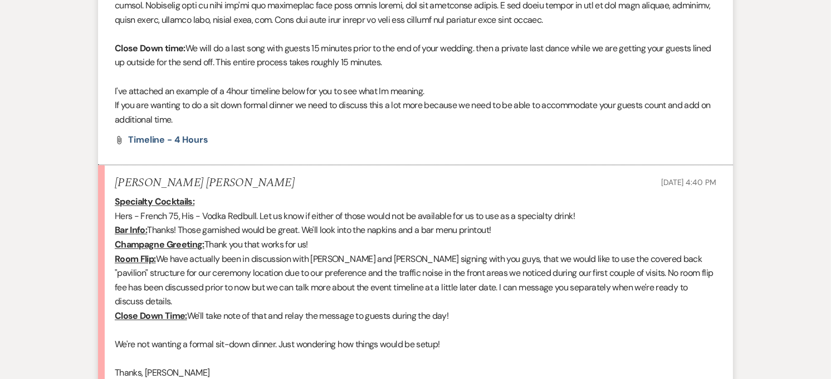
scroll to position [2107, 0]
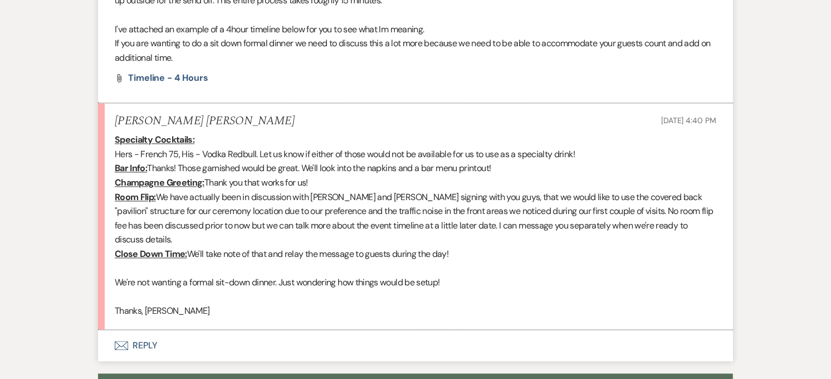
click at [155, 330] on button "Envelope Reply" at bounding box center [415, 345] width 635 height 31
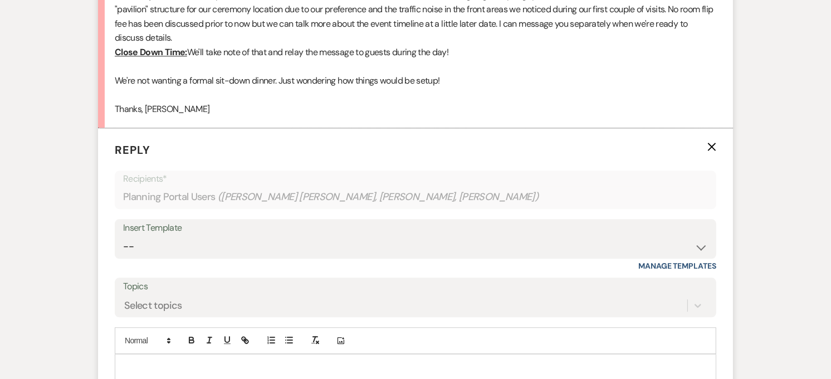
scroll to position [2125, 0]
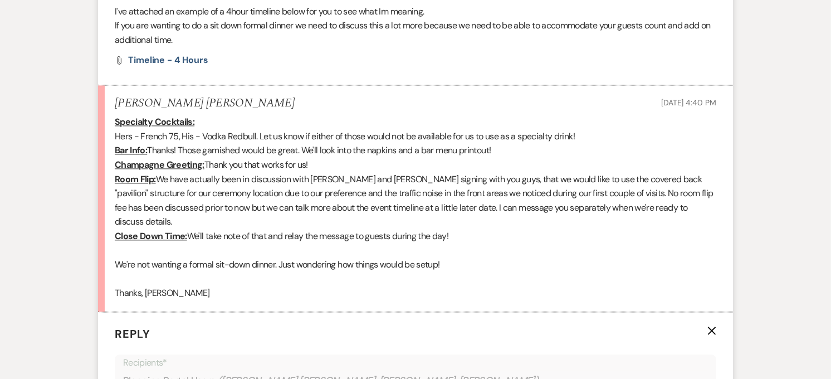
drag, startPoint x: 116, startPoint y: 95, endPoint x: 464, endPoint y: 198, distance: 363.5
click at [464, 198] on div "Specialty Cocktails: Hers - French 75, His - Vodka Redbull. Let us know if eith…" at bounding box center [415, 207] width 601 height 185
copy div "Specialty Cocktails: Hers - French 75, His - Vodka Redbull. Let us know if eith…"
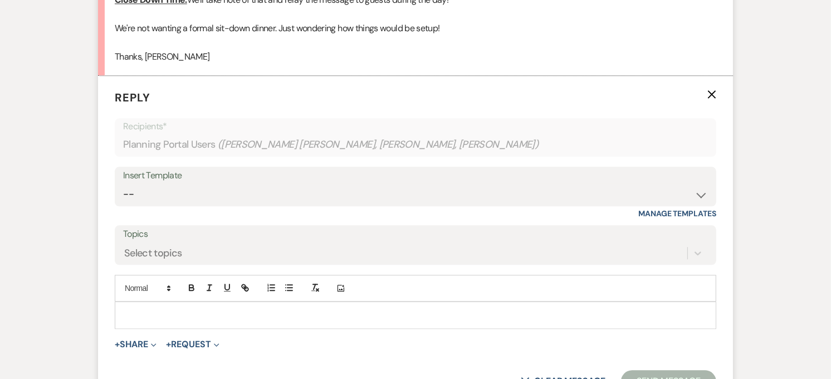
scroll to position [2373, 0]
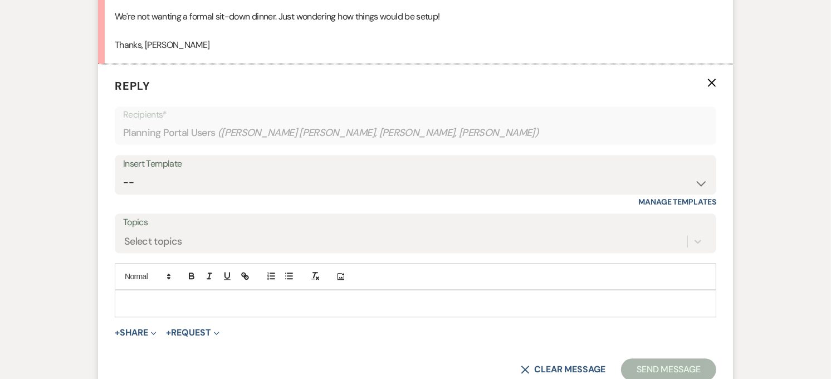
click at [214, 297] on p at bounding box center [415, 303] width 583 height 12
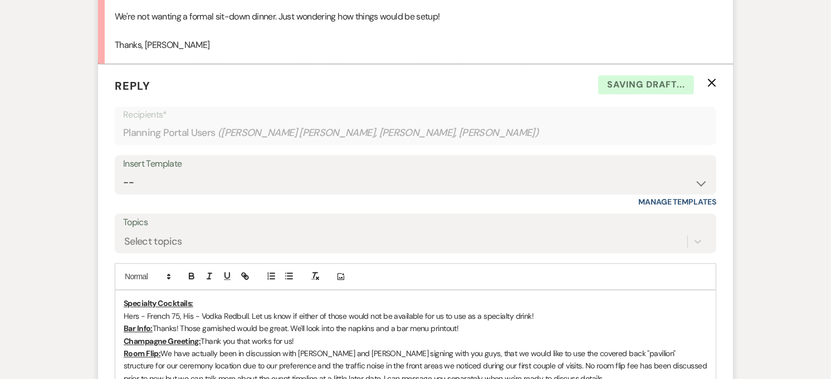
click at [126, 298] on u "Specialty Cocktails:" at bounding box center [159, 303] width 70 height 10
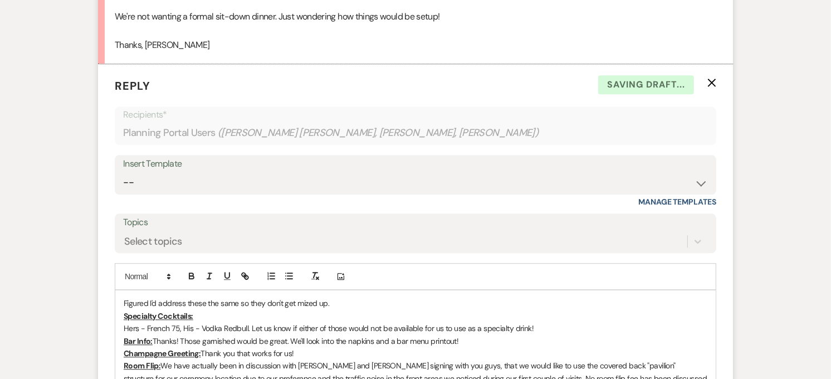
click at [122, 290] on div "Figured I'd address these the same so they don't get mized up. Specialty Cockta…" at bounding box center [415, 359] width 600 height 138
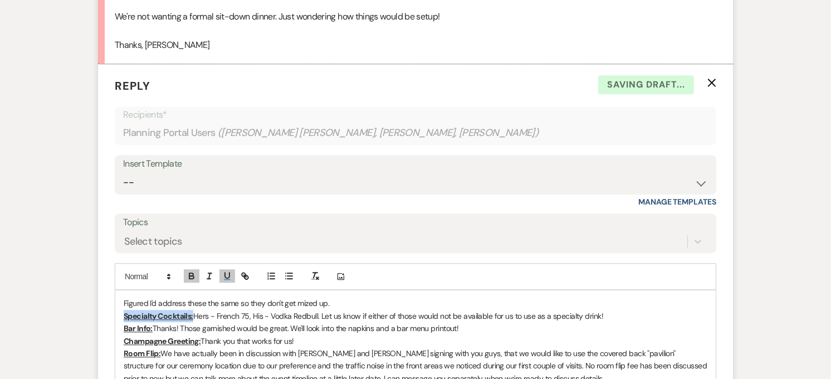
drag, startPoint x: 124, startPoint y: 279, endPoint x: 193, endPoint y: 280, distance: 69.6
click at [193, 311] on u "Specialty Cocktails:" at bounding box center [159, 316] width 70 height 10
click at [197, 269] on button "button" at bounding box center [192, 275] width 16 height 13
click at [216, 311] on span "Hers - French 75, His - Vodka Redbull. Let us know if either of those would not…" at bounding box center [394, 316] width 410 height 10
click at [613, 310] on p "Specialty Cocktails: Hers - French 75, His - Vodka Redbull. Let us know if eith…" at bounding box center [415, 316] width 583 height 12
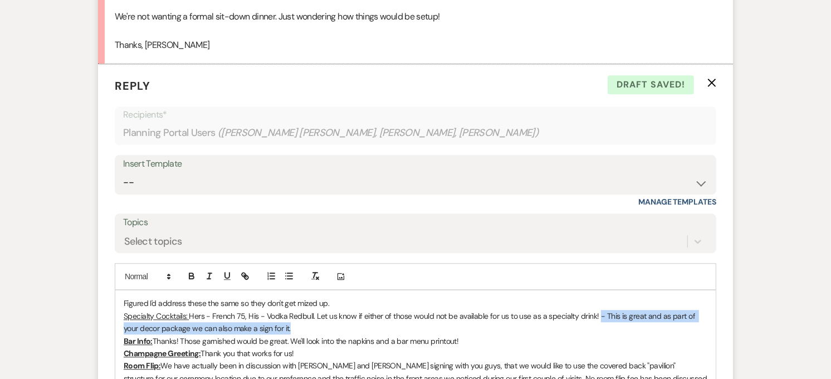
drag, startPoint x: 279, startPoint y: 290, endPoint x: 597, endPoint y: 275, distance: 318.2
click at [597, 310] on p "Specialty Cocktails: Hers - French 75, His - Vodka Redbull. Let us know if eith…" at bounding box center [415, 322] width 583 height 25
click at [190, 273] on icon "button" at bounding box center [191, 274] width 4 height 3
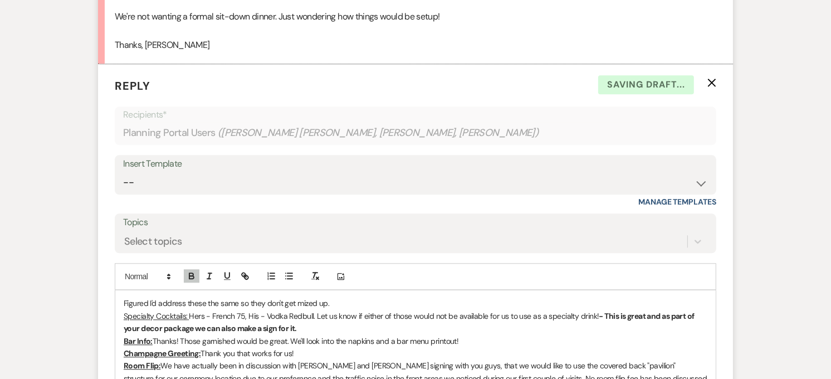
click at [312, 310] on p "Specialty Cocktails: Hers - French 75, His - Vodka Redbull. Let us know if eith…" at bounding box center [415, 322] width 583 height 25
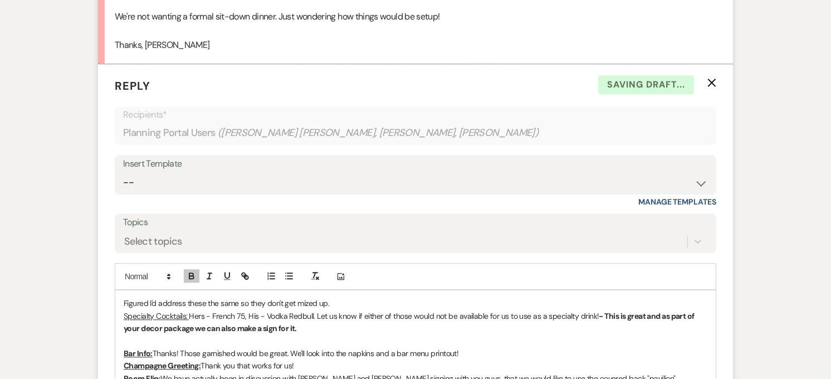
click at [336, 297] on p "Figured I'd address these the same so they don't get mized up." at bounding box center [415, 303] width 583 height 12
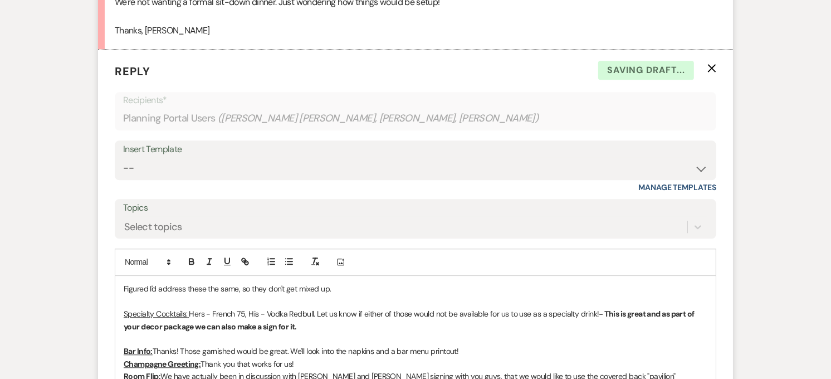
scroll to position [2434, 0]
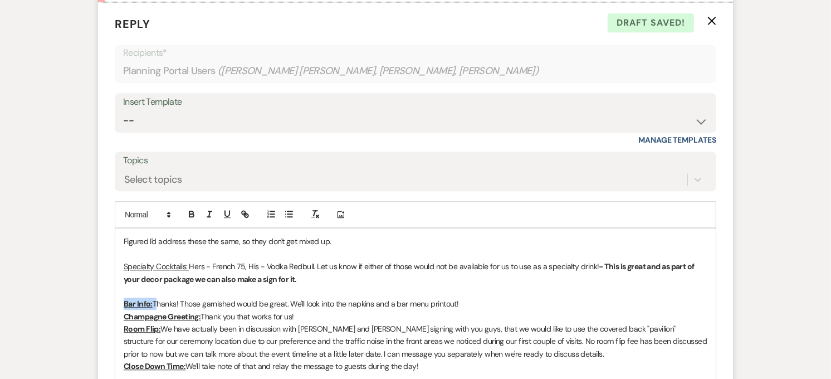
drag, startPoint x: 123, startPoint y: 265, endPoint x: 153, endPoint y: 262, distance: 29.7
click at [153, 262] on div "Figured I'd address these the same, so they don't get mixed up. Specialty Cockt…" at bounding box center [415, 309] width 600 height 163
click at [190, 211] on icon "button" at bounding box center [191, 212] width 4 height 3
click at [193, 298] on span "Thanks! Those garnished would be great. We'll look into the napkins and a bar m…" at bounding box center [307, 303] width 306 height 10
drag, startPoint x: 152, startPoint y: 266, endPoint x: 123, endPoint y: 268, distance: 29.0
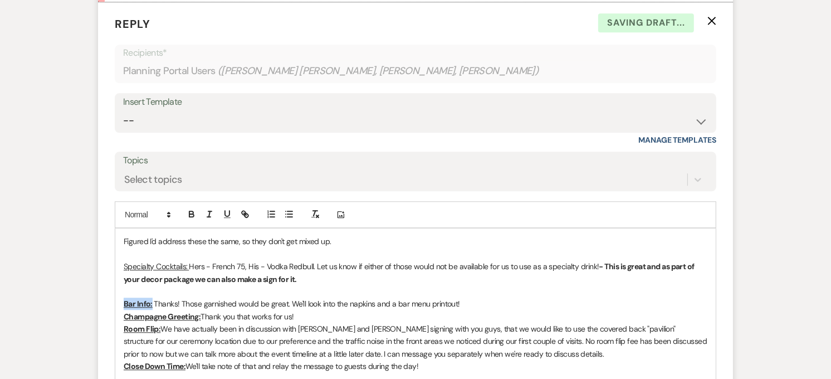
click at [123, 268] on div "Figured I'd address these the same, so they don't get mixed up. Specialty Cockt…" at bounding box center [415, 309] width 600 height 163
click at [194, 214] on icon "button" at bounding box center [191, 215] width 4 height 3
click at [208, 298] on span "Thanks! Those garnished would be great. We'll look into the napkins and a bar m…" at bounding box center [304, 303] width 306 height 10
click at [465, 297] on p "Bar Info: Thanks! Those garnished would be great. We'll look into the napkins a…" at bounding box center [415, 303] width 583 height 12
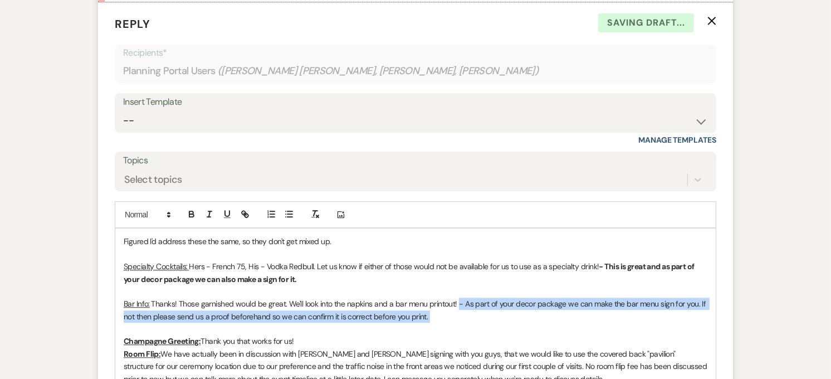
drag, startPoint x: 459, startPoint y: 284, endPoint x: 458, endPoint y: 268, distance: 16.2
click at [458, 268] on div "Figured I'd address these the same, so they don't get mixed up. Specialty Cockt…" at bounding box center [415, 322] width 600 height 188
click at [190, 207] on button "button" at bounding box center [192, 213] width 16 height 13
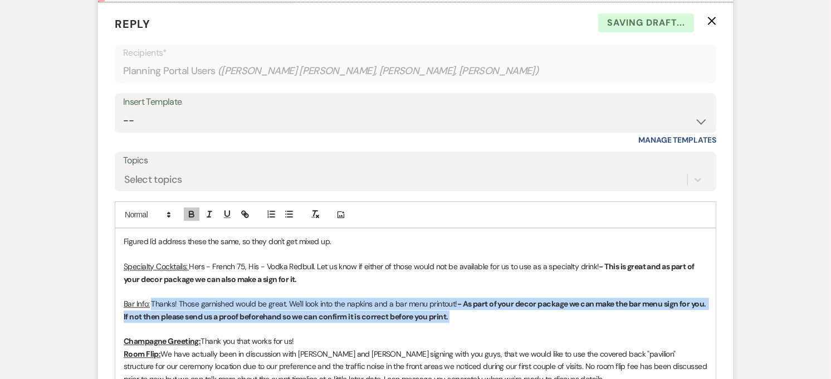
click at [251, 322] on p "﻿" at bounding box center [415, 328] width 583 height 12
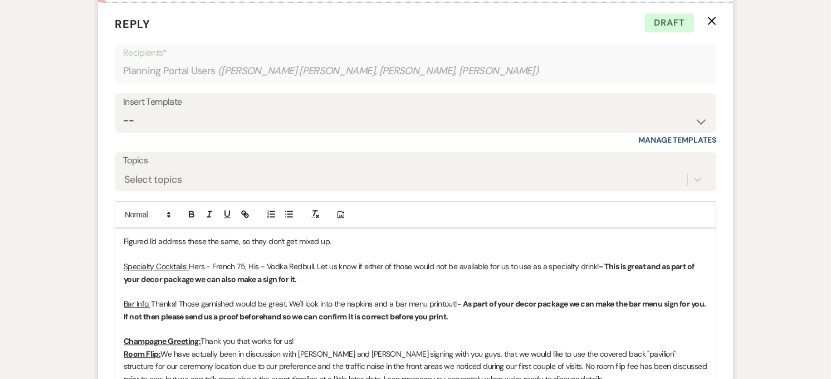
drag, startPoint x: 305, startPoint y: 298, endPoint x: 105, endPoint y: 299, distance: 199.9
click at [105, 299] on form "Reply X Draft Recipients* Planning Portal Users ( Fernando Torres Arroyo, Anne …" at bounding box center [415, 248] width 635 height 492
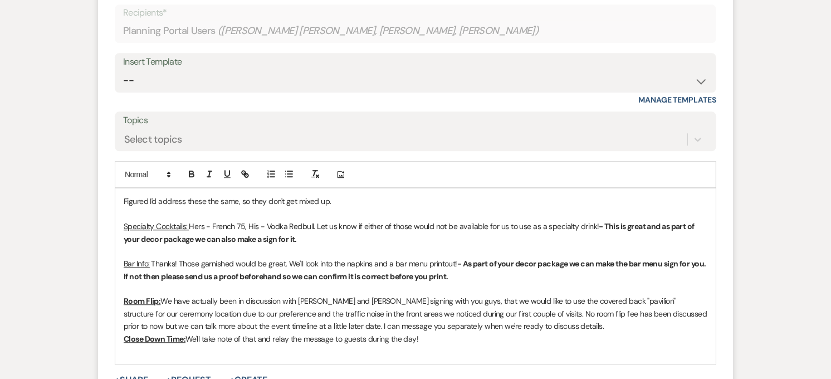
scroll to position [2496, 0]
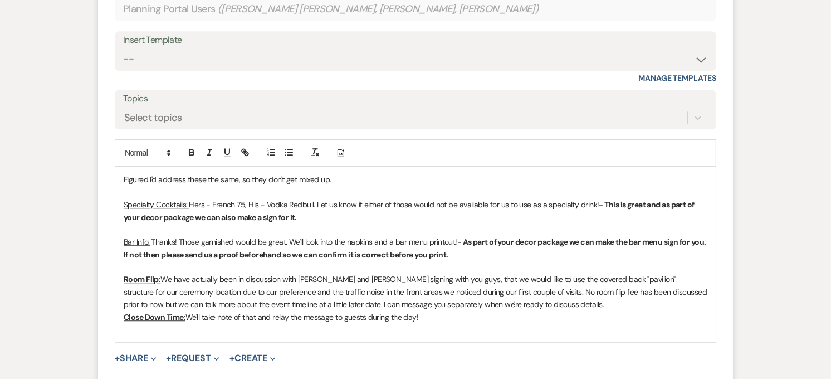
click at [531, 273] on p "Room Flip: We have actually been in discussion with Brittany and Robin signing …" at bounding box center [415, 291] width 583 height 37
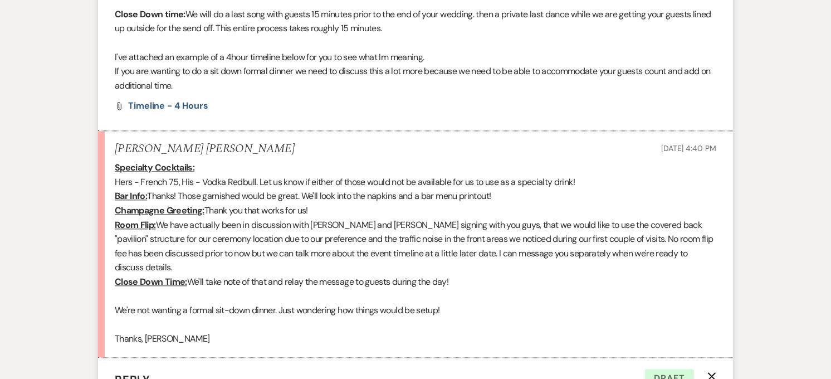
scroll to position [2141, 0]
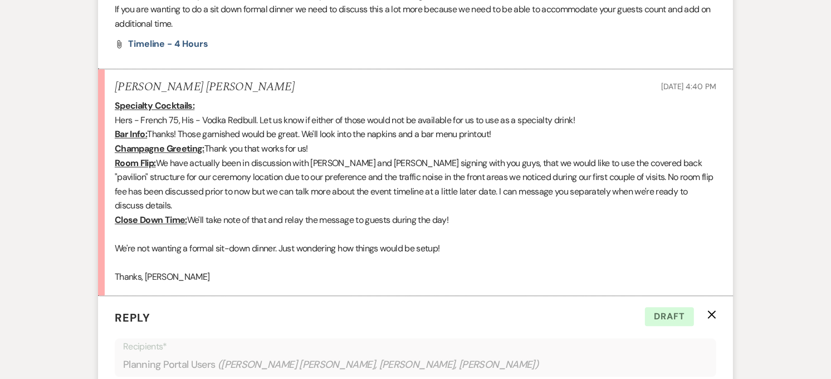
click at [703, 170] on p "Room Flip: We have actually been in discussion with Brittany and Robin signing …" at bounding box center [415, 184] width 601 height 57
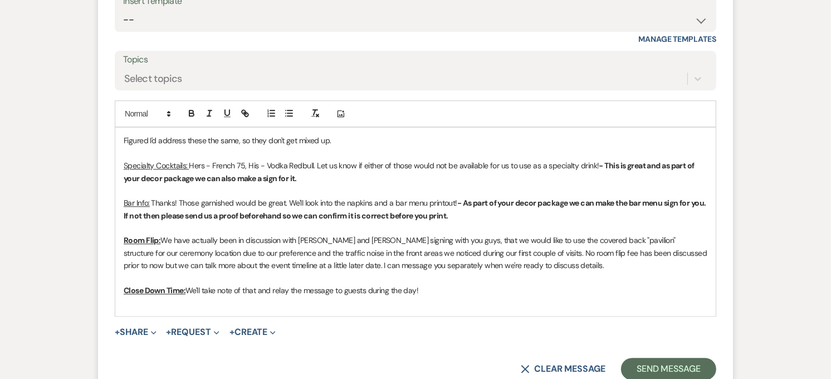
scroll to position [2536, 0]
drag, startPoint x: 124, startPoint y: 199, endPoint x: 161, endPoint y: 197, distance: 37.9
click at [161, 233] on p "Room Flip: We have actually been in discussion with Brittany and Robin signing …" at bounding box center [415, 251] width 583 height 37
click at [190, 110] on icon "button" at bounding box center [191, 111] width 4 height 3
click at [544, 233] on p "Room Flip: We have actually been in discussion with Brittany and Robin signing …" at bounding box center [415, 251] width 583 height 37
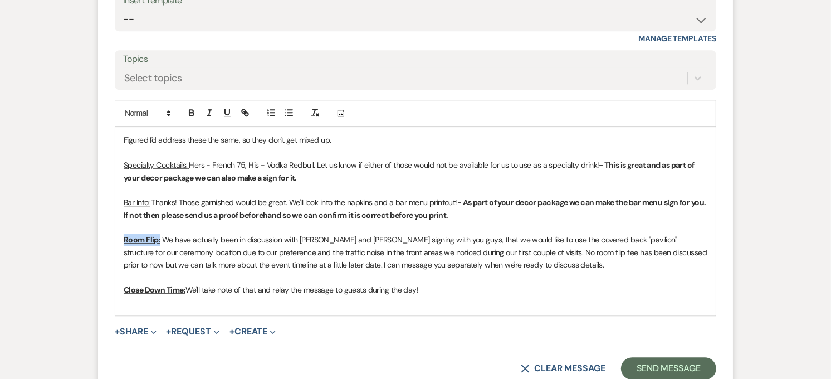
drag, startPoint x: 159, startPoint y: 199, endPoint x: 146, endPoint y: 176, distance: 26.0
click at [125, 234] on strong "Room Flip:" at bounding box center [143, 239] width 38 height 10
click at [191, 112] on icon "button" at bounding box center [191, 113] width 4 height 3
click at [544, 233] on p "Room Flip: We have actually been in discussion with Brittany and Robin signing …" at bounding box center [415, 251] width 583 height 37
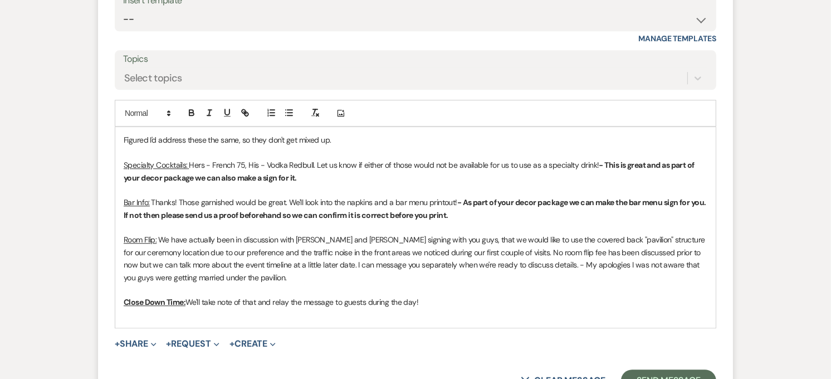
click at [251, 236] on p "Room Flip: We have actually been in discussion with Brittany and Robin signing …" at bounding box center [415, 258] width 583 height 50
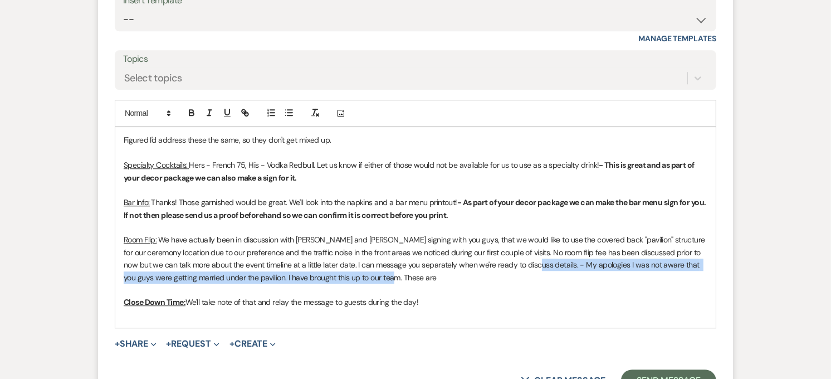
drag, startPoint x: 524, startPoint y: 225, endPoint x: 525, endPoint y: 237, distance: 12.3
click at [525, 237] on p "Room Flip: We have actually been in discussion with Brittany and Robin signing …" at bounding box center [415, 258] width 583 height 50
click at [197, 106] on button "button" at bounding box center [192, 112] width 16 height 13
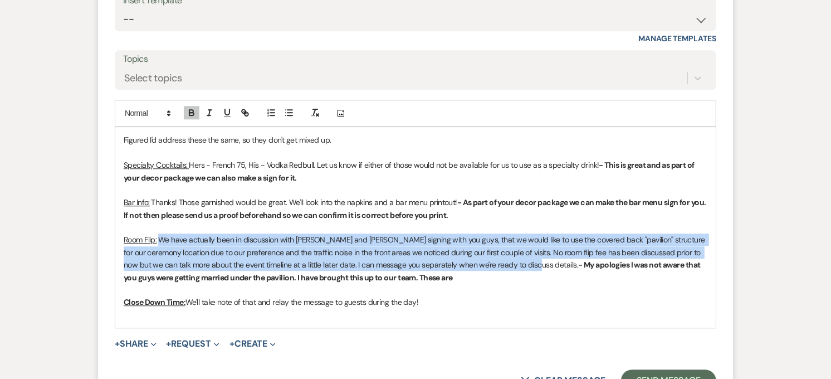
click at [408, 239] on p "Room Flip: We have actually been in discussion with Brittany and Robin signing …" at bounding box center [415, 258] width 583 height 50
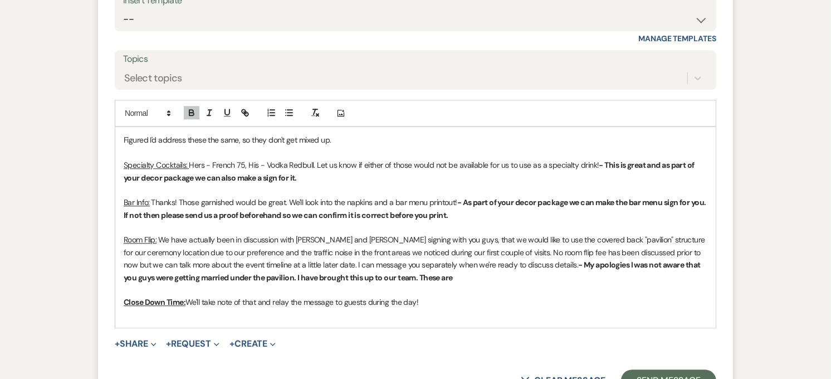
click at [403, 259] on strong "- My apologies I was not aware that you guys were getting married under the pav…" at bounding box center [413, 270] width 578 height 22
click at [524, 259] on strong "- My apologies I was not aware that you guys were getting married under the pav…" at bounding box center [413, 270] width 578 height 22
click at [544, 235] on p "Room Flip: We have actually been in discussion with Brittany and Robin signing …" at bounding box center [415, 258] width 583 height 50
click at [544, 237] on p "Room Flip: We have actually been in discussion with Brittany and Robin signing …" at bounding box center [415, 258] width 583 height 50
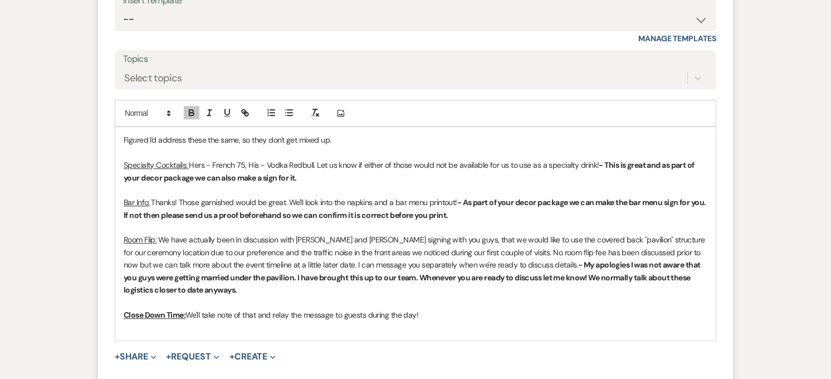
drag, startPoint x: 443, startPoint y: 274, endPoint x: 124, endPoint y: 276, distance: 319.5
click at [124, 308] on p "Close Down Time: We'll take note of that and relay the message to guests during…" at bounding box center [415, 314] width 583 height 12
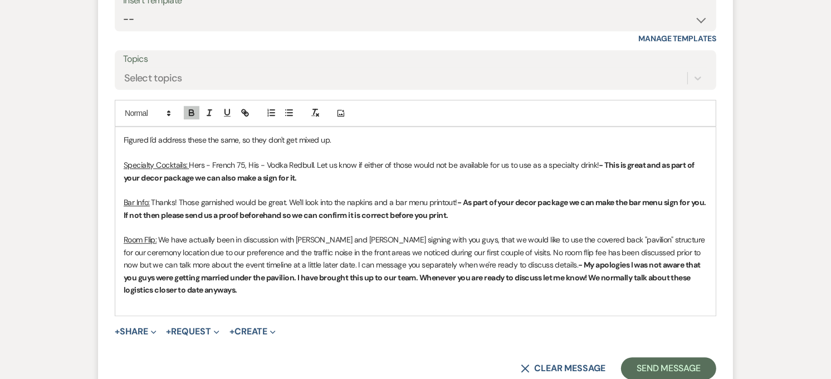
click at [642, 312] on form "Reply X Saving draft... Recipients* Planning Portal Users ( Fernando Torres Arr…" at bounding box center [415, 147] width 635 height 492
click at [650, 357] on button "Send Message" at bounding box center [668, 368] width 95 height 22
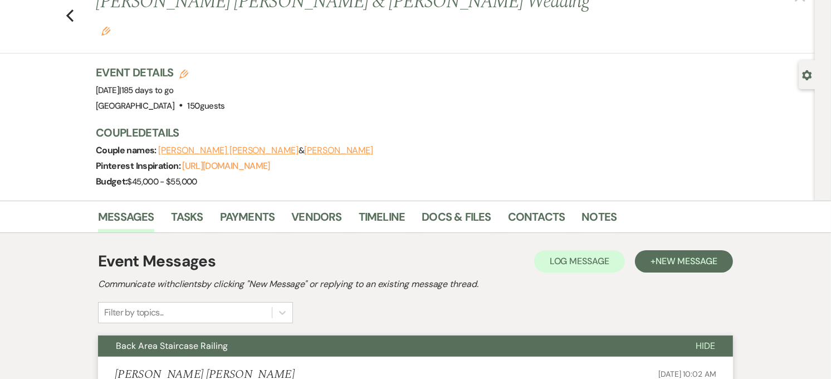
scroll to position [0, 0]
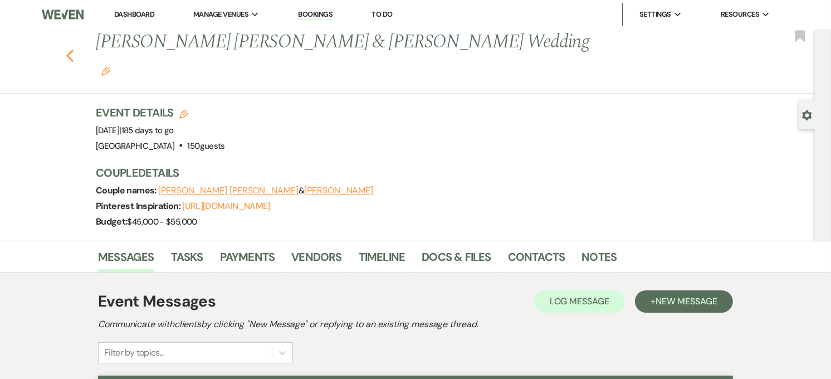
click at [70, 49] on icon "Previous" at bounding box center [70, 55] width 8 height 13
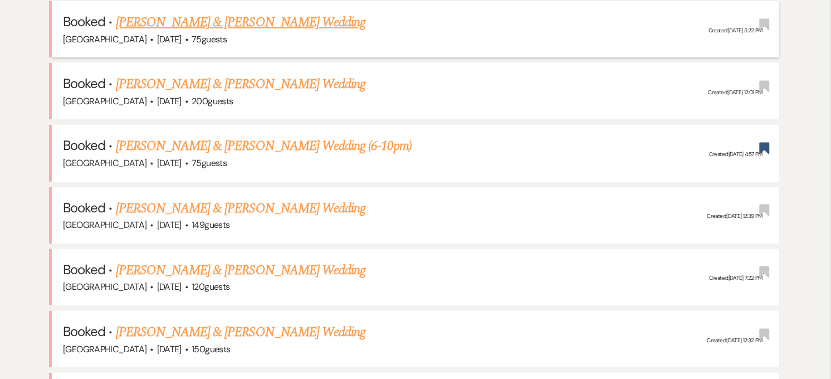
scroll to position [372, 0]
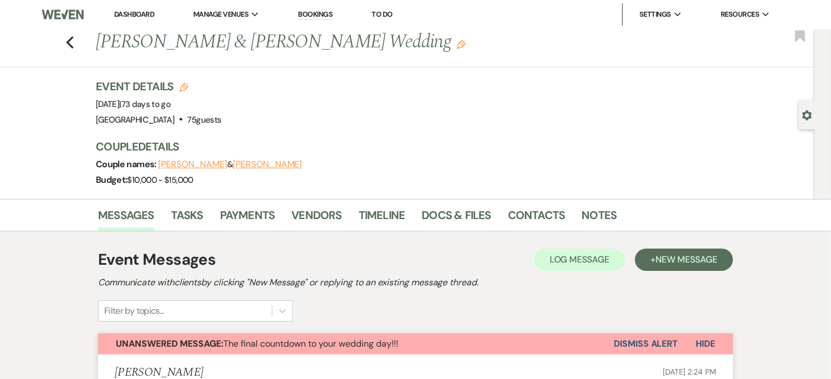
click at [125, 14] on link "Dashboard" at bounding box center [134, 13] width 40 height 9
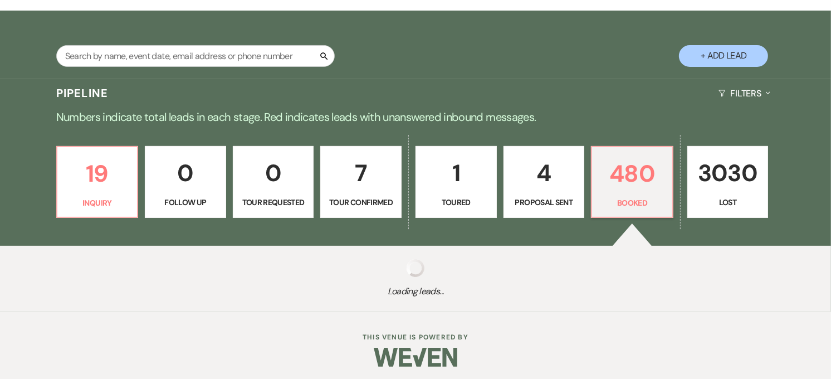
scroll to position [191, 0]
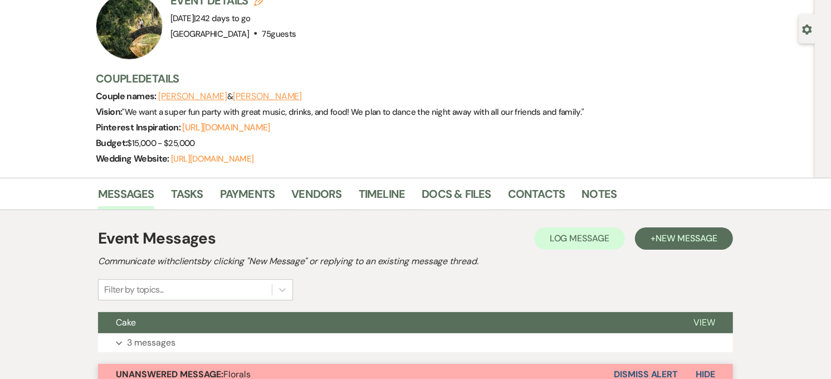
scroll to position [247, 0]
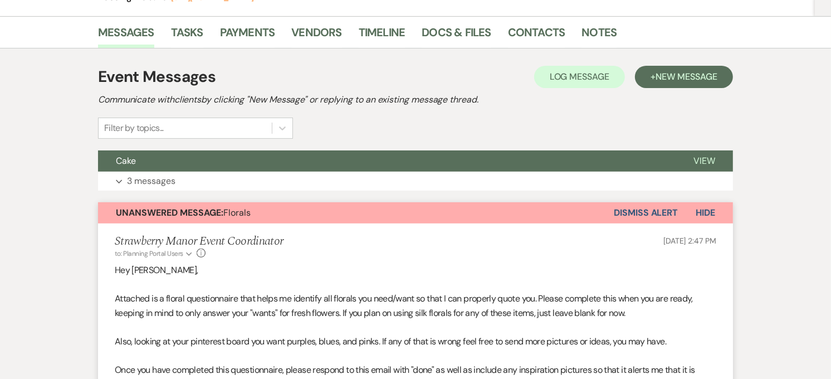
click at [337, 158] on button "Cake" at bounding box center [386, 160] width 577 height 21
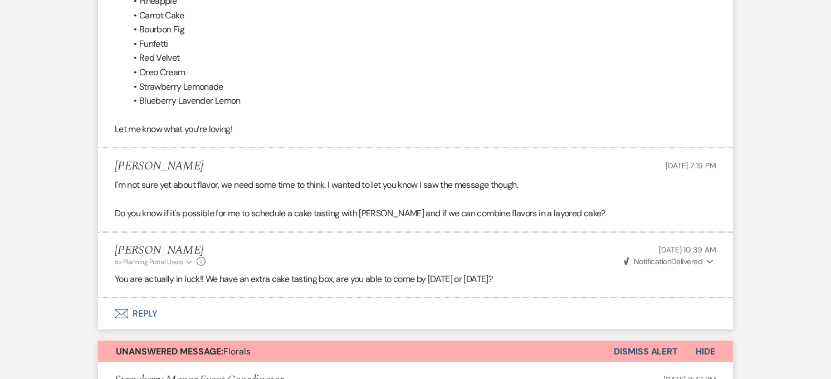
scroll to position [557, 0]
